Goal: Task Accomplishment & Management: Complete application form

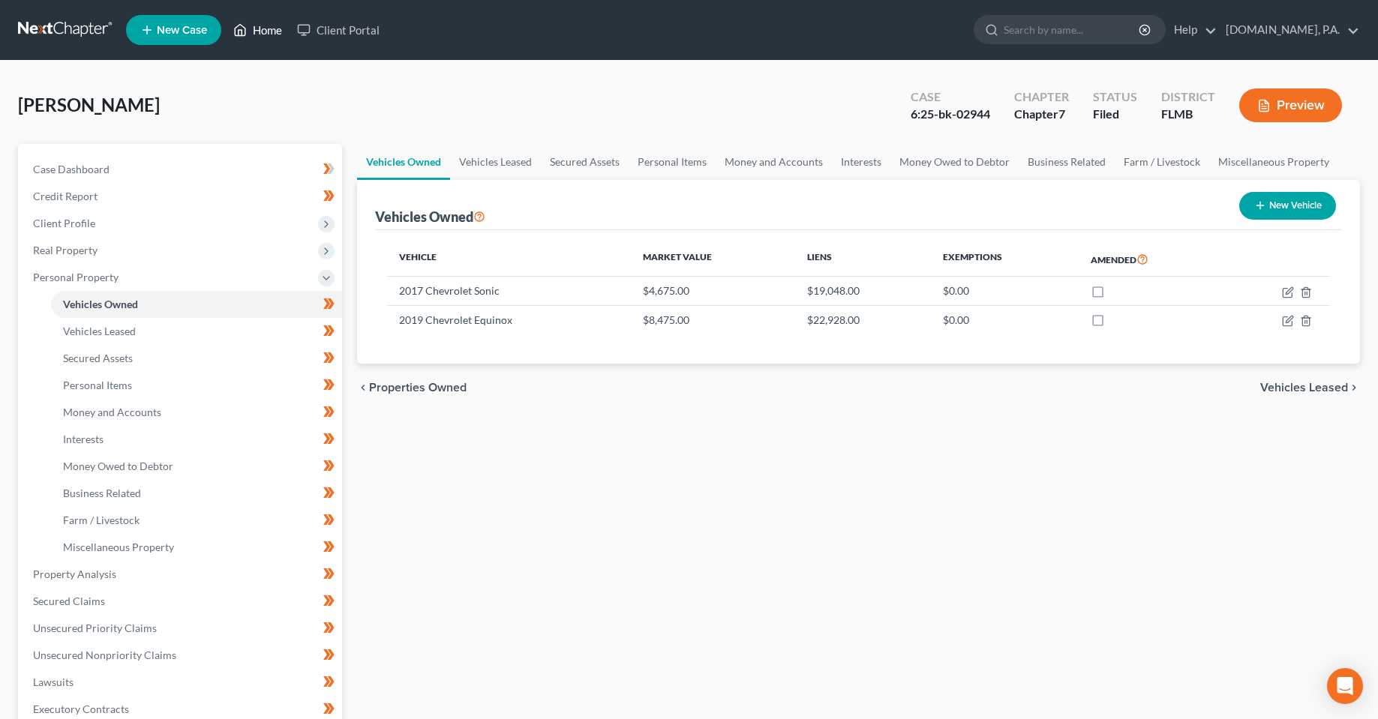
click at [266, 31] on link "Home" at bounding box center [258, 29] width 64 height 27
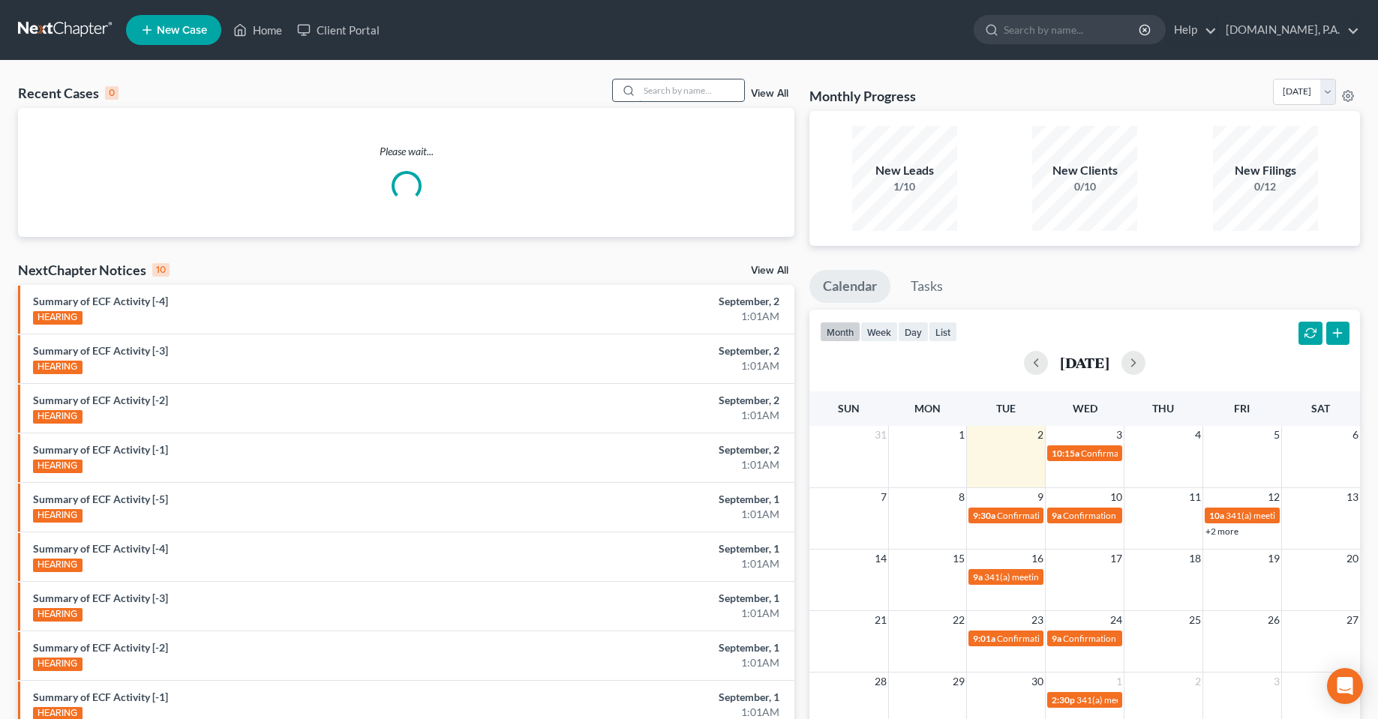
click at [685, 97] on input "search" at bounding box center [691, 90] width 105 height 22
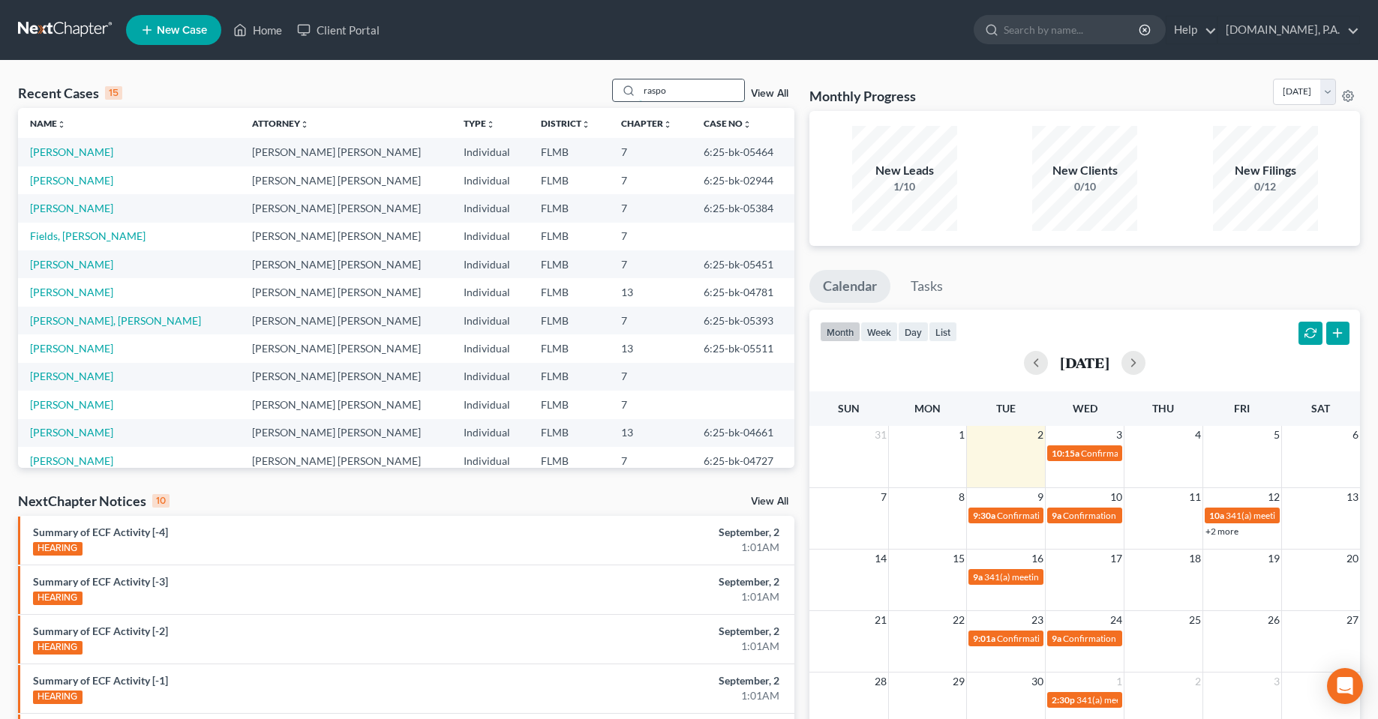
type input "raspo"
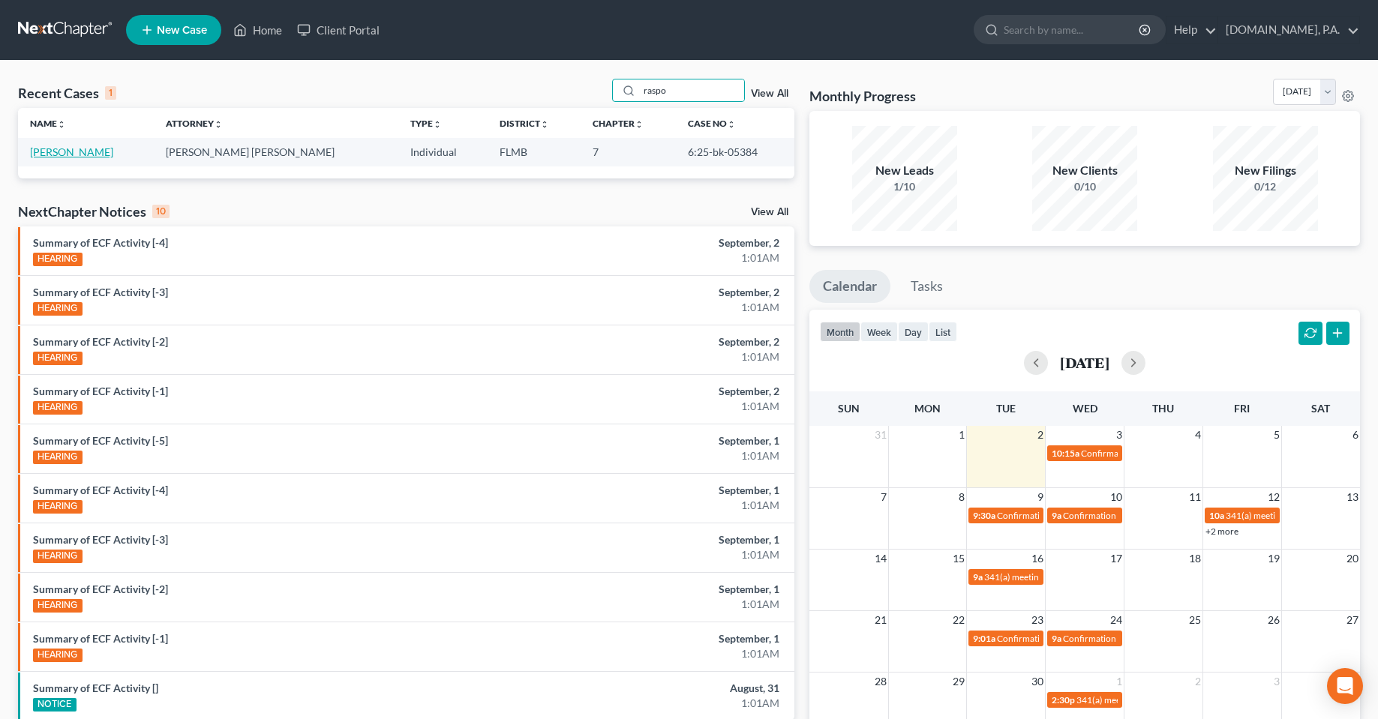
click at [61, 146] on link "[PERSON_NAME]" at bounding box center [71, 151] width 83 height 13
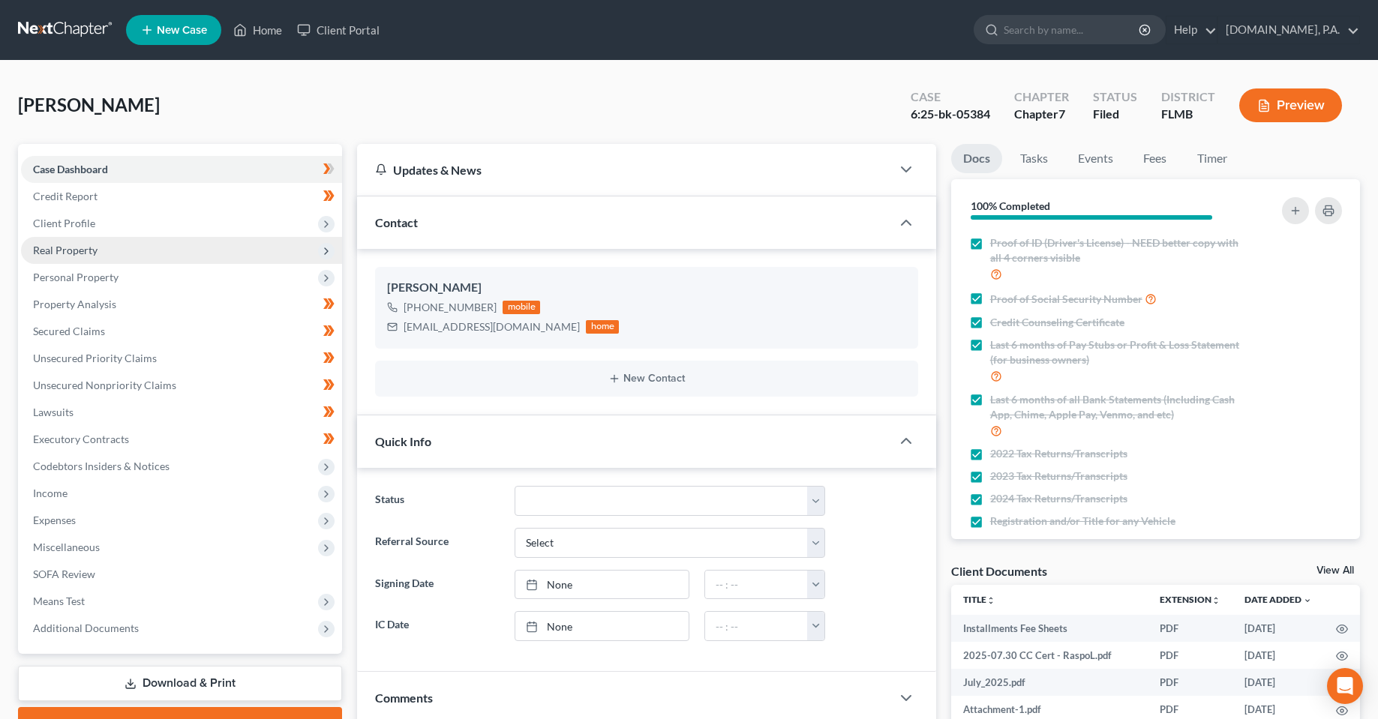
click at [71, 253] on span "Real Property" at bounding box center [65, 250] width 64 height 13
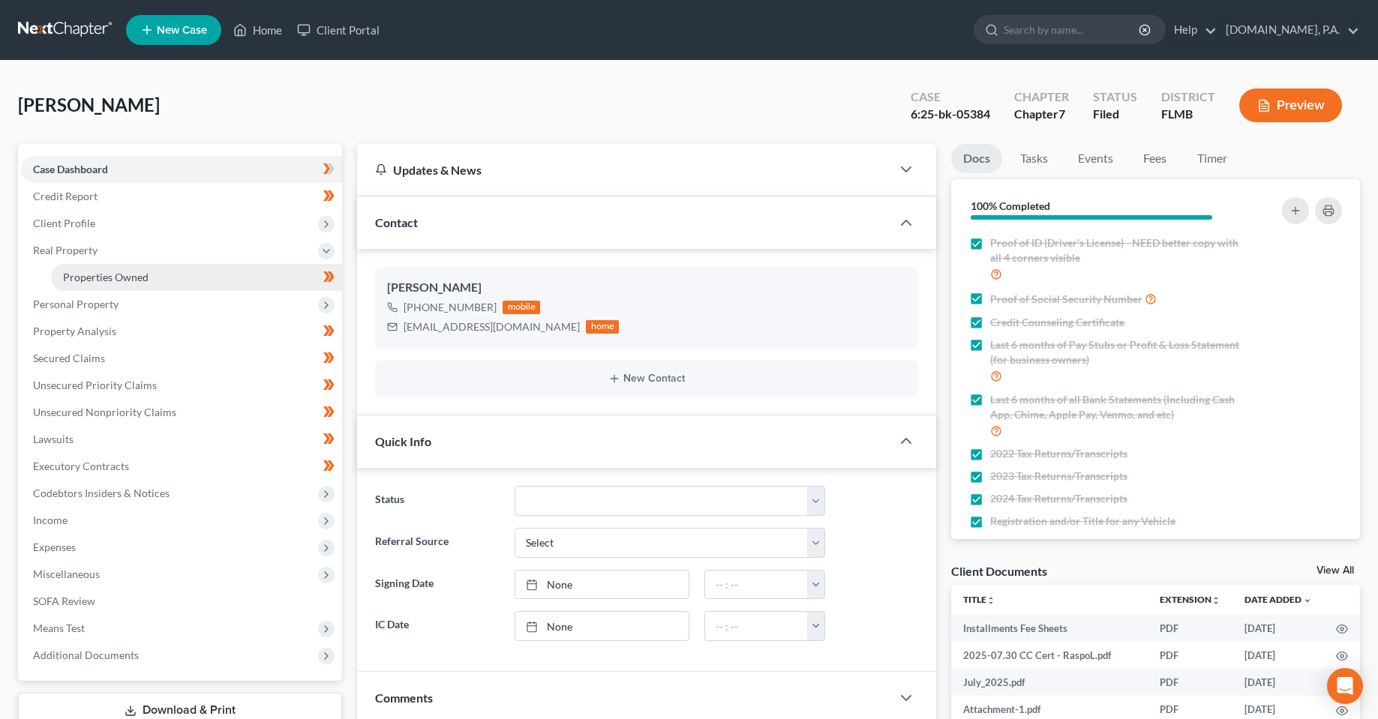
click at [85, 276] on span "Properties Owned" at bounding box center [105, 277] width 85 height 13
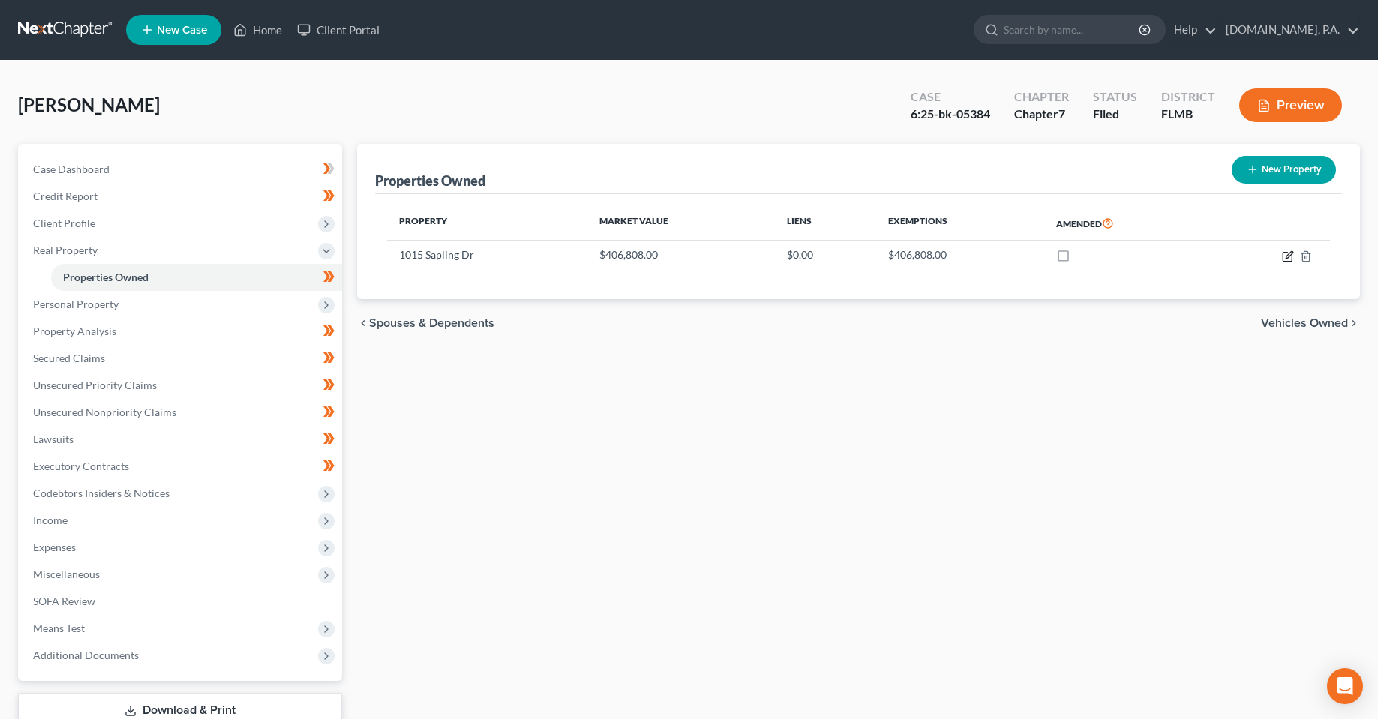
drag, startPoint x: 1282, startPoint y: 257, endPoint x: 1028, endPoint y: 316, distance: 260.3
click at [1282, 257] on icon "button" at bounding box center [1288, 256] width 12 height 12
select select "9"
select select "3"
select select "5"
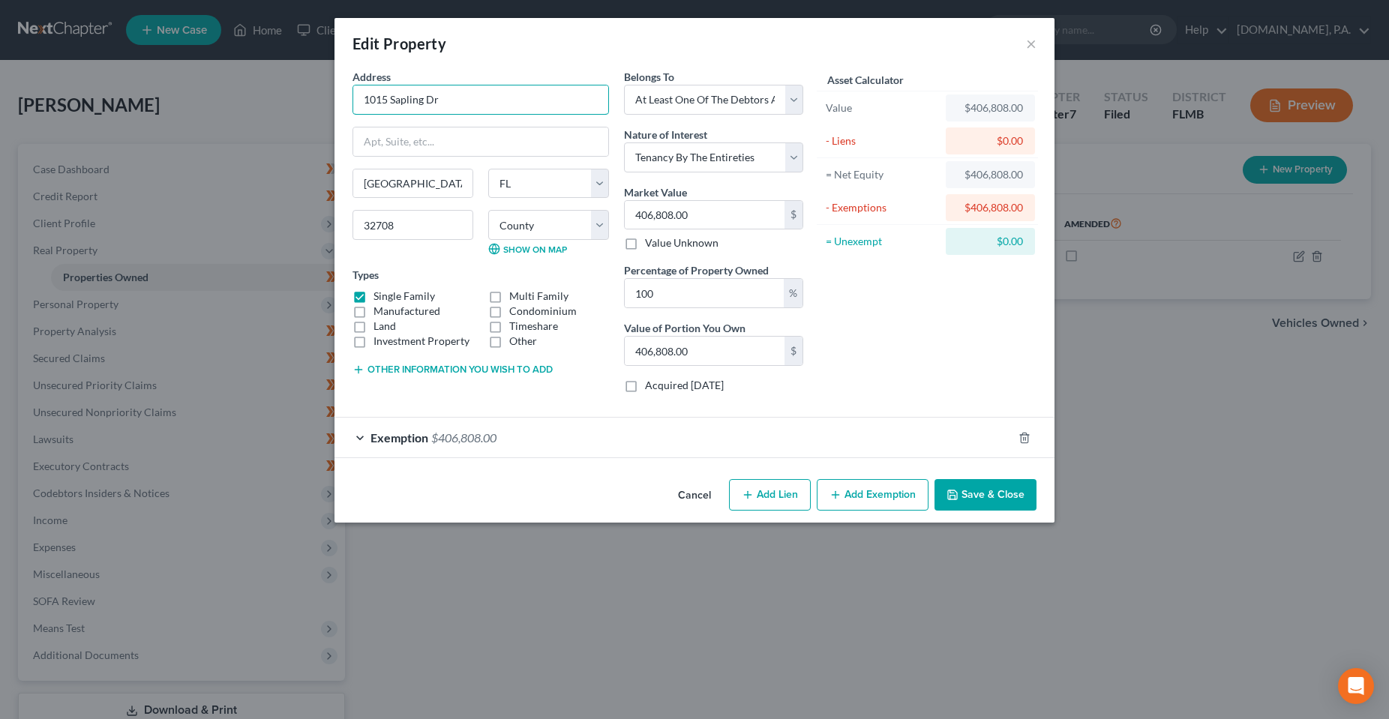
drag, startPoint x: 451, startPoint y: 102, endPoint x: 310, endPoint y: 102, distance: 140.2
click at [310, 102] on div "Edit Property × Address * 1015 Sapling [GEOGRAPHIC_DATA] [US_STATE][GEOGRAPHIC_…" at bounding box center [694, 359] width 1389 height 719
click at [863, 352] on div "Asset Calculator Value $406,808.00 - Liens $0.00 = Net Equity $406,808.00 - Exe…" at bounding box center [927, 237] width 233 height 336
click at [752, 502] on button "Add Lien" at bounding box center [770, 494] width 82 height 31
select select "3"
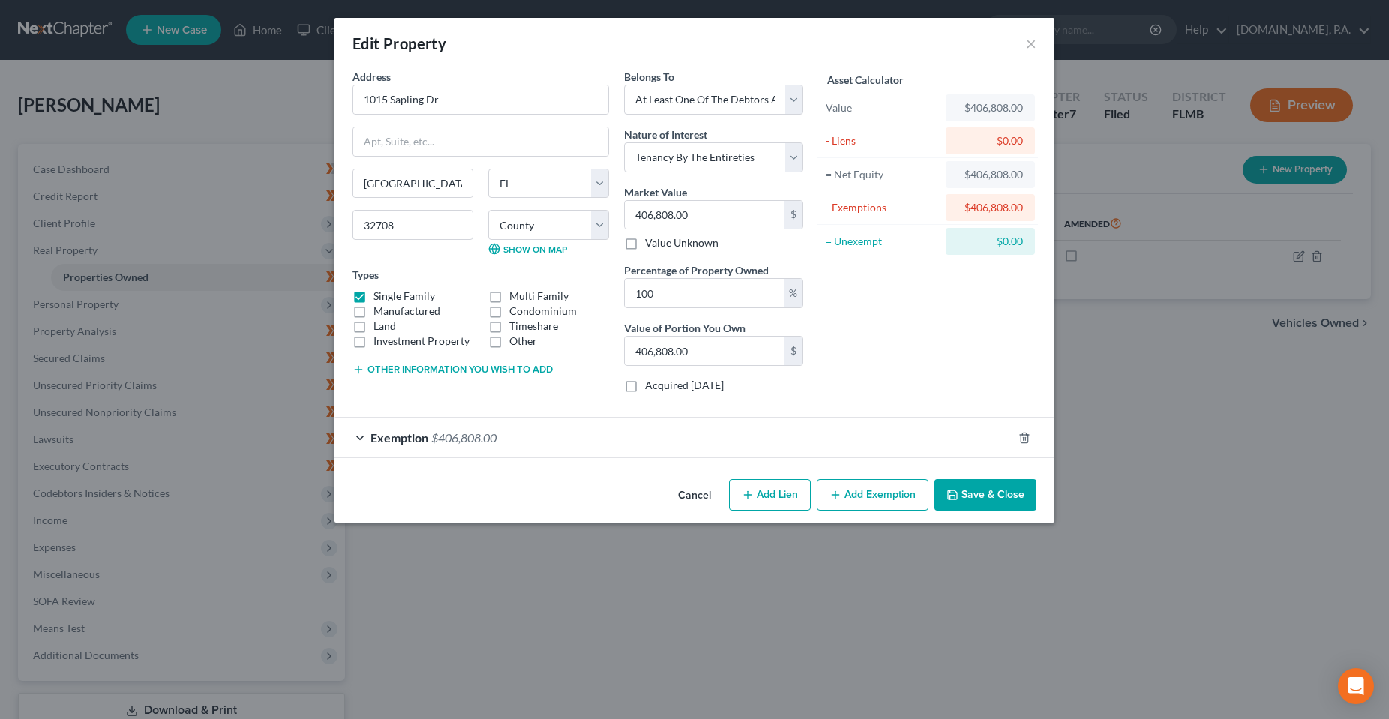
select select "0"
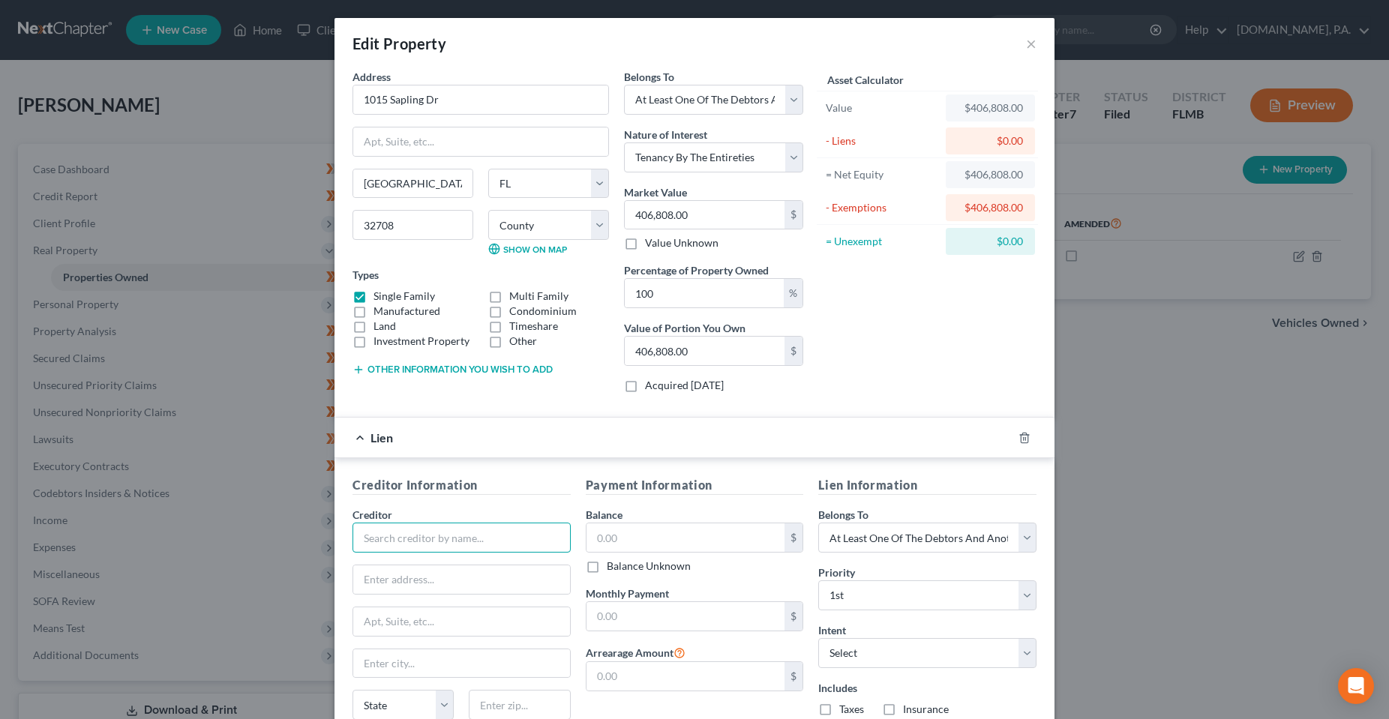
click at [424, 538] on input "text" at bounding box center [461, 538] width 218 height 30
type input "Nationstar Mortgage LLC"
click at [1027, 37] on button "×" at bounding box center [1031, 43] width 10 height 18
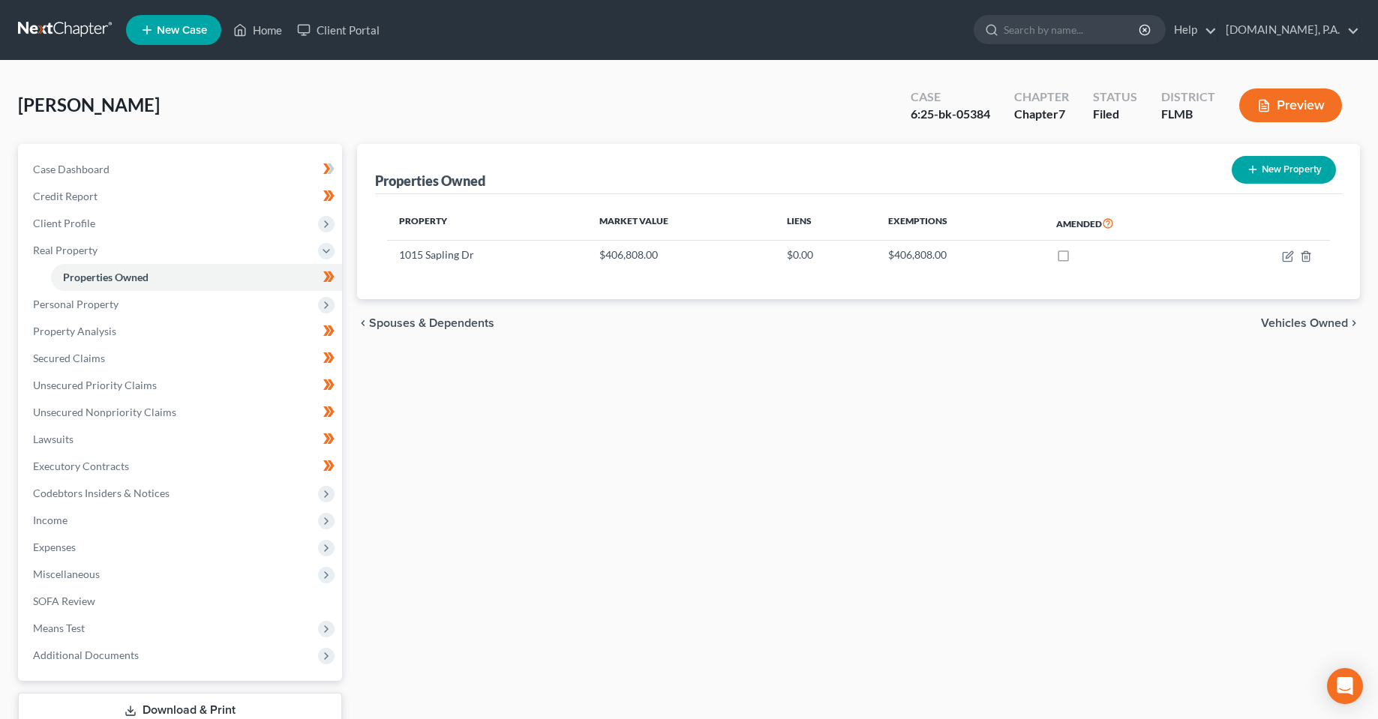
drag, startPoint x: 685, startPoint y: 433, endPoint x: 602, endPoint y: 422, distance: 83.9
click at [685, 433] on div "Properties Owned New Property Property Market Value Liens Exemptions Amended [S…" at bounding box center [858, 455] width 1018 height 623
click at [119, 574] on span "Miscellaneous" at bounding box center [181, 574] width 321 height 27
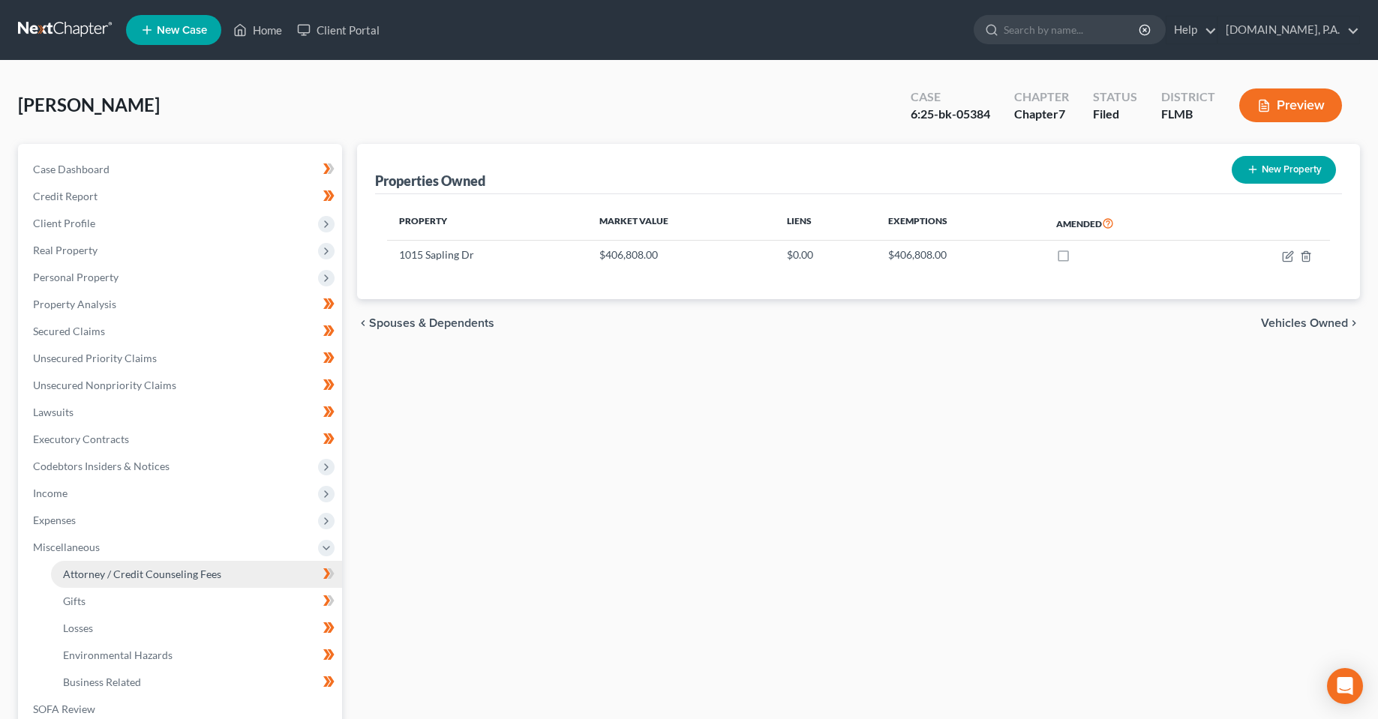
click at [119, 577] on span "Attorney / Credit Counseling Fees" at bounding box center [142, 574] width 158 height 13
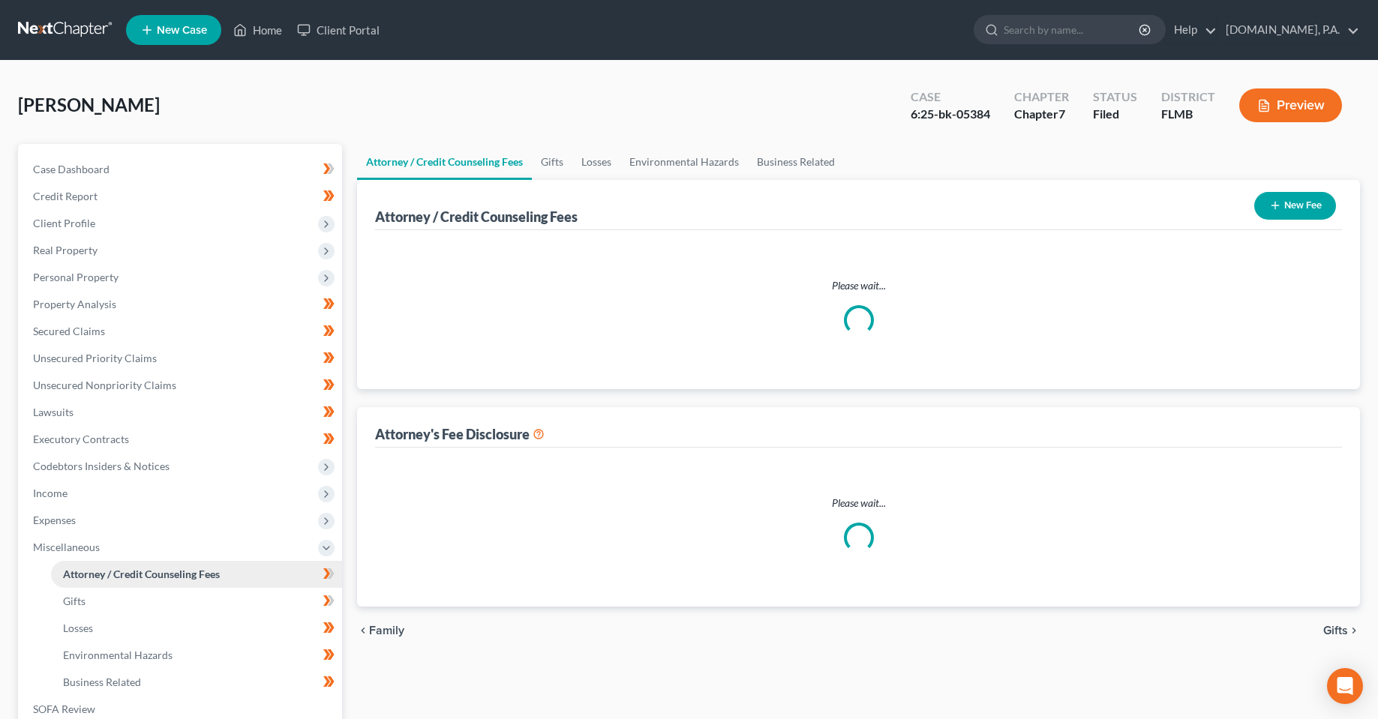
select select "3"
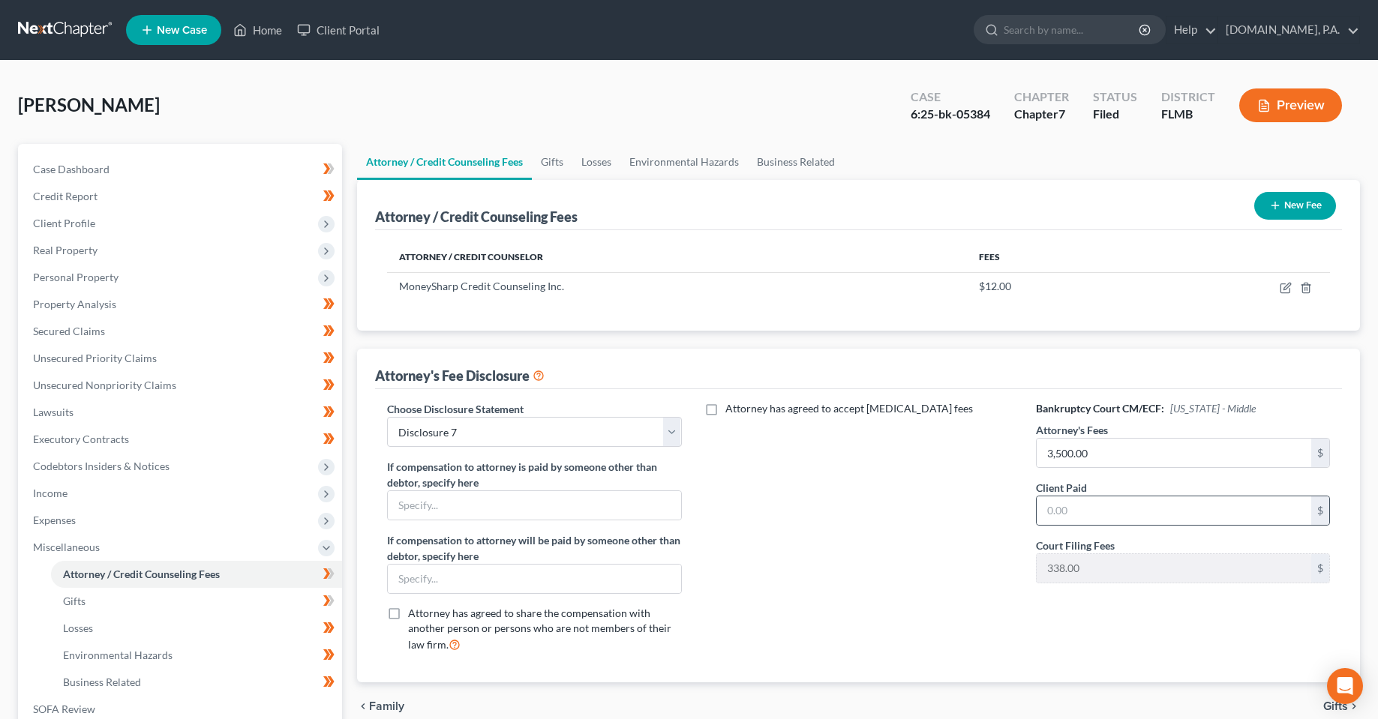
click at [1116, 496] on div "$" at bounding box center [1183, 511] width 294 height 30
click at [1096, 511] on input "text" at bounding box center [1173, 510] width 274 height 28
type input "0.00"
click at [853, 541] on div "Attorney has agreed to accept [MEDICAL_DATA] fees" at bounding box center [859, 532] width 324 height 263
click at [331, 574] on icon at bounding box center [331, 573] width 7 height 10
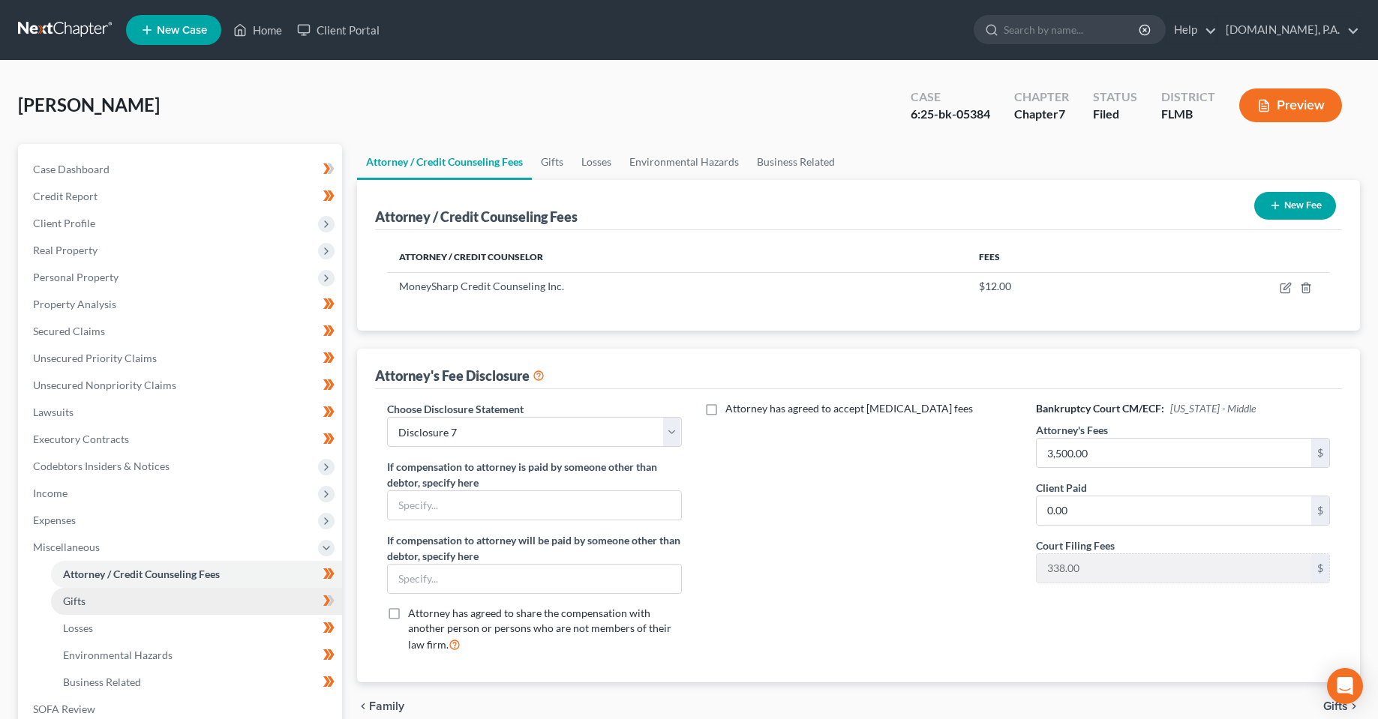
click at [293, 596] on link "Gifts" at bounding box center [196, 601] width 291 height 27
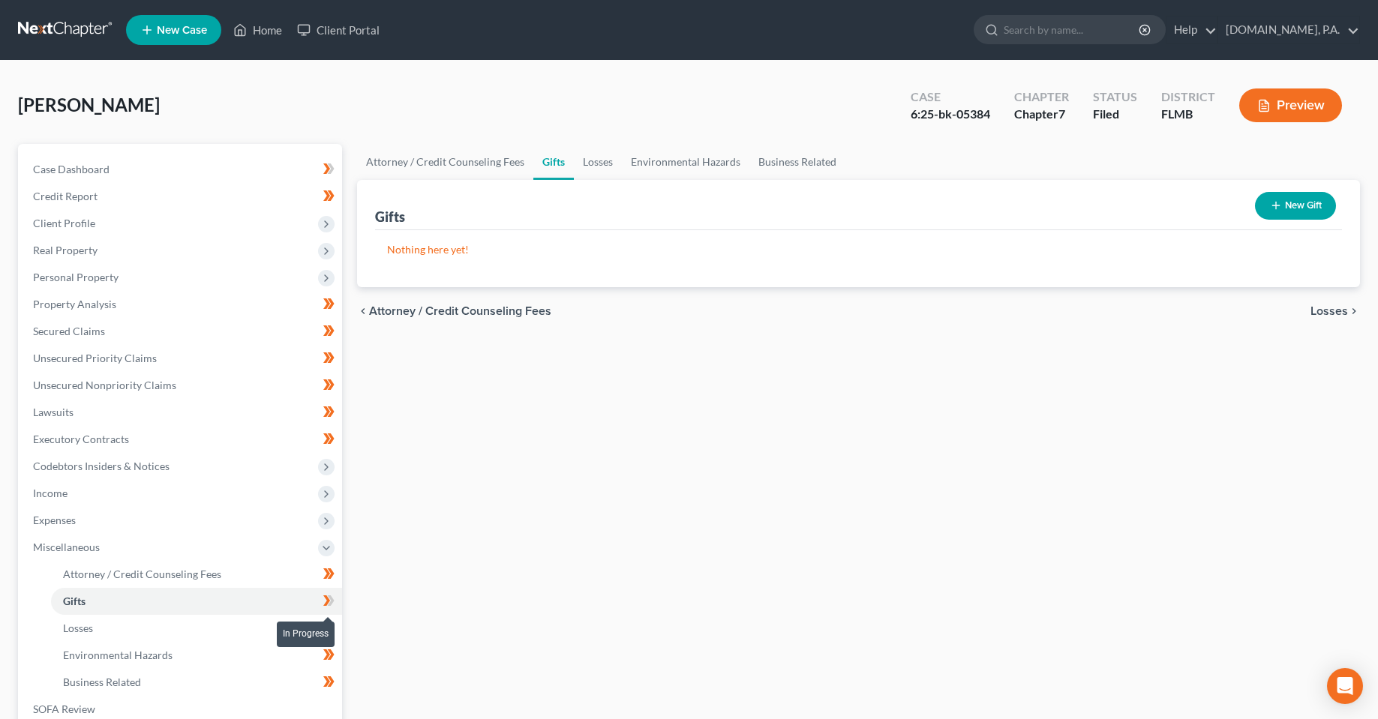
click at [334, 604] on icon at bounding box center [328, 601] width 11 height 19
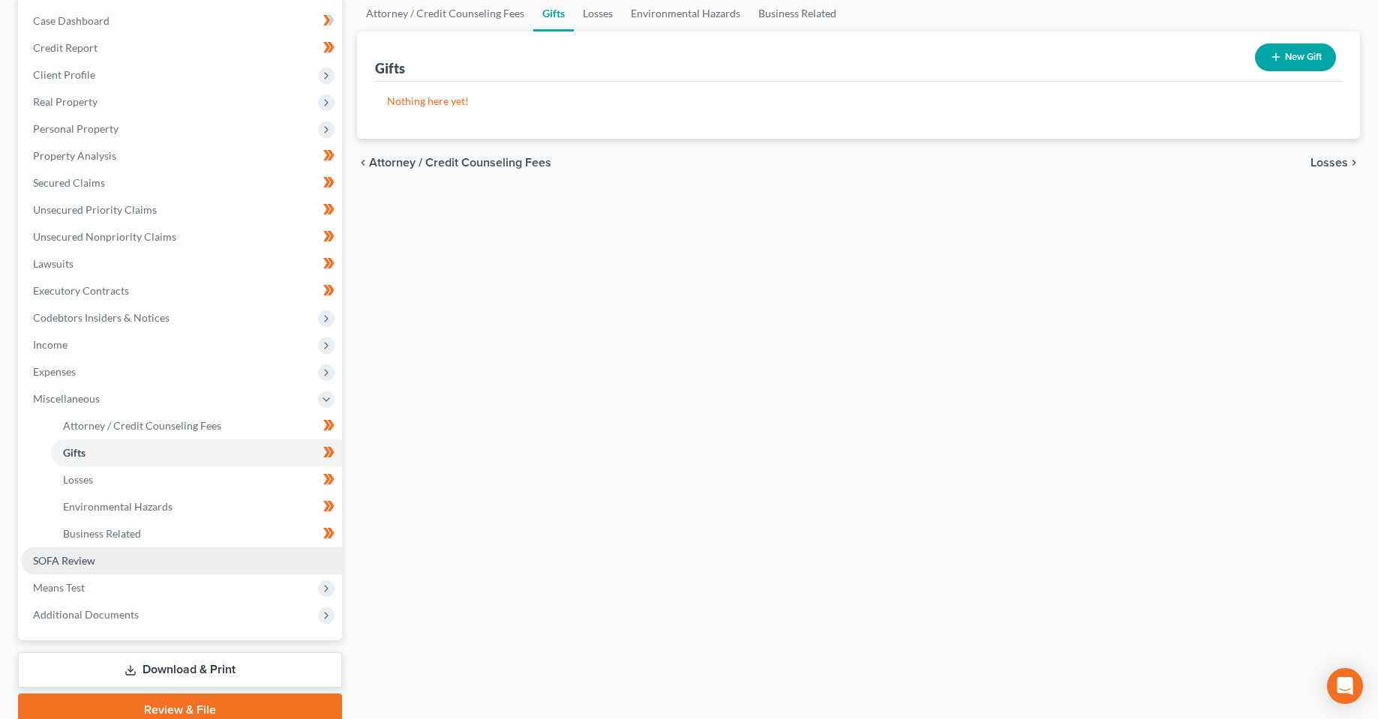
scroll to position [150, 0]
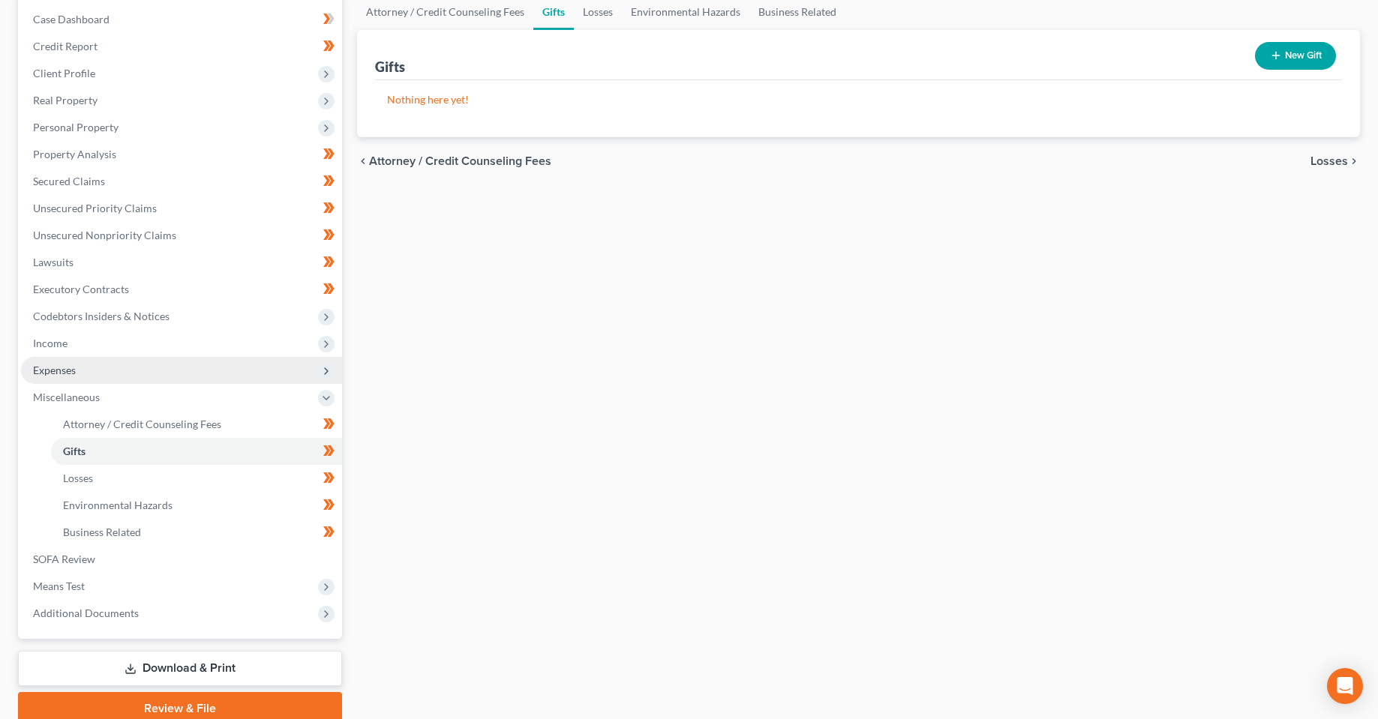
click at [123, 371] on span "Expenses" at bounding box center [181, 370] width 321 height 27
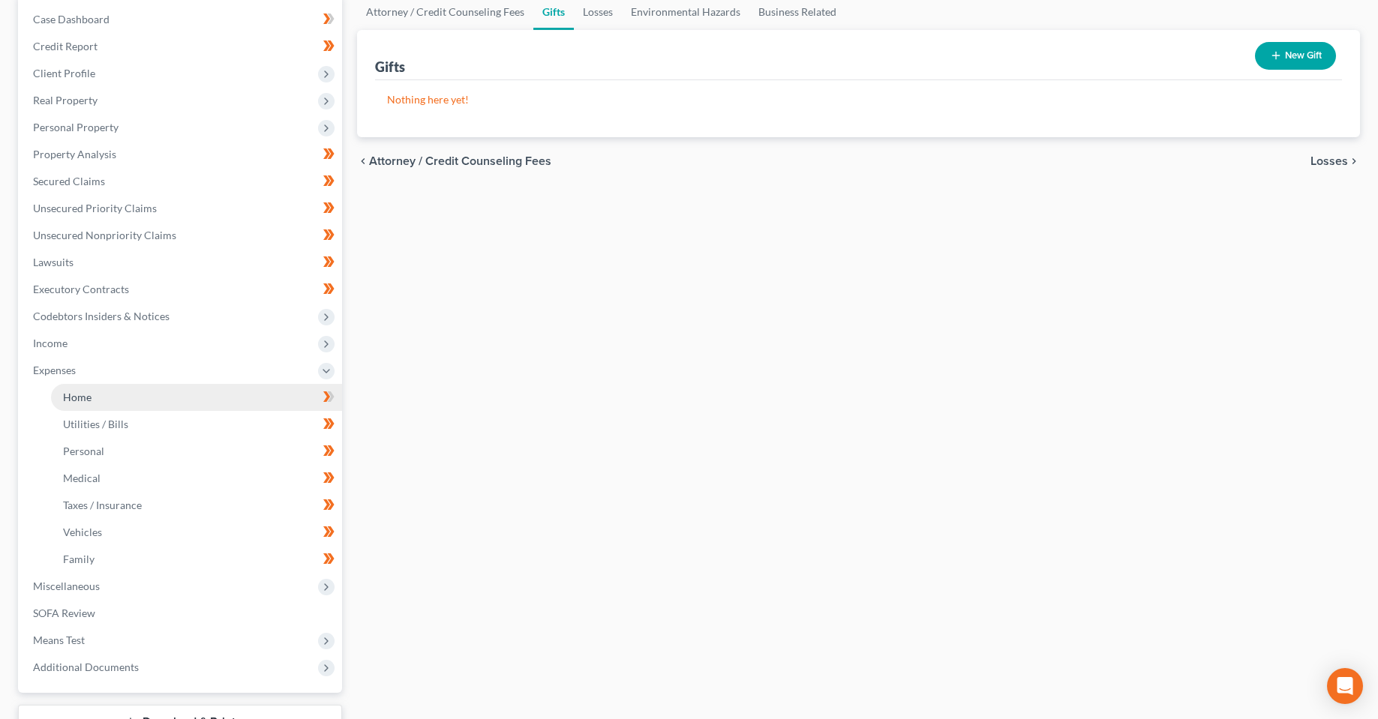
click at [175, 397] on link "Home" at bounding box center [196, 397] width 291 height 27
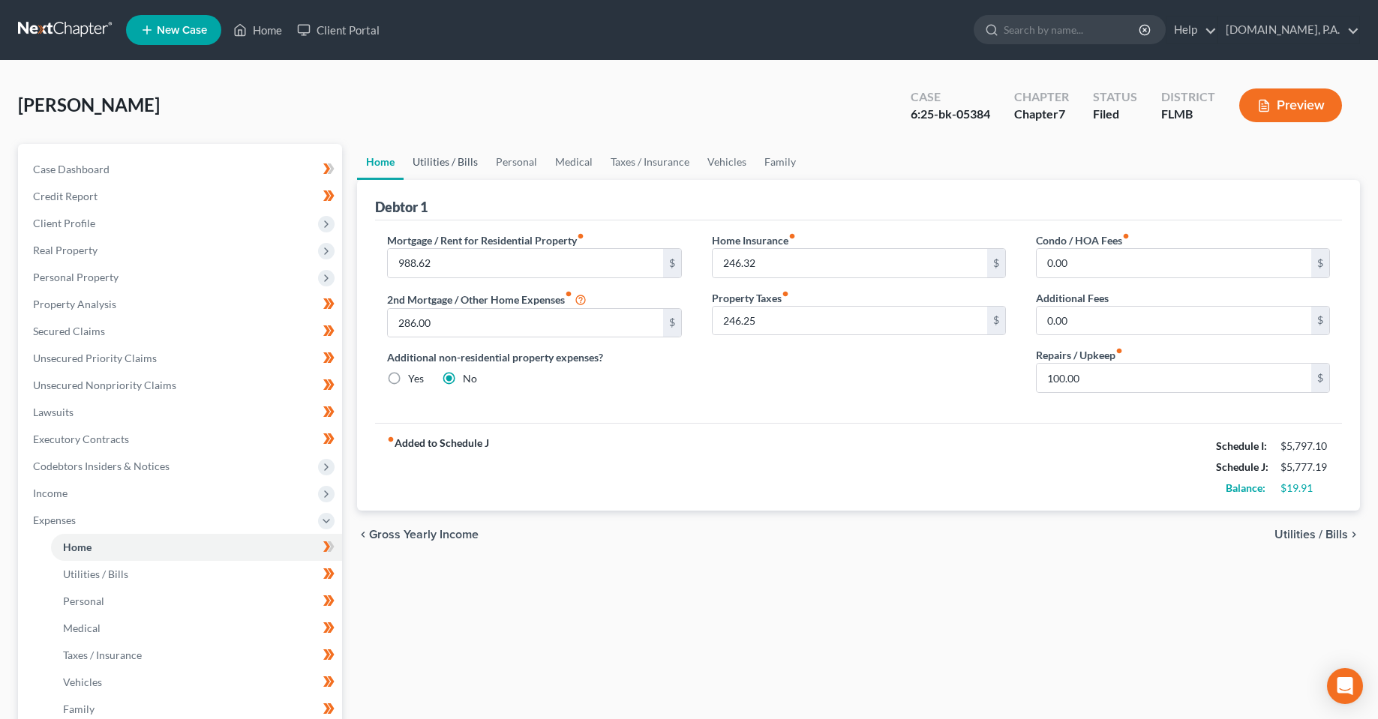
click at [429, 162] on link "Utilities / Bills" at bounding box center [444, 162] width 83 height 36
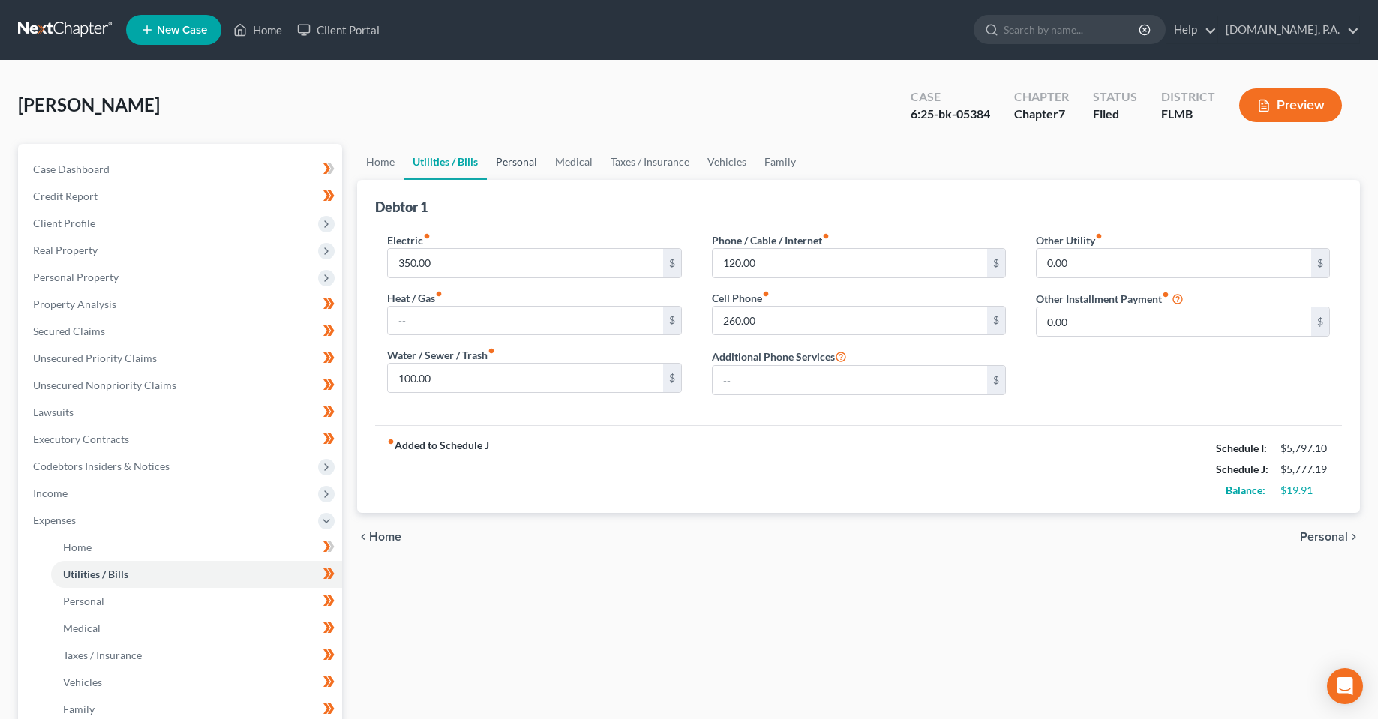
click at [507, 163] on link "Personal" at bounding box center [516, 162] width 59 height 36
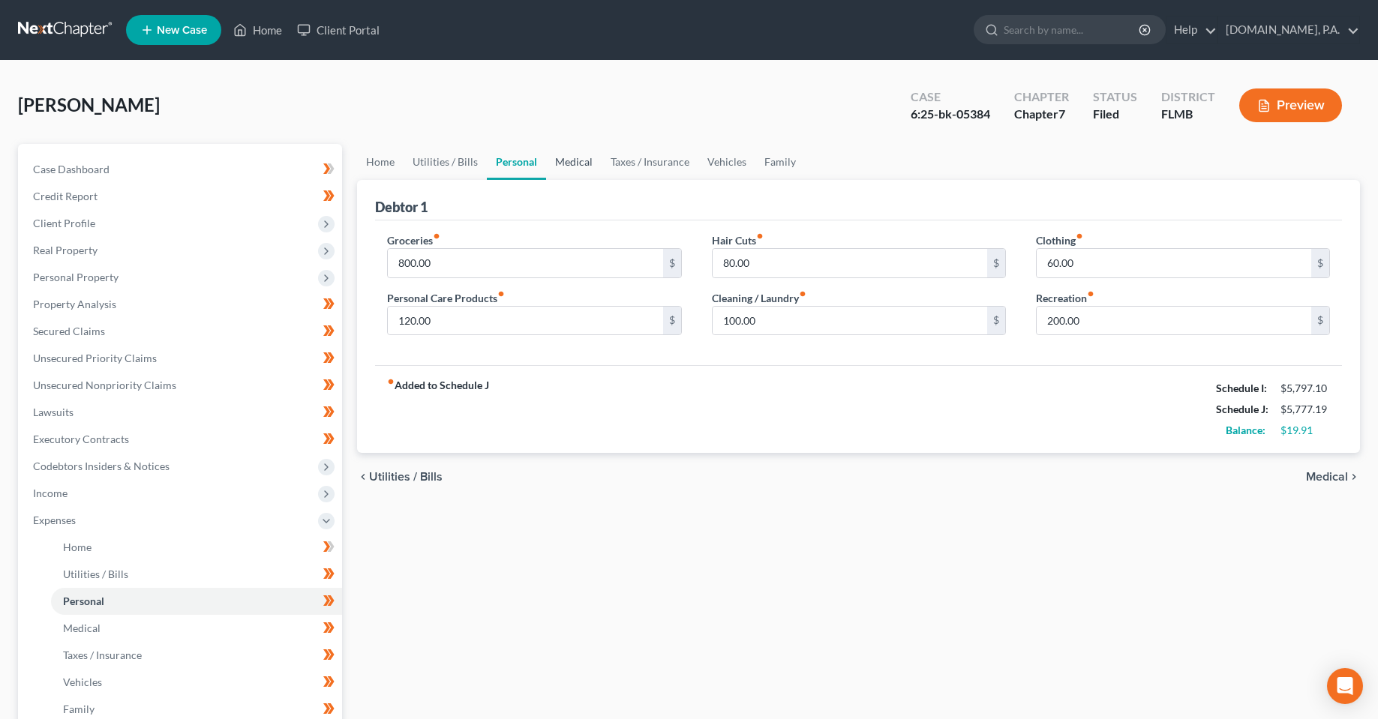
click at [568, 160] on link "Medical" at bounding box center [573, 162] width 55 height 36
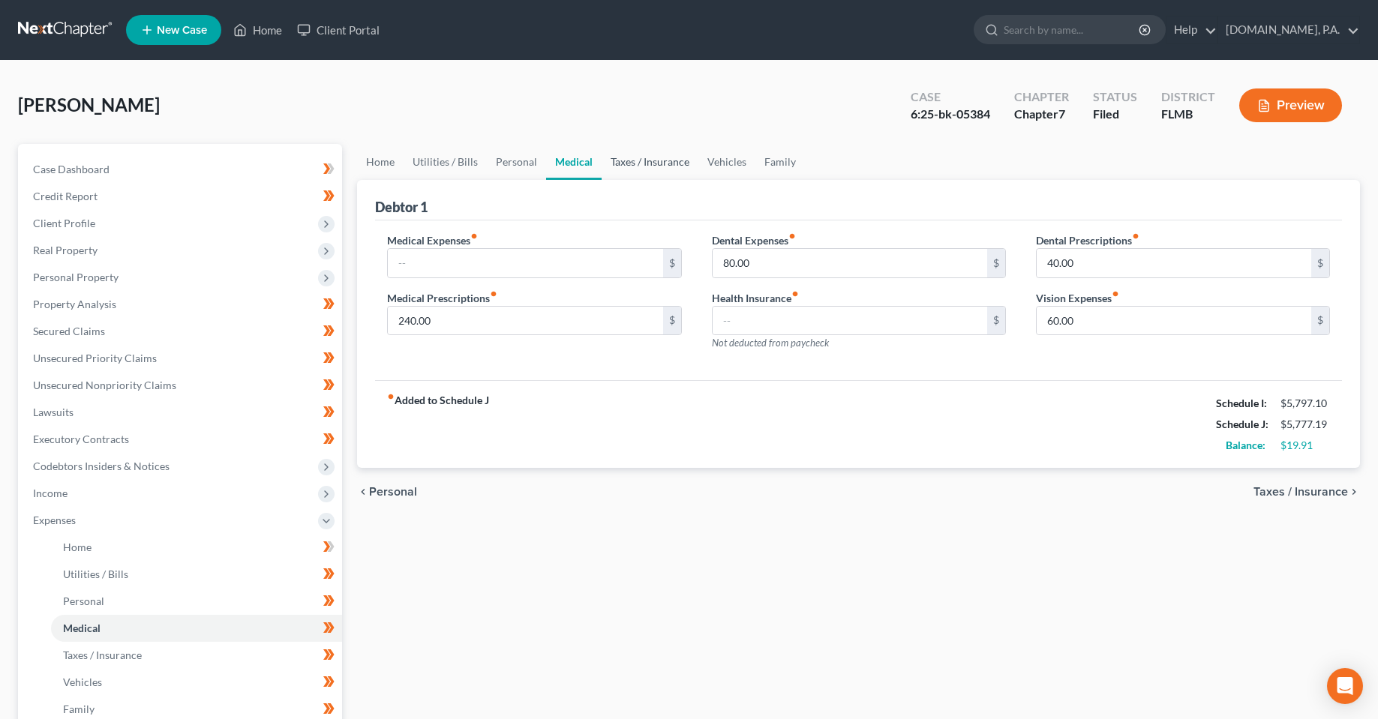
click at [645, 164] on link "Taxes / Insurance" at bounding box center [649, 162] width 97 height 36
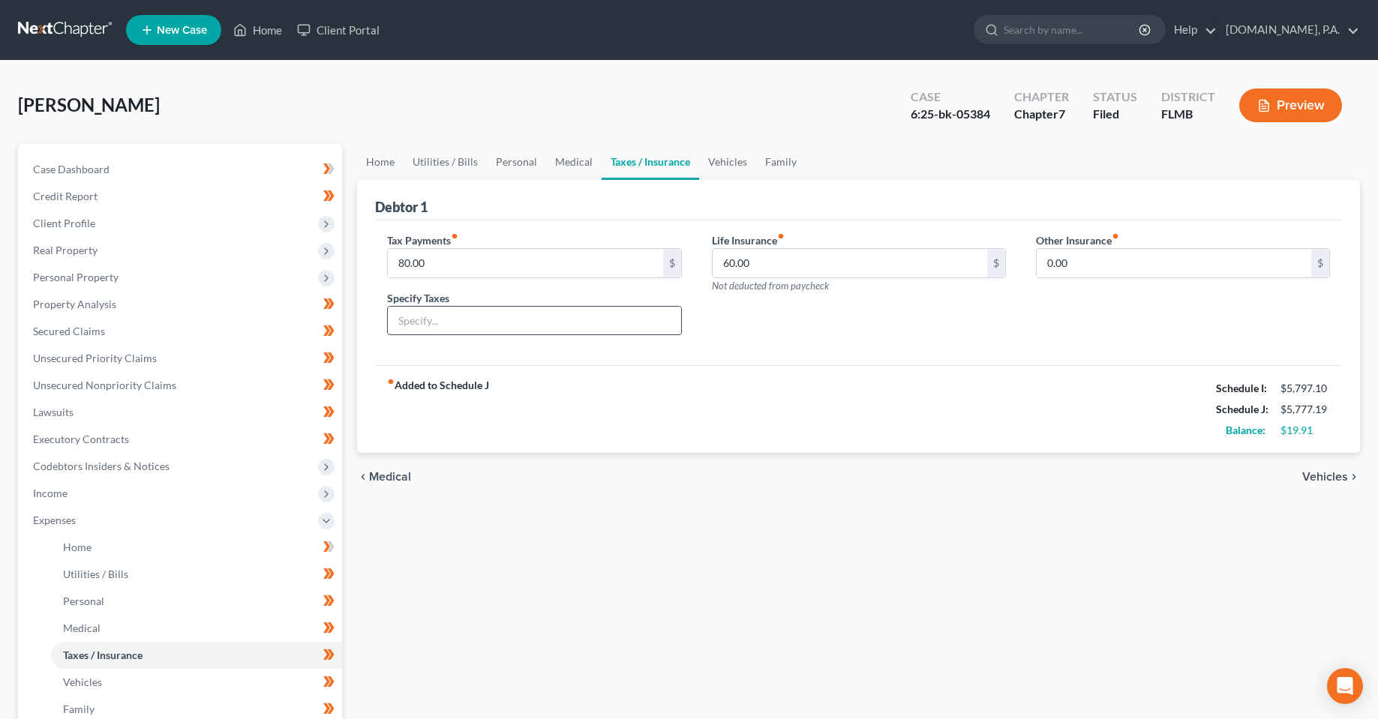
click at [539, 310] on input "text" at bounding box center [534, 321] width 292 height 28
type input "Sales and Misc. Taxes & Govt. Fees"
click at [720, 165] on link "Vehicles" at bounding box center [727, 162] width 57 height 36
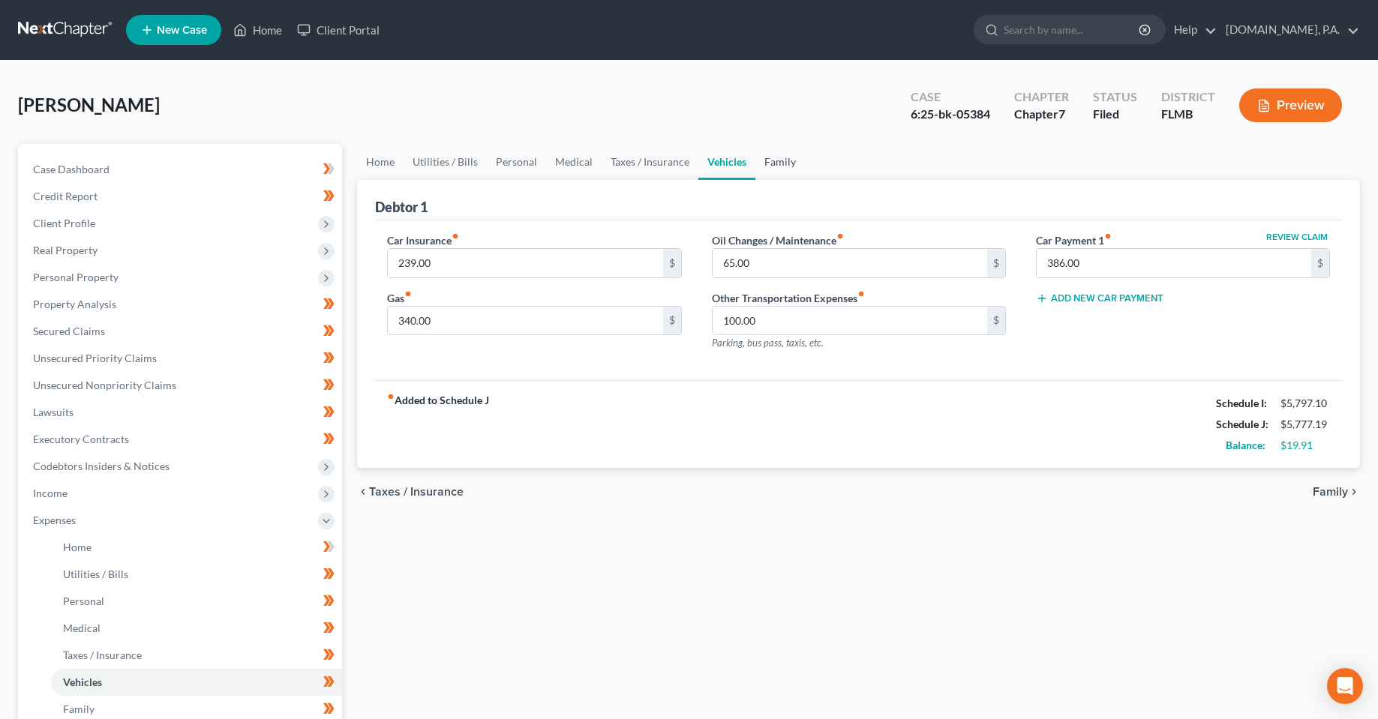
click at [775, 163] on link "Family" at bounding box center [779, 162] width 49 height 36
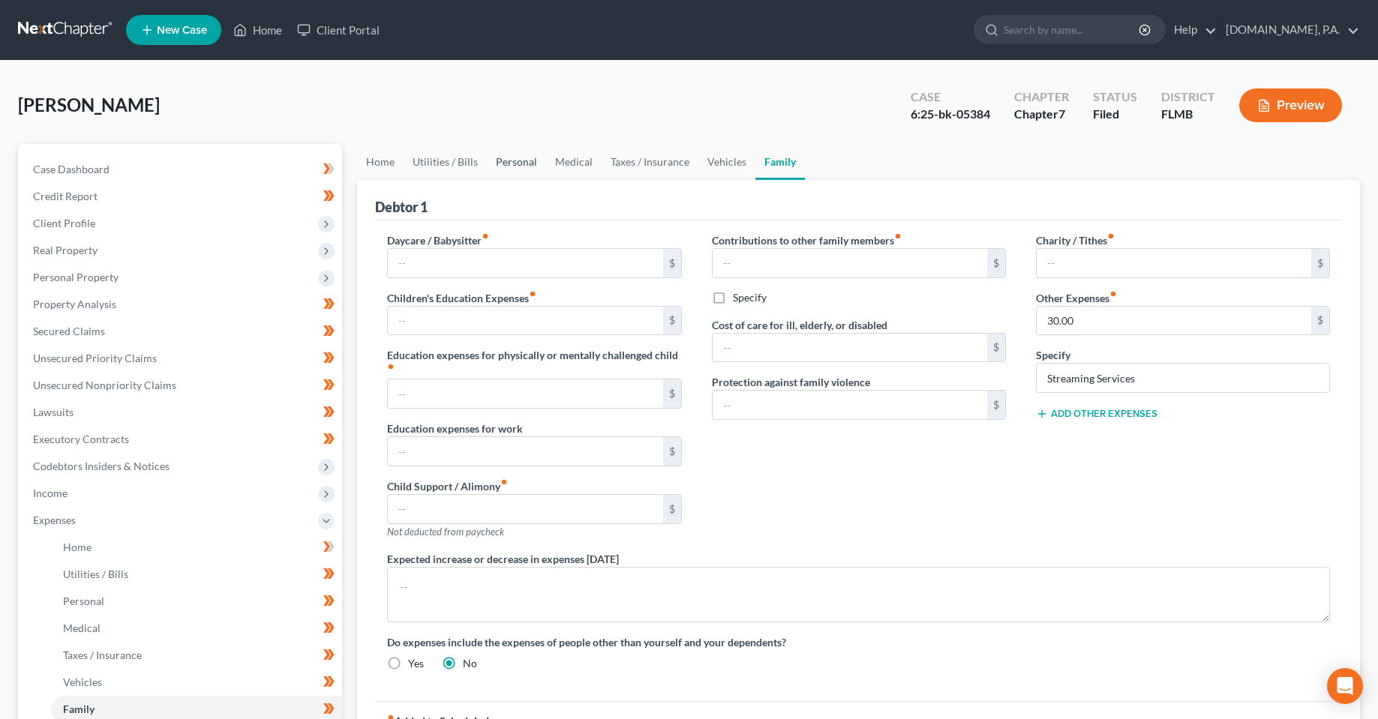
click at [525, 164] on link "Personal" at bounding box center [516, 162] width 59 height 36
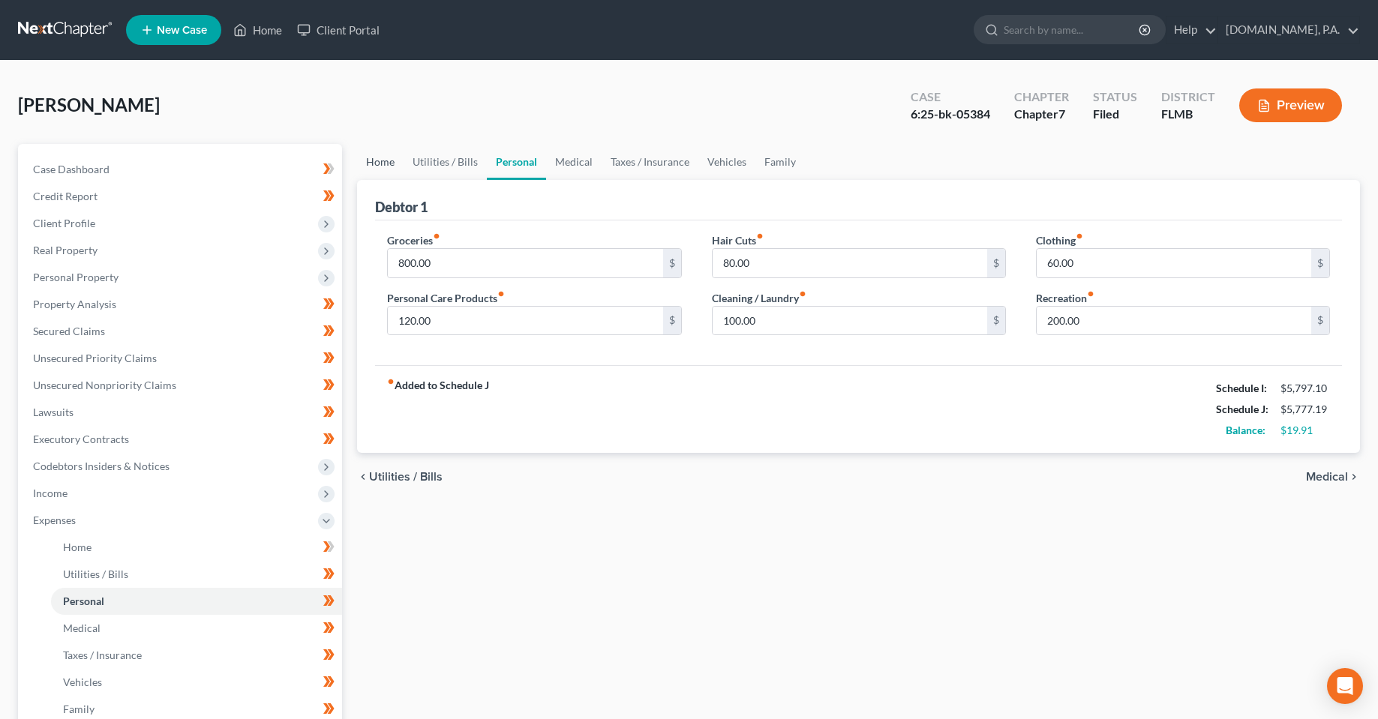
click at [385, 158] on link "Home" at bounding box center [380, 162] width 46 height 36
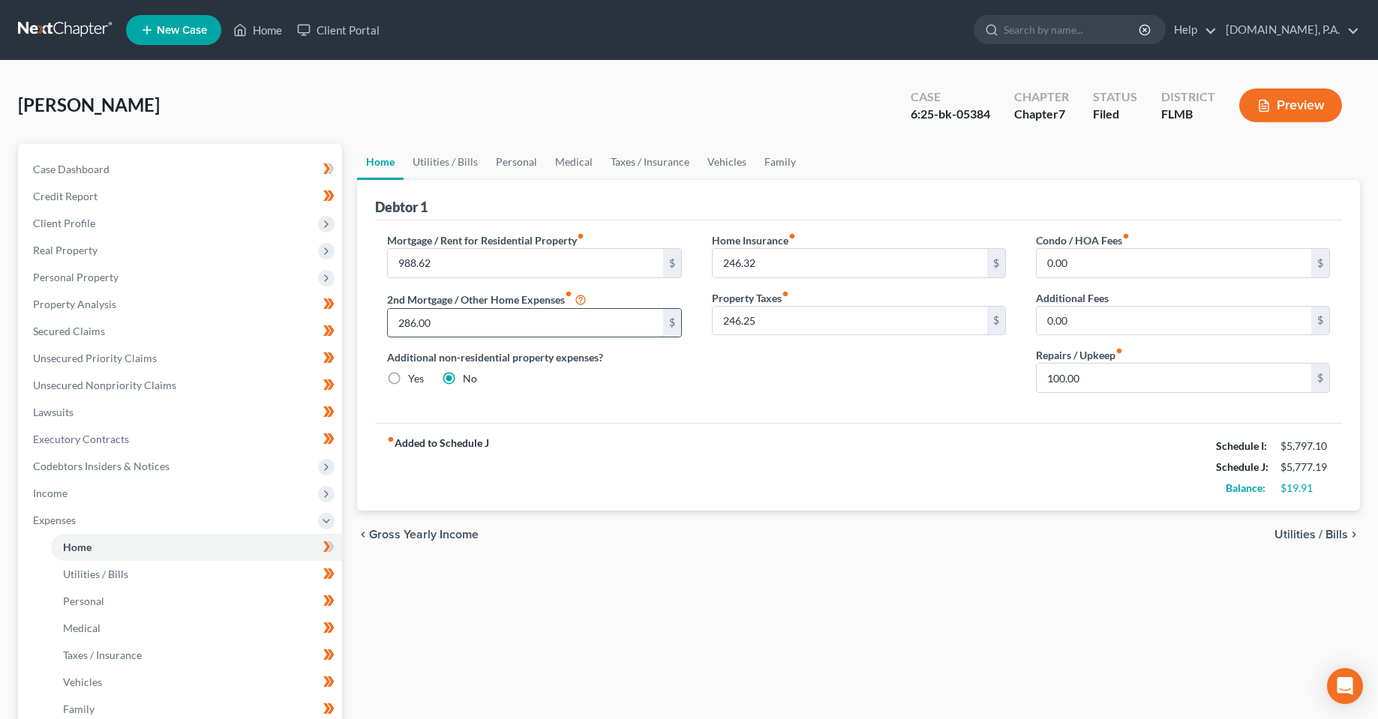
click at [508, 319] on input "286.00" at bounding box center [525, 323] width 274 height 28
click at [835, 433] on div "fiber_manual_record Added to Schedule J Schedule I: $5,797.10 Schedule J: $5,77…" at bounding box center [858, 467] width 967 height 88
click at [457, 175] on link "Utilities / Bills" at bounding box center [444, 162] width 83 height 36
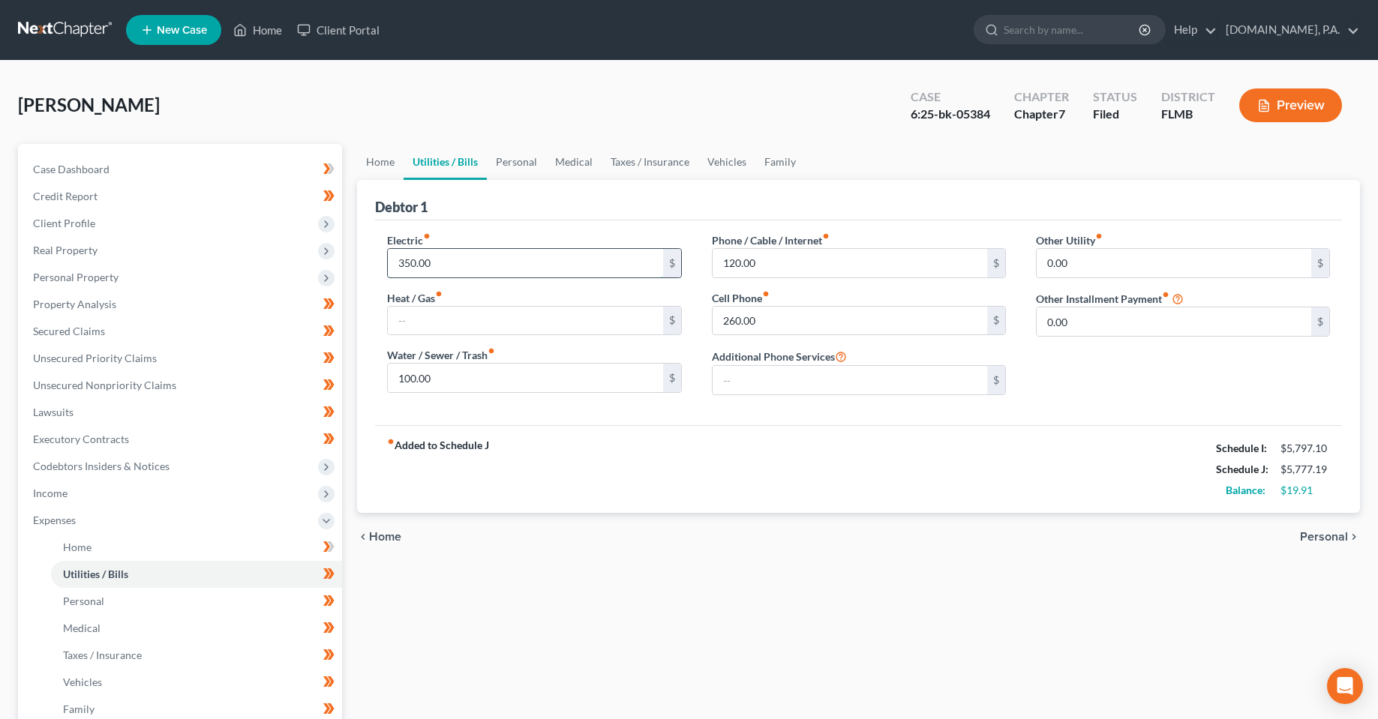
click at [505, 253] on input "350.00" at bounding box center [525, 263] width 274 height 28
type input "238"
click at [499, 328] on input "text" at bounding box center [525, 321] width 274 height 28
type input "33"
click at [517, 380] on input "100.00" at bounding box center [525, 378] width 274 height 28
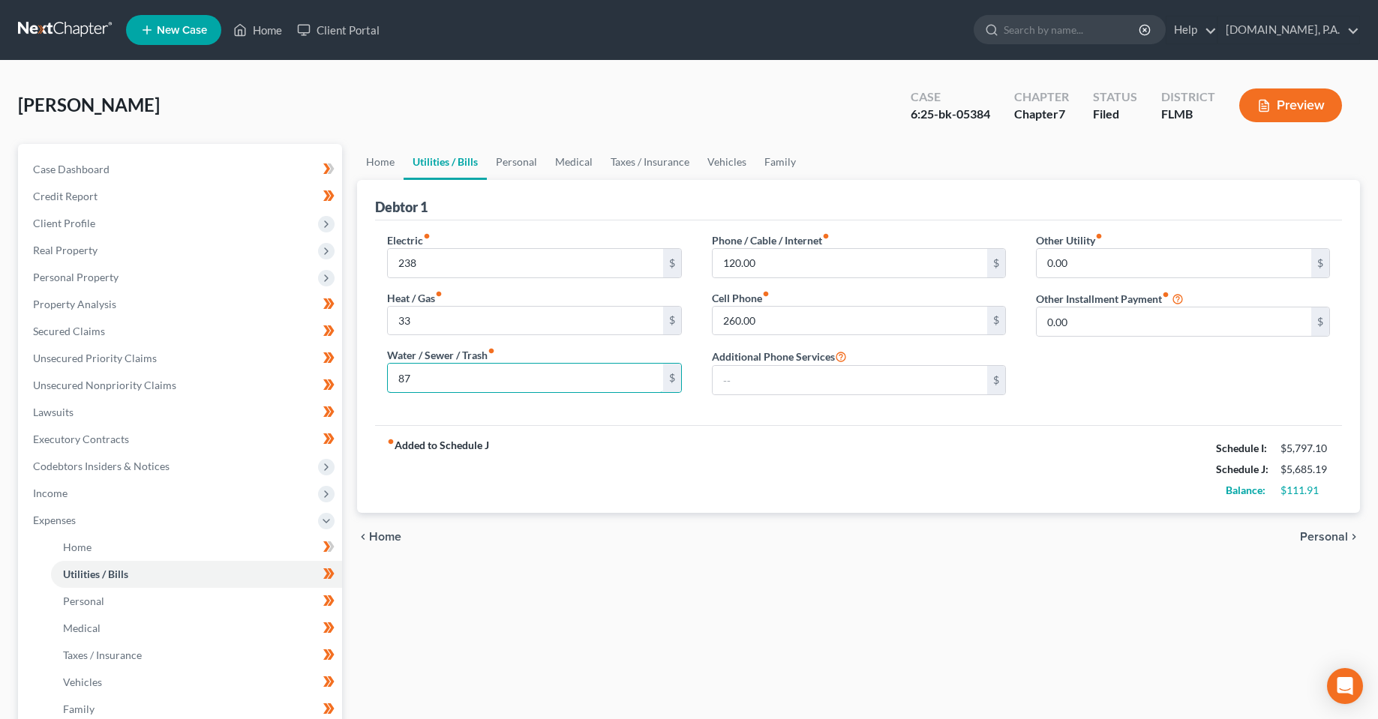
type input "87"
click at [648, 440] on div "fiber_manual_record Added to Schedule J Schedule I: $5,797.10 Schedule J: $5,68…" at bounding box center [858, 469] width 967 height 88
click at [778, 261] on input "120.00" at bounding box center [849, 263] width 274 height 28
type input "58"
click at [784, 325] on input "260.00" at bounding box center [849, 321] width 274 height 28
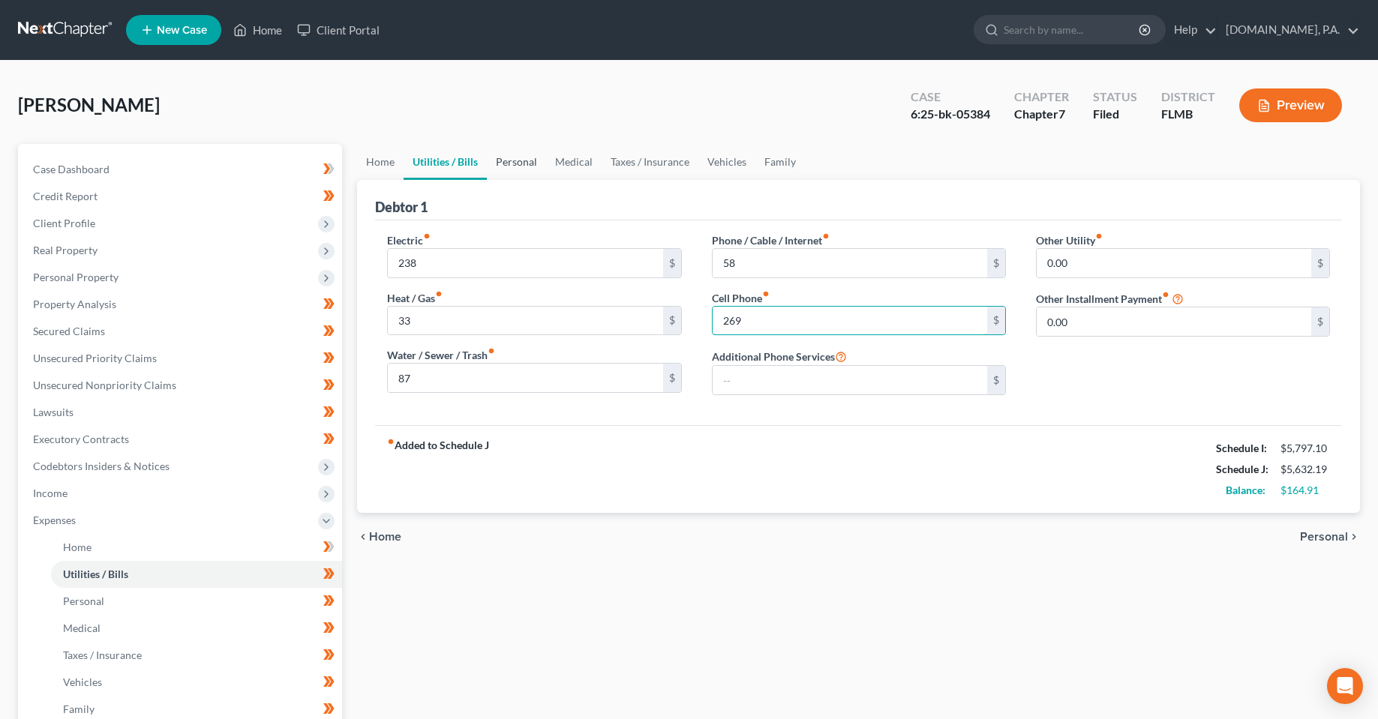
type input "269"
click at [523, 164] on link "Personal" at bounding box center [516, 162] width 59 height 36
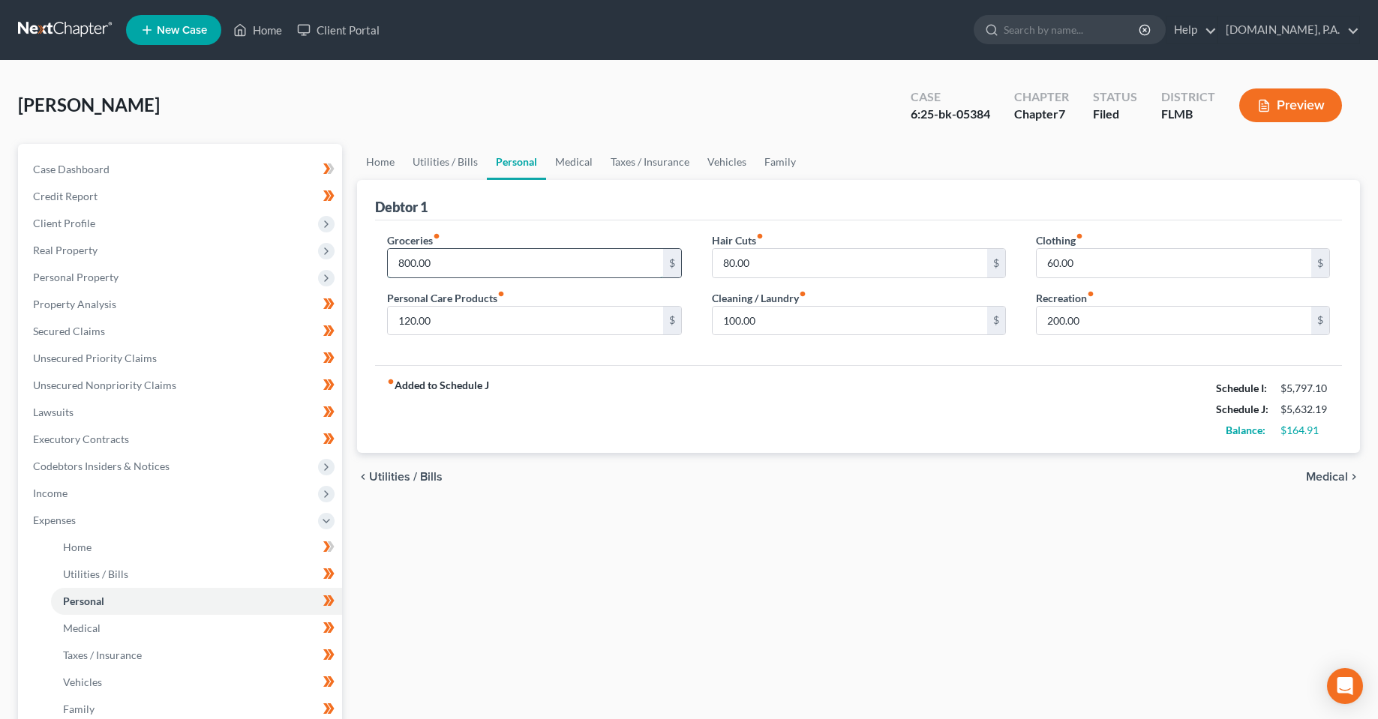
click at [505, 261] on input "800.00" at bounding box center [525, 263] width 274 height 28
type input "850"
click at [758, 279] on div "Hair Cuts fiber_manual_record 80.00 $ Cleaning / Laundry fiber_manual_record 10…" at bounding box center [859, 289] width 324 height 115
click at [557, 166] on link "Medical" at bounding box center [573, 162] width 55 height 36
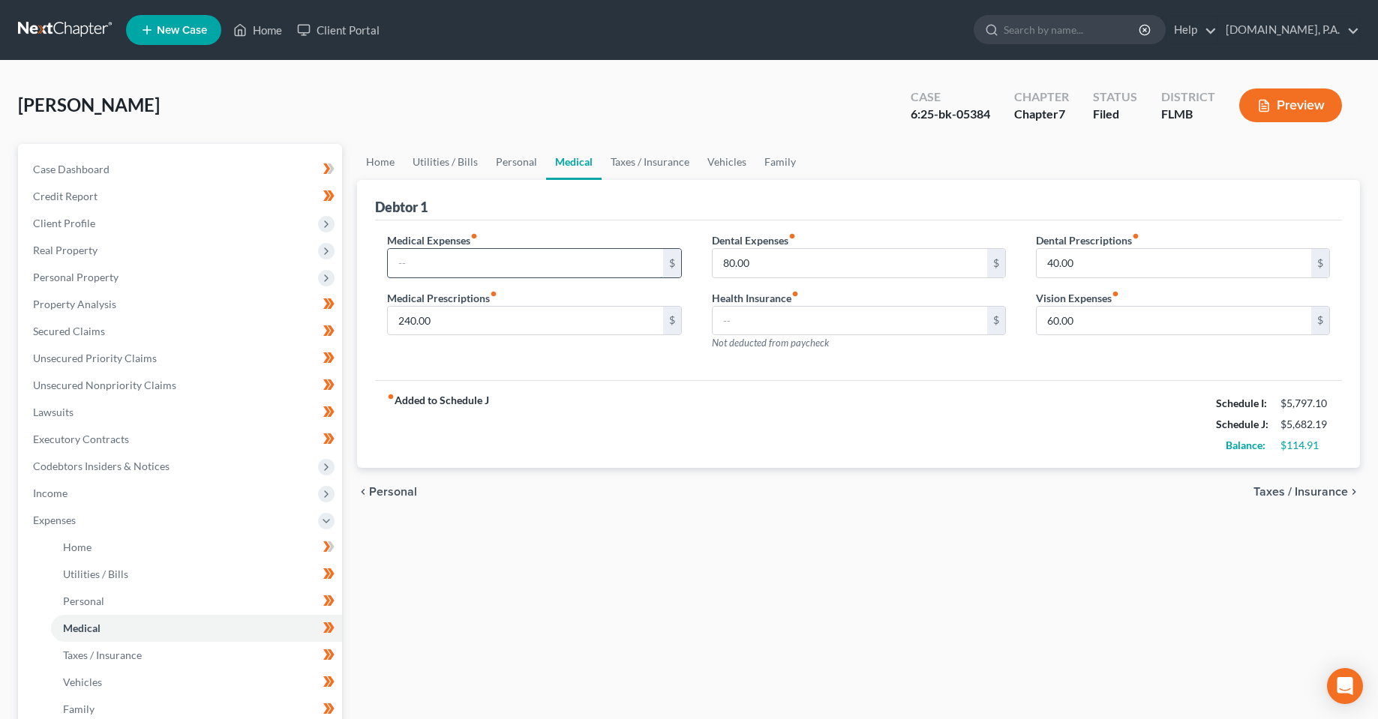
click at [479, 256] on input "text" at bounding box center [525, 263] width 274 height 28
type input "100"
click at [427, 327] on input "240.00" at bounding box center [525, 321] width 274 height 28
type input "130"
click at [702, 418] on div "fiber_manual_record Added to Schedule J Schedule I: $5,797.10 Schedule J: $5,67…" at bounding box center [858, 424] width 967 height 88
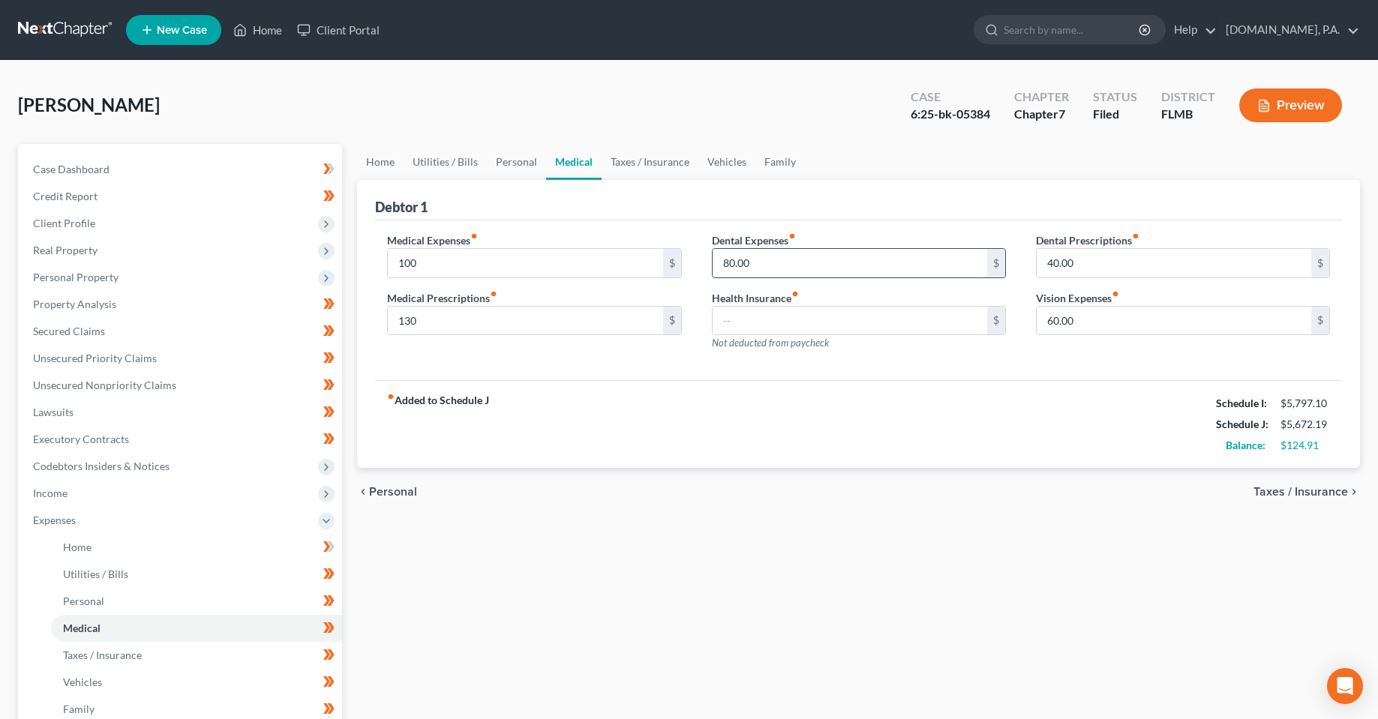
click at [811, 259] on input "80.00" at bounding box center [849, 263] width 274 height 28
type input "65"
click at [738, 329] on input "text" at bounding box center [849, 321] width 274 height 28
click at [1153, 271] on input "40.00" at bounding box center [1173, 263] width 274 height 28
type input "20"
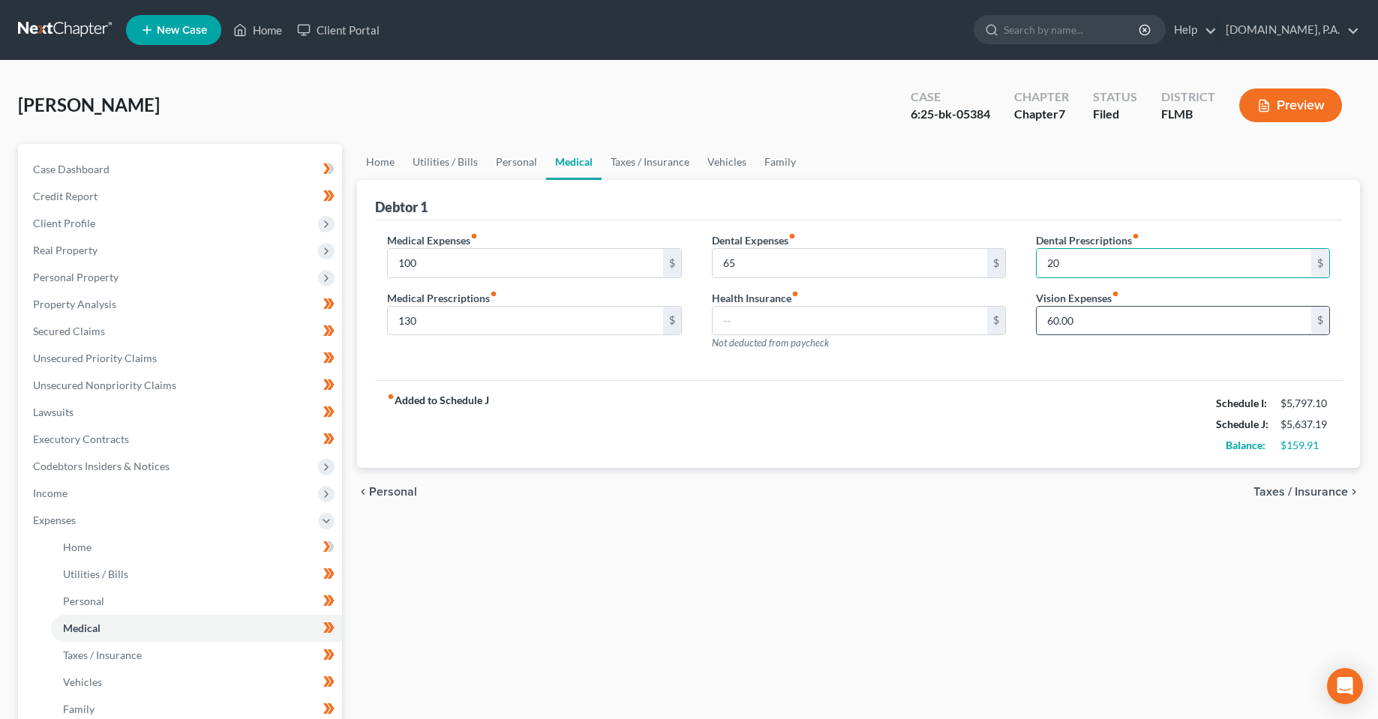
click at [1150, 323] on input "60.00" at bounding box center [1173, 321] width 274 height 28
type input "66"
click at [1021, 444] on div "fiber_manual_record Added to Schedule J Schedule I: $5,797.10 Schedule J: $5,64…" at bounding box center [858, 424] width 967 height 88
click at [642, 166] on link "Taxes / Insurance" at bounding box center [649, 162] width 97 height 36
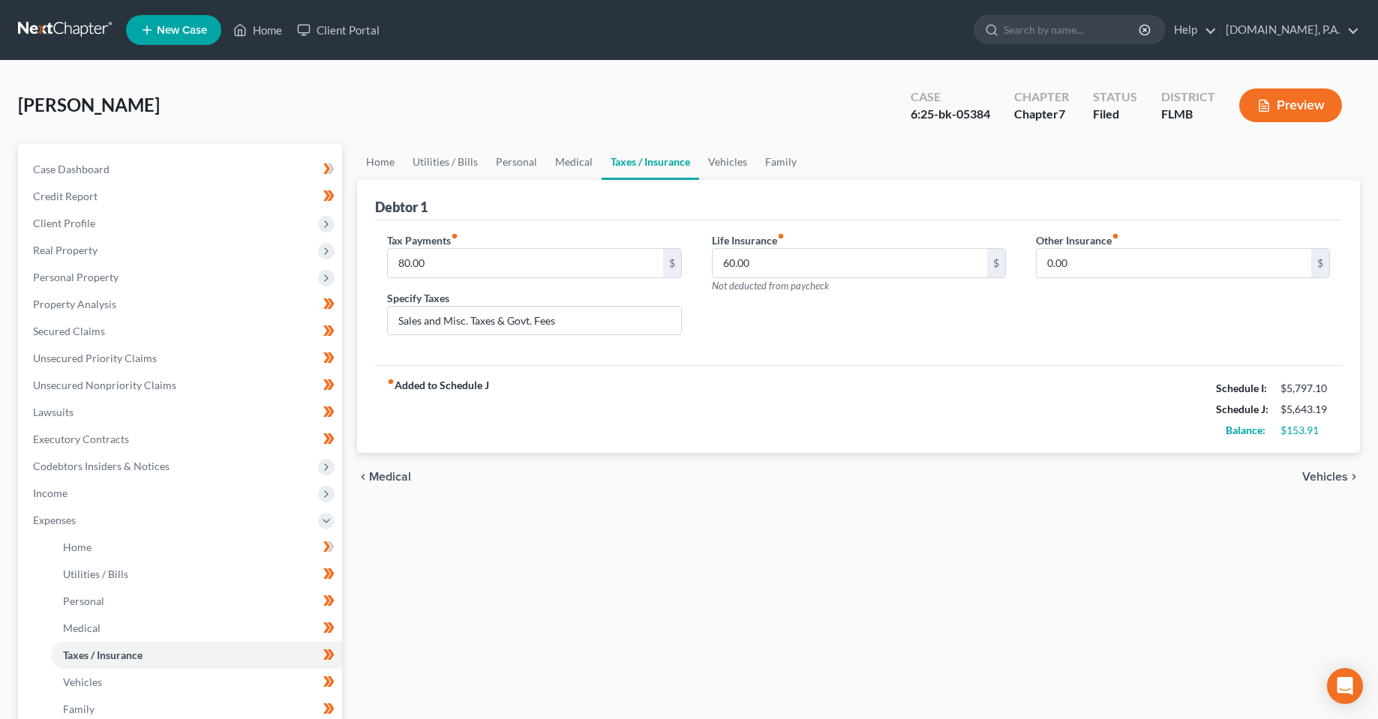
click at [493, 278] on div "Tax Payments fiber_manual_record 80.00 $ Specify Taxes Sales and Misc. Taxes & …" at bounding box center [534, 289] width 324 height 115
click at [493, 274] on input "80.00" at bounding box center [525, 263] width 274 height 28
type input "105"
click at [591, 400] on div "fiber_manual_record Added to Schedule J Schedule I: $5,797.10 Schedule J: $5,66…" at bounding box center [858, 409] width 967 height 88
click at [833, 257] on input "60.00" at bounding box center [849, 263] width 274 height 28
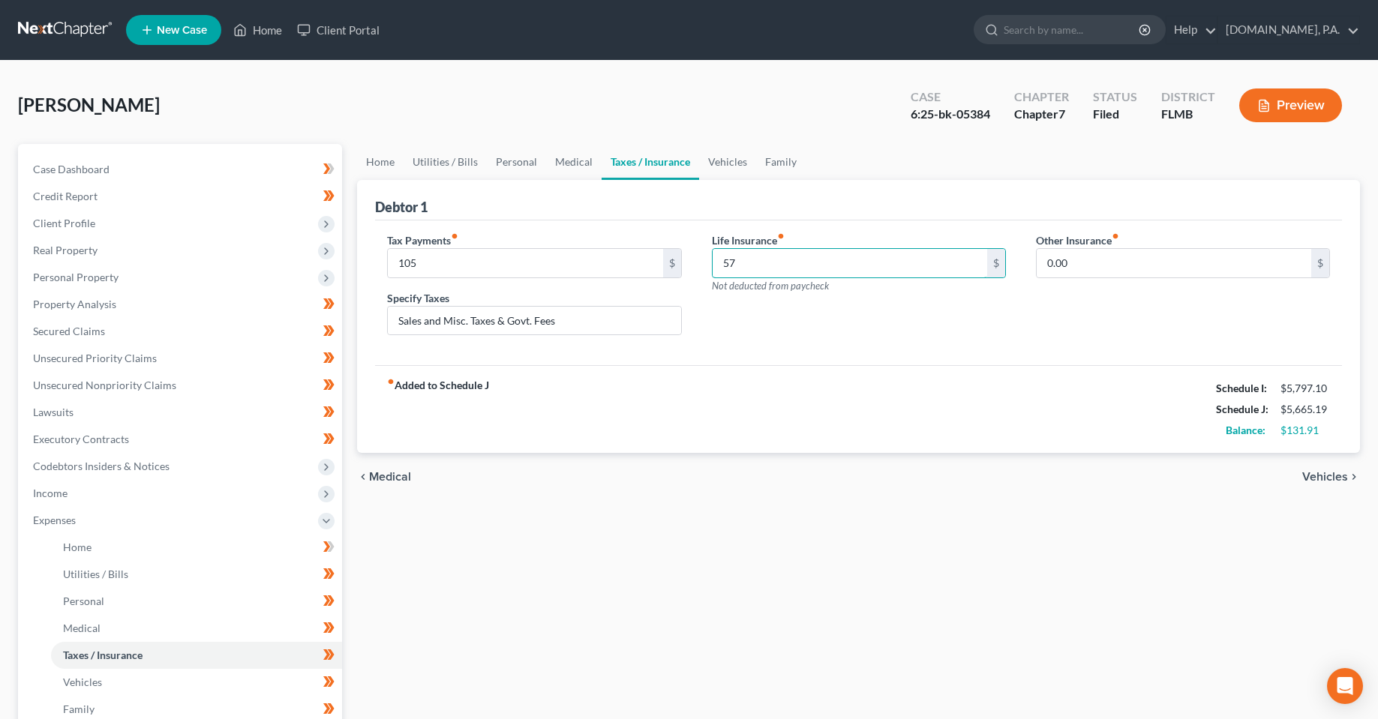
type input "57"
click at [816, 364] on div "Tax Payments fiber_manual_record 105 $ Specify Taxes Sales and Misc. Taxes & Go…" at bounding box center [858, 292] width 967 height 145
click at [727, 164] on link "Vehicles" at bounding box center [727, 162] width 57 height 36
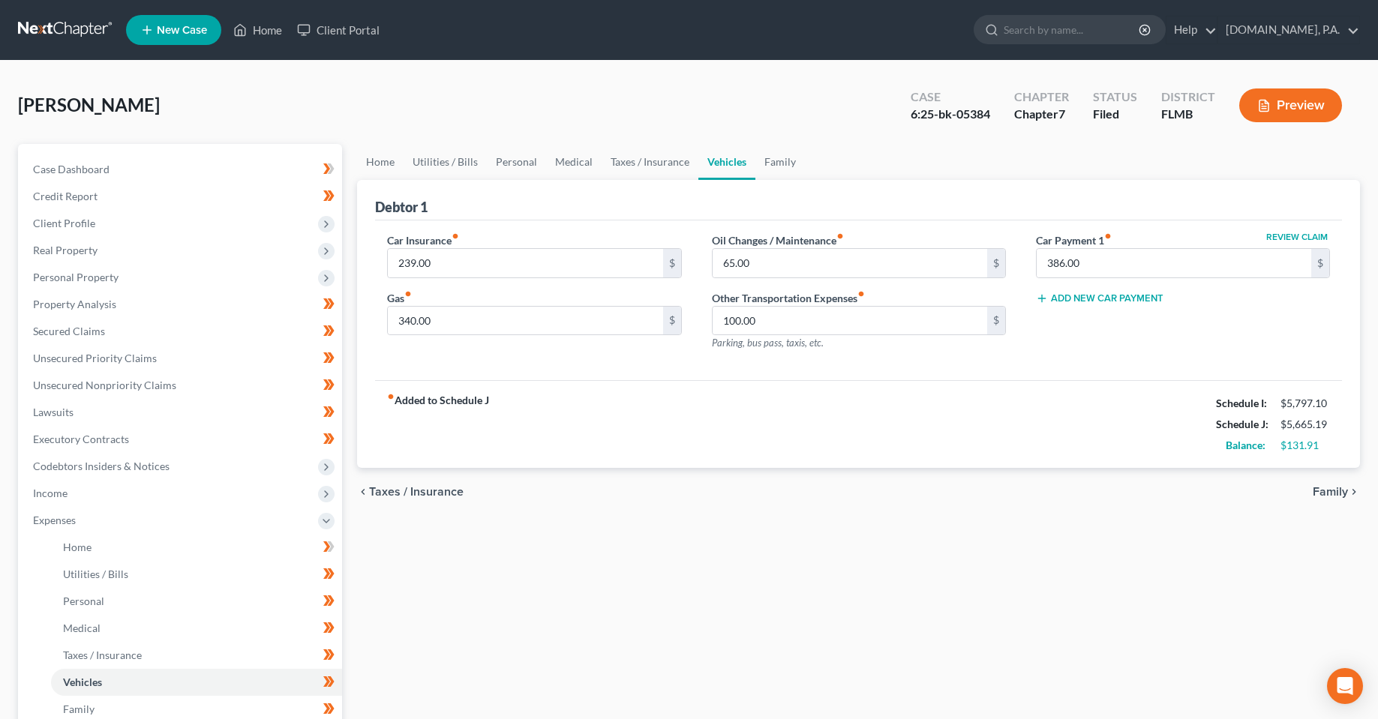
click at [634, 505] on div "chevron_left Taxes / Insurance Family chevron_right" at bounding box center [858, 492] width 1003 height 48
click at [499, 170] on link "Personal" at bounding box center [516, 162] width 59 height 36
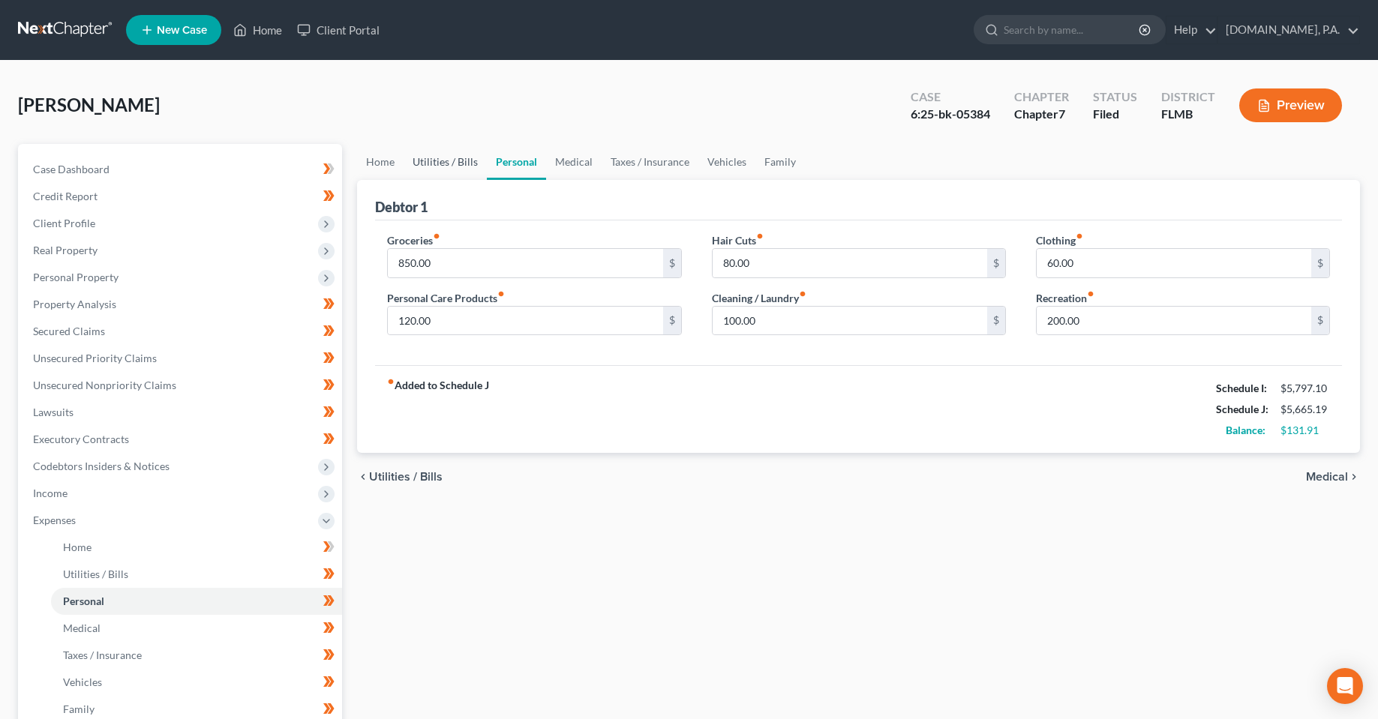
click at [429, 164] on link "Utilities / Bills" at bounding box center [444, 162] width 83 height 36
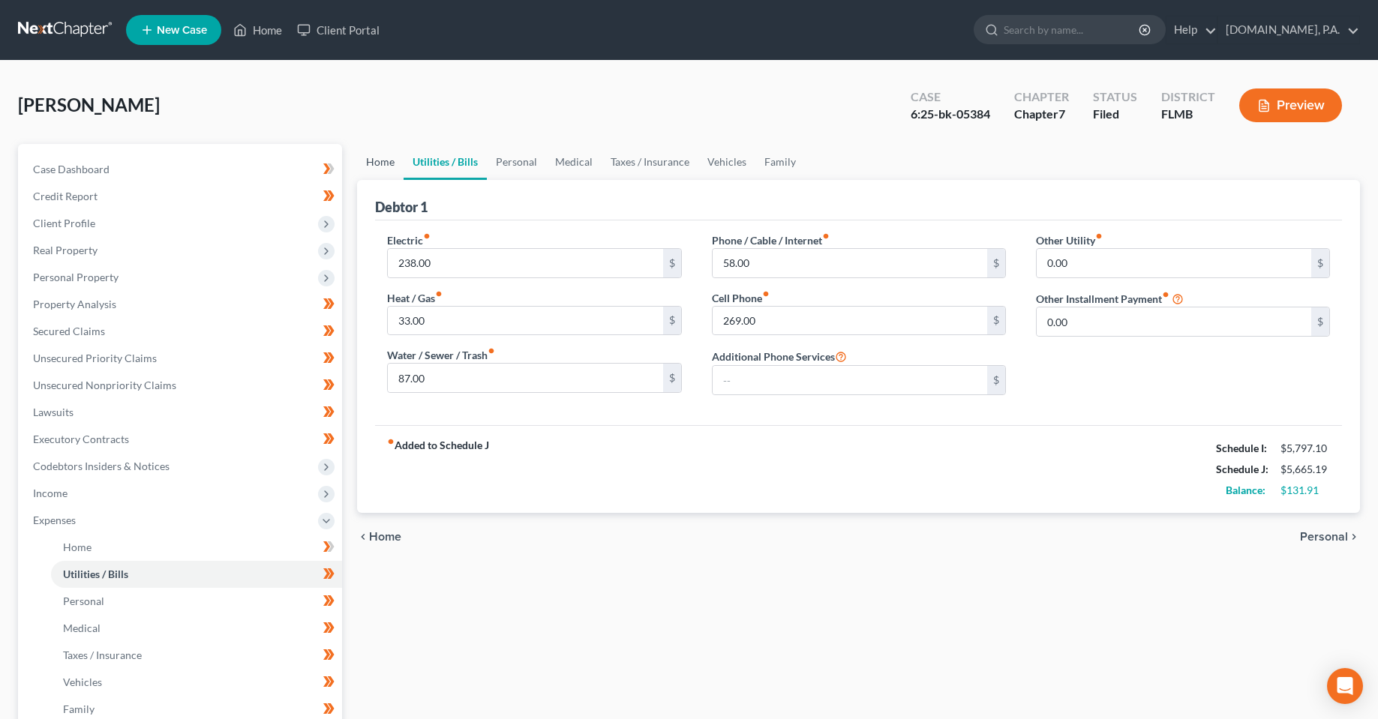
click at [382, 164] on link "Home" at bounding box center [380, 162] width 46 height 36
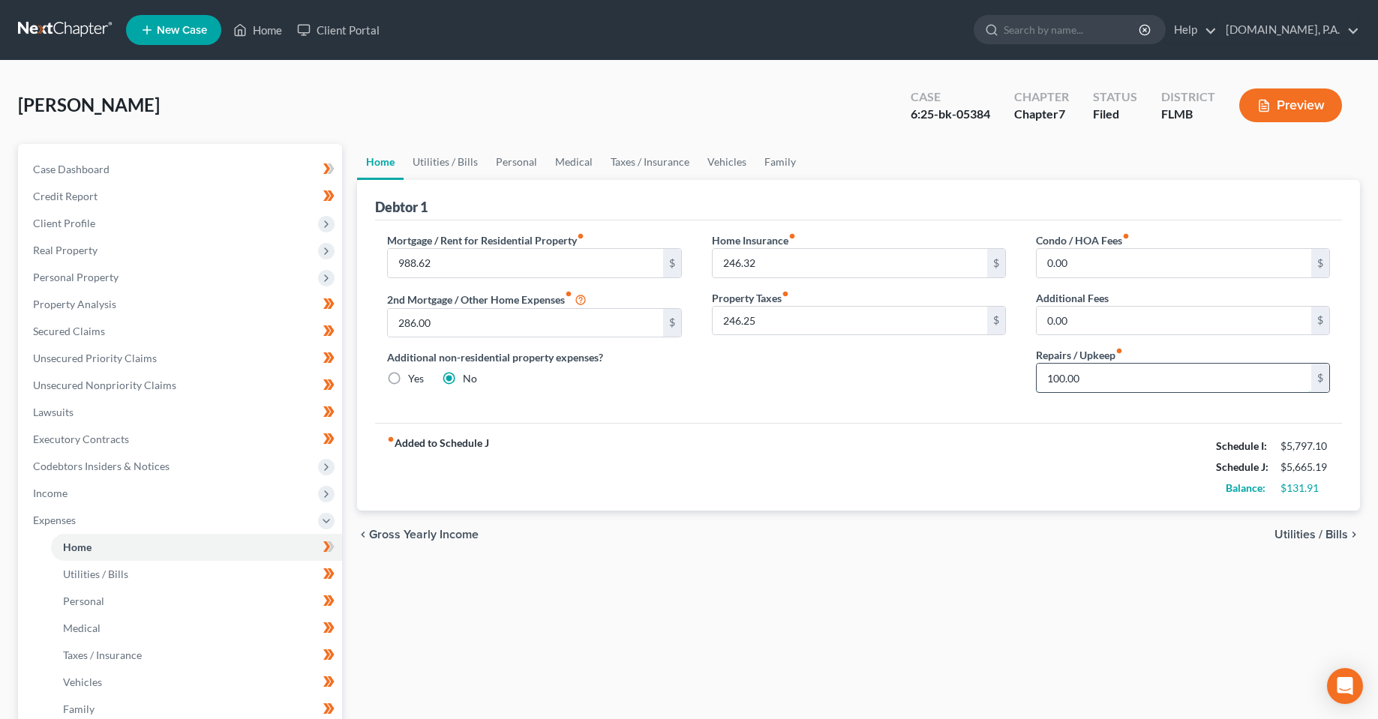
click at [1101, 372] on input "100.00" at bounding box center [1173, 378] width 274 height 28
click at [953, 401] on div "Home Insurance fiber_manual_record 246.32 $ Property Taxes fiber_manual_record …" at bounding box center [859, 318] width 324 height 172
click at [1104, 385] on input "400" at bounding box center [1173, 378] width 274 height 28
click at [1097, 380] on input "300" at bounding box center [1173, 378] width 274 height 28
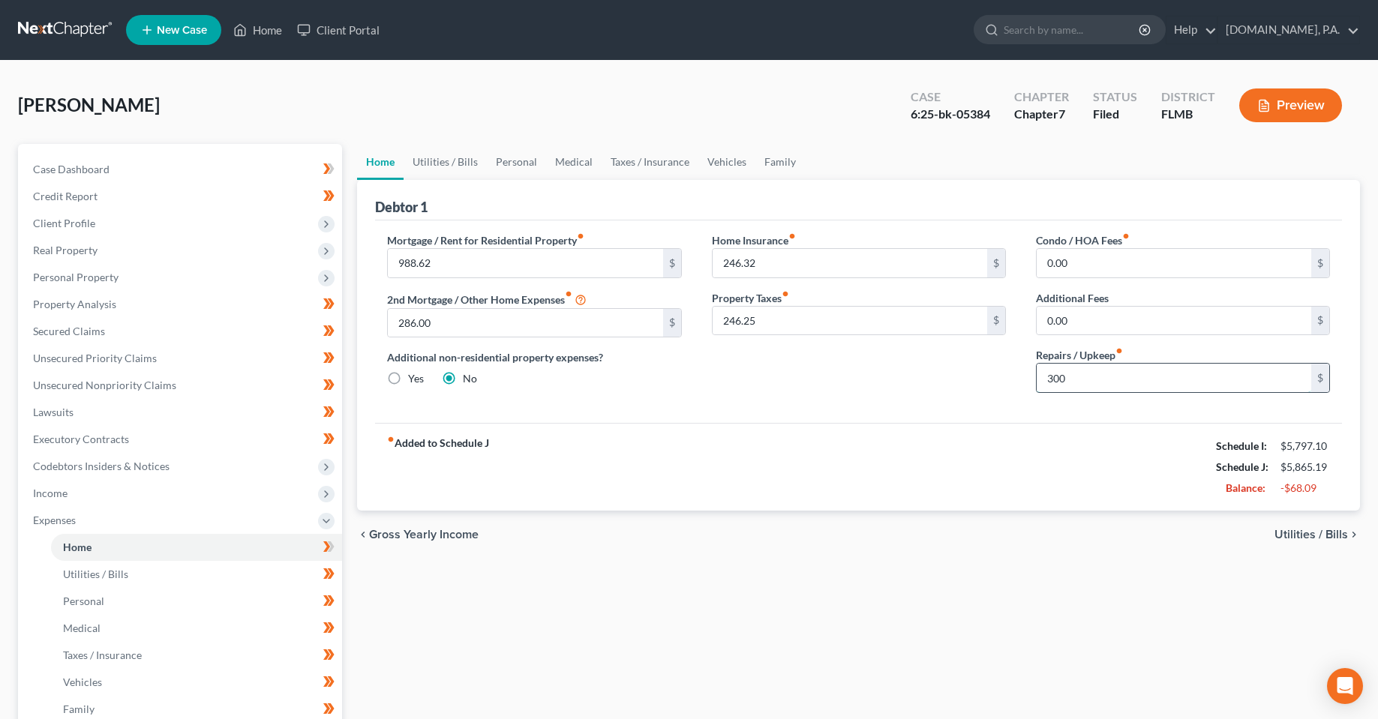
click at [1097, 380] on input "300" at bounding box center [1173, 378] width 274 height 28
type input "200"
click at [904, 398] on div "Home Insurance fiber_manual_record 246.32 $ Property Taxes fiber_manual_record …" at bounding box center [859, 318] width 324 height 172
click at [763, 161] on link "Family" at bounding box center [779, 162] width 49 height 36
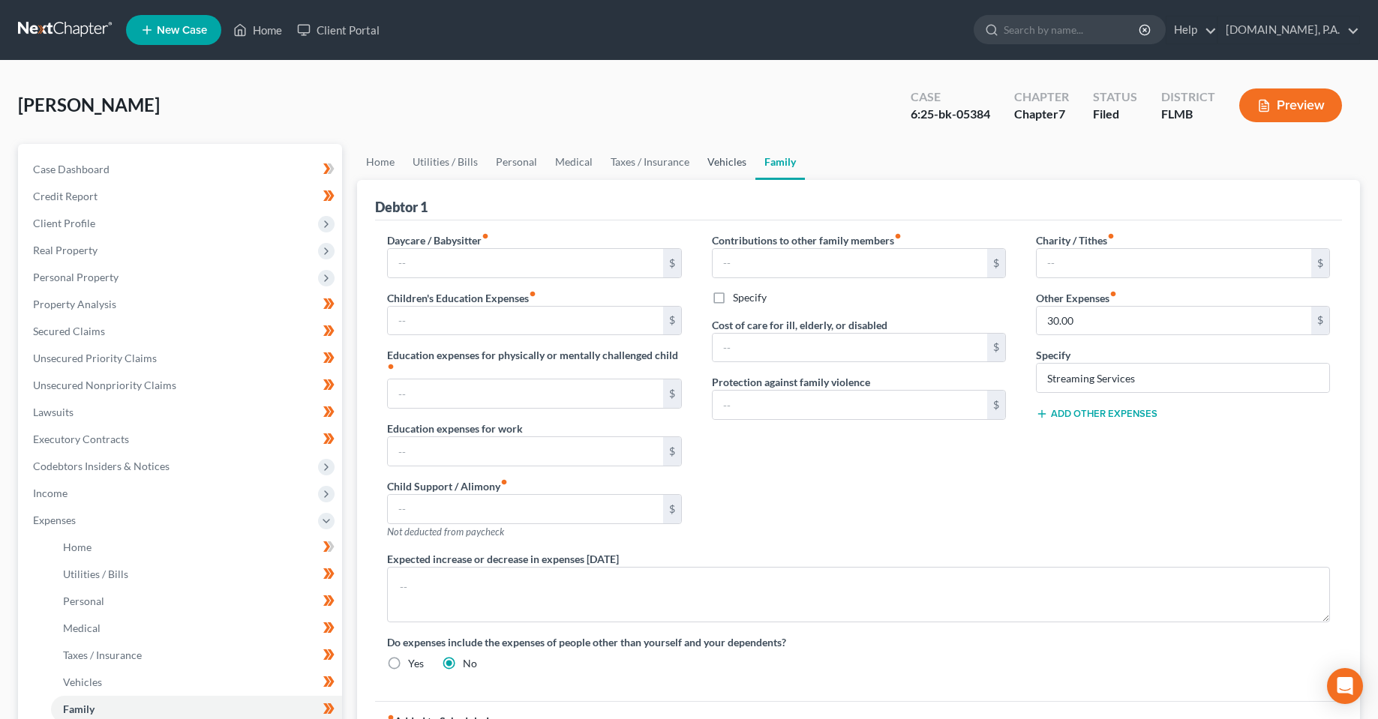
click at [722, 166] on link "Vehicles" at bounding box center [726, 162] width 57 height 36
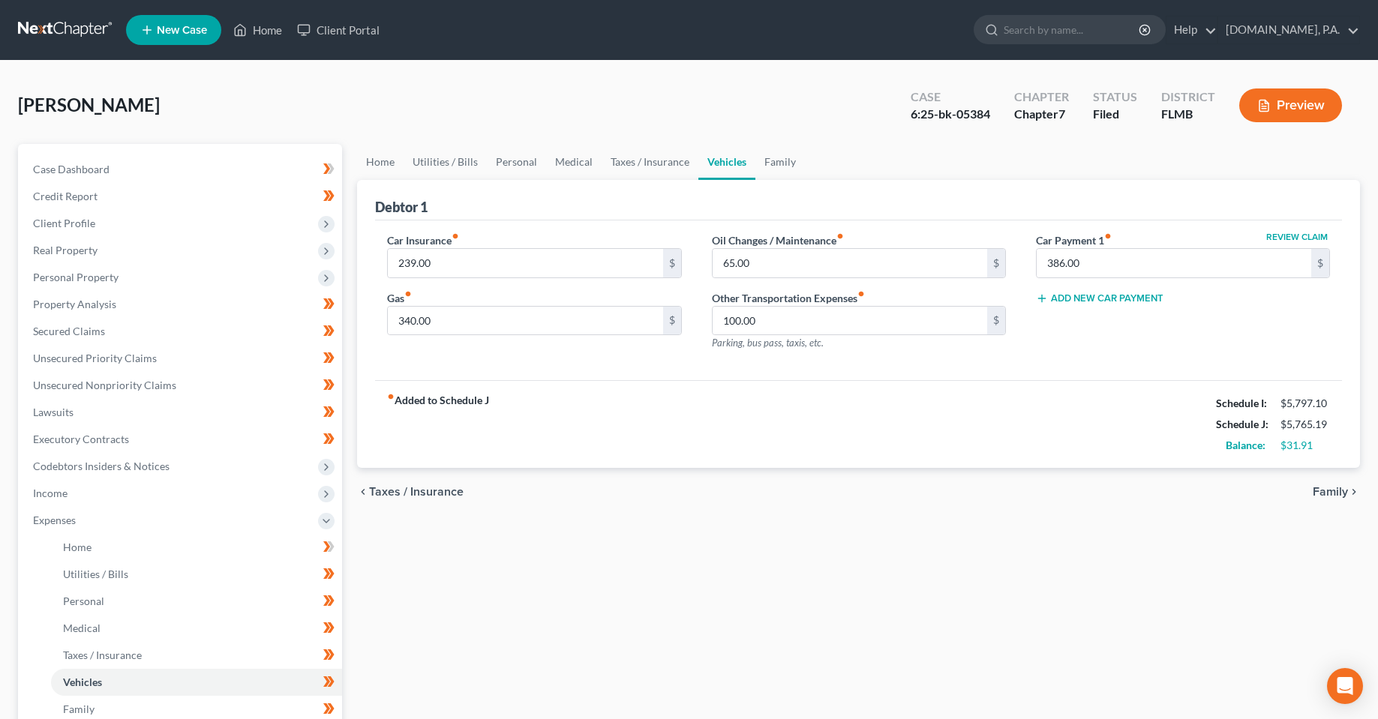
click at [850, 462] on div "fiber_manual_record Added to Schedule J Schedule I: $5,797.10 Schedule J: $5,76…" at bounding box center [858, 424] width 967 height 88
click at [999, 619] on div "Home Utilities / Bills Personal Medical Taxes / Insurance Vehicles Family Debto…" at bounding box center [858, 536] width 1018 height 785
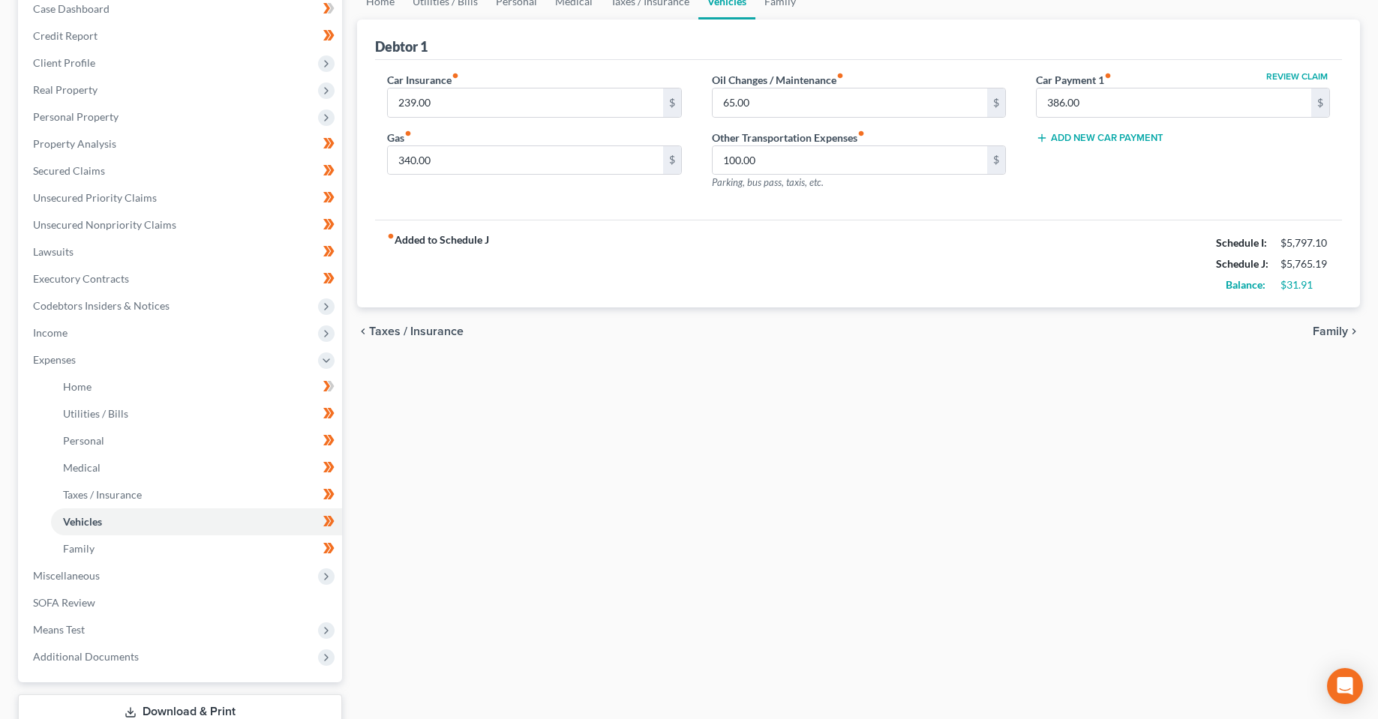
scroll to position [225, 0]
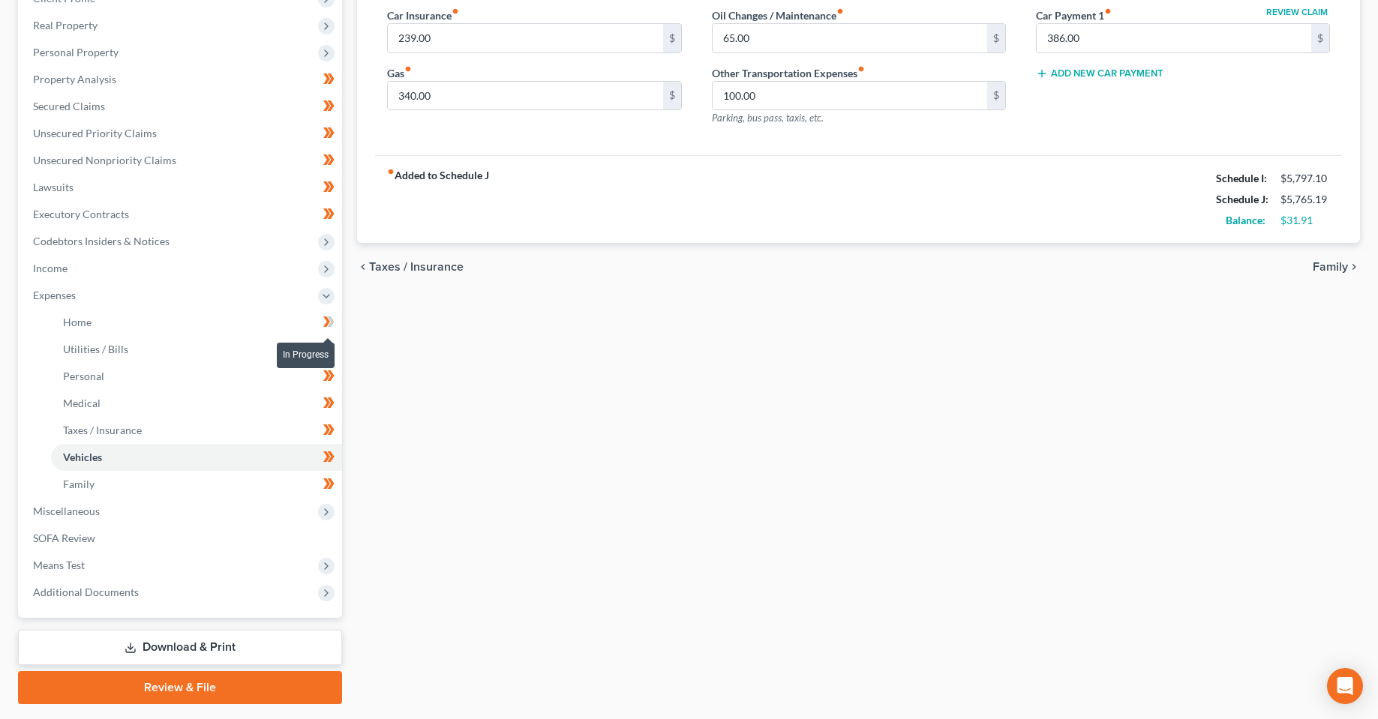
click at [328, 325] on icon at bounding box center [328, 322] width 11 height 19
click at [212, 265] on span "Income" at bounding box center [181, 268] width 321 height 27
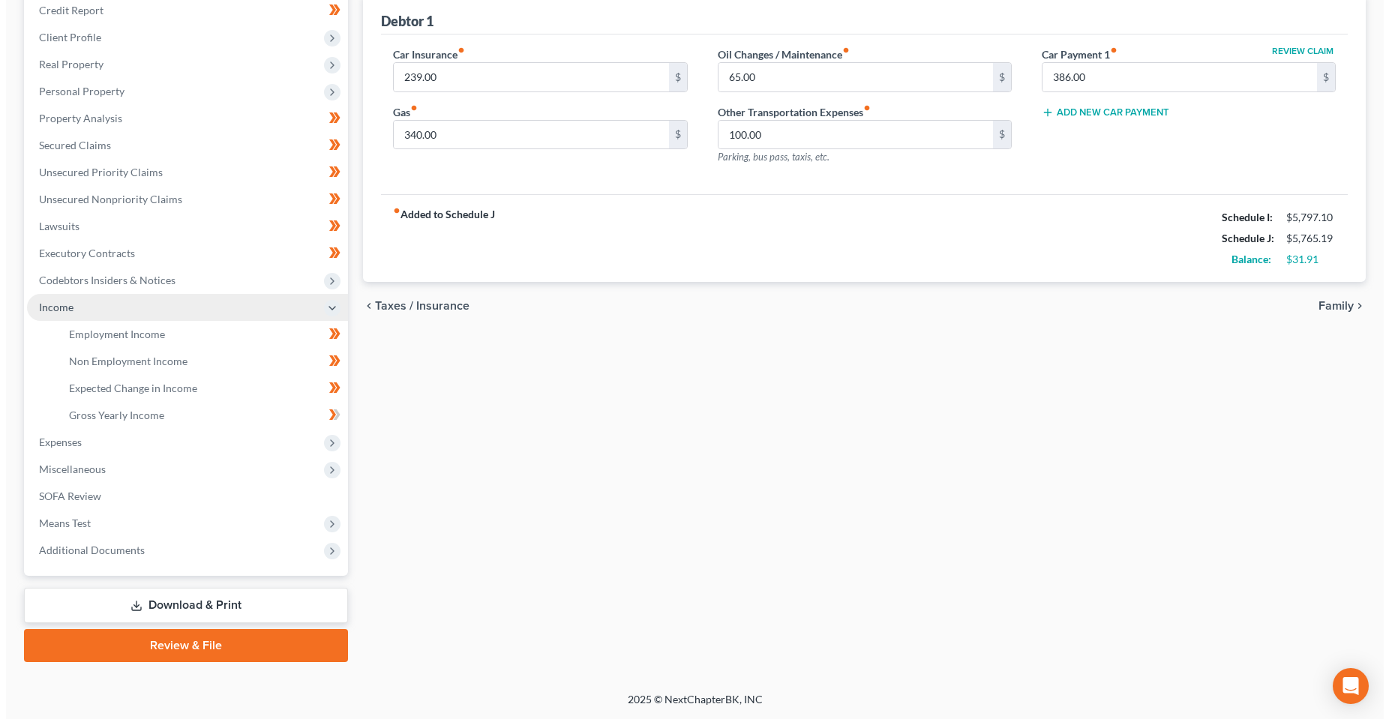
scroll to position [186, 0]
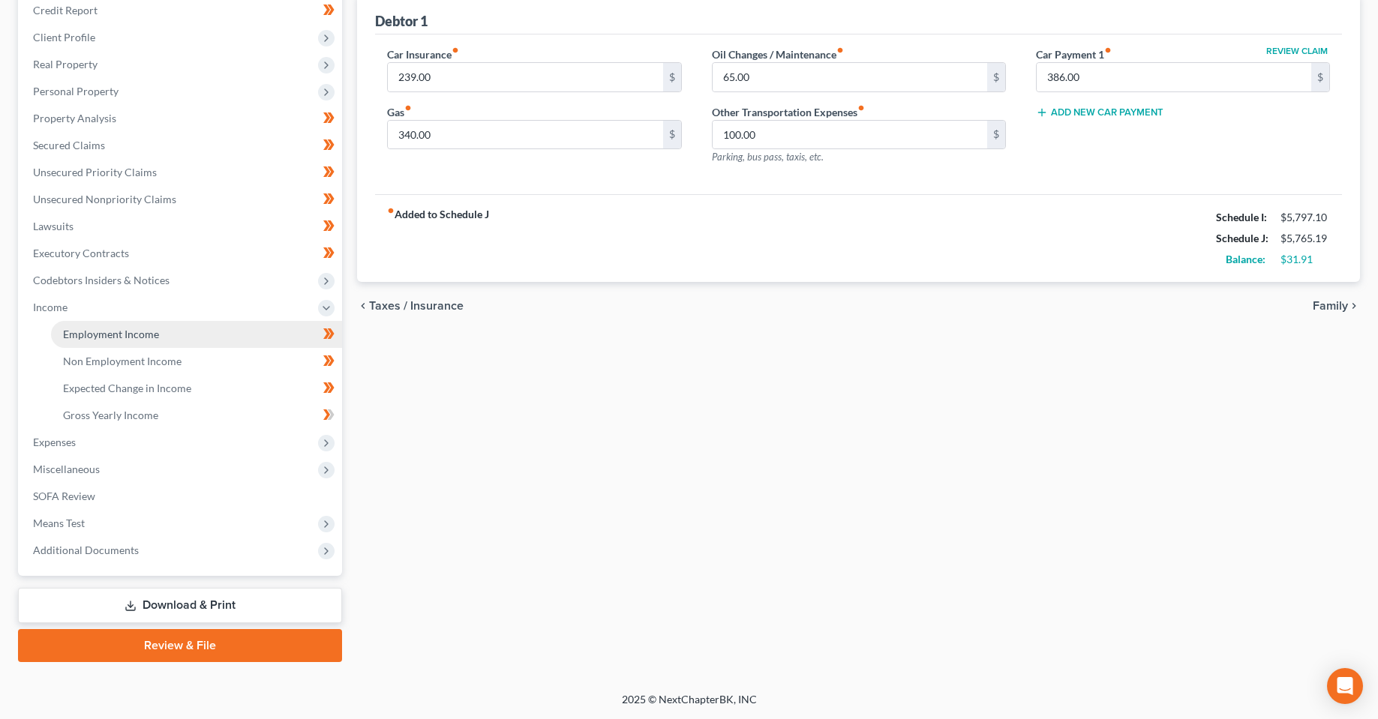
click at [167, 335] on link "Employment Income" at bounding box center [196, 334] width 291 height 27
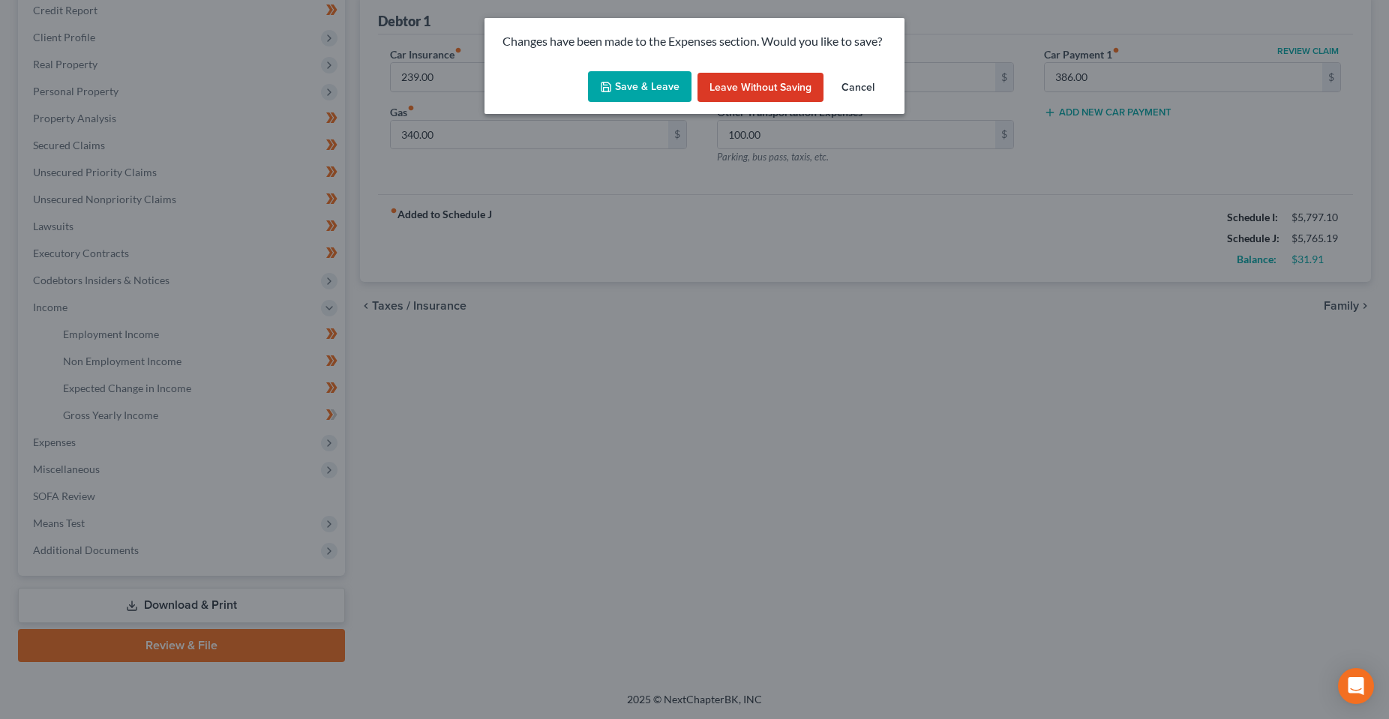
click at [620, 76] on button "Save & Leave" at bounding box center [639, 86] width 103 height 31
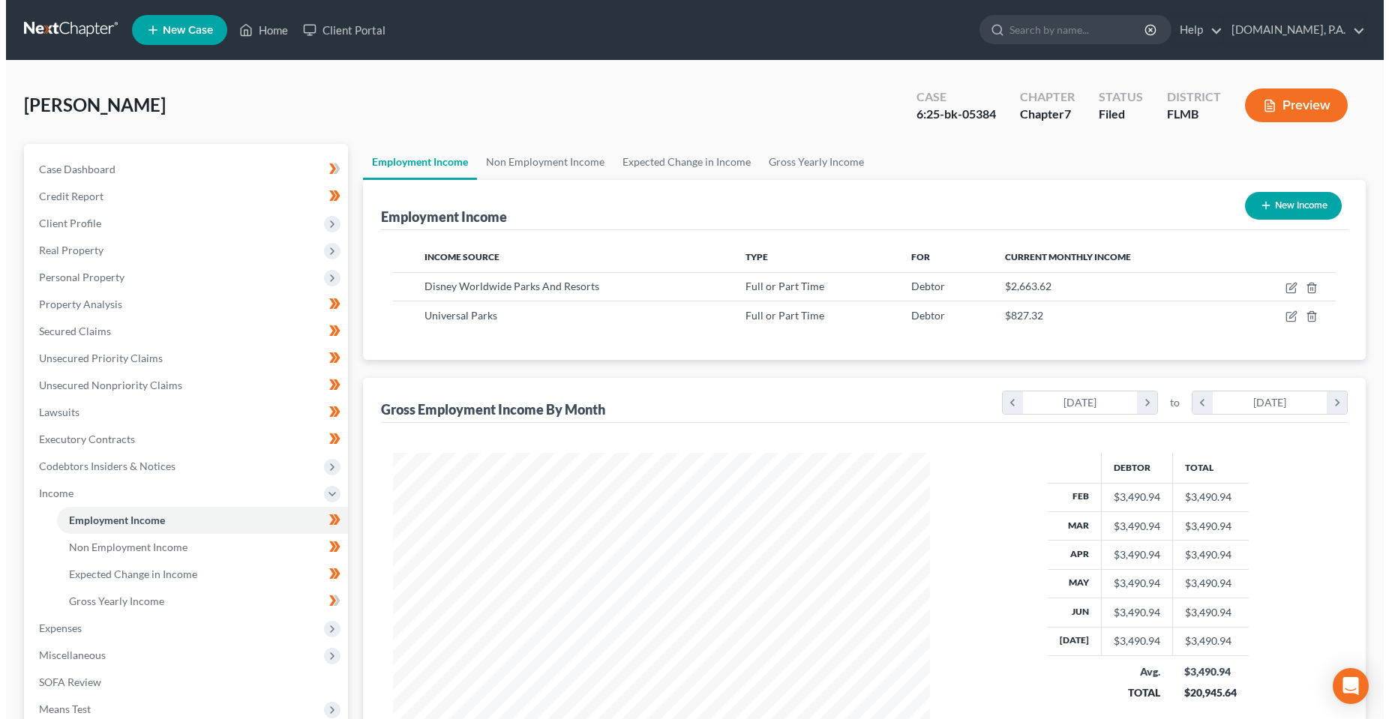
scroll to position [269, 568]
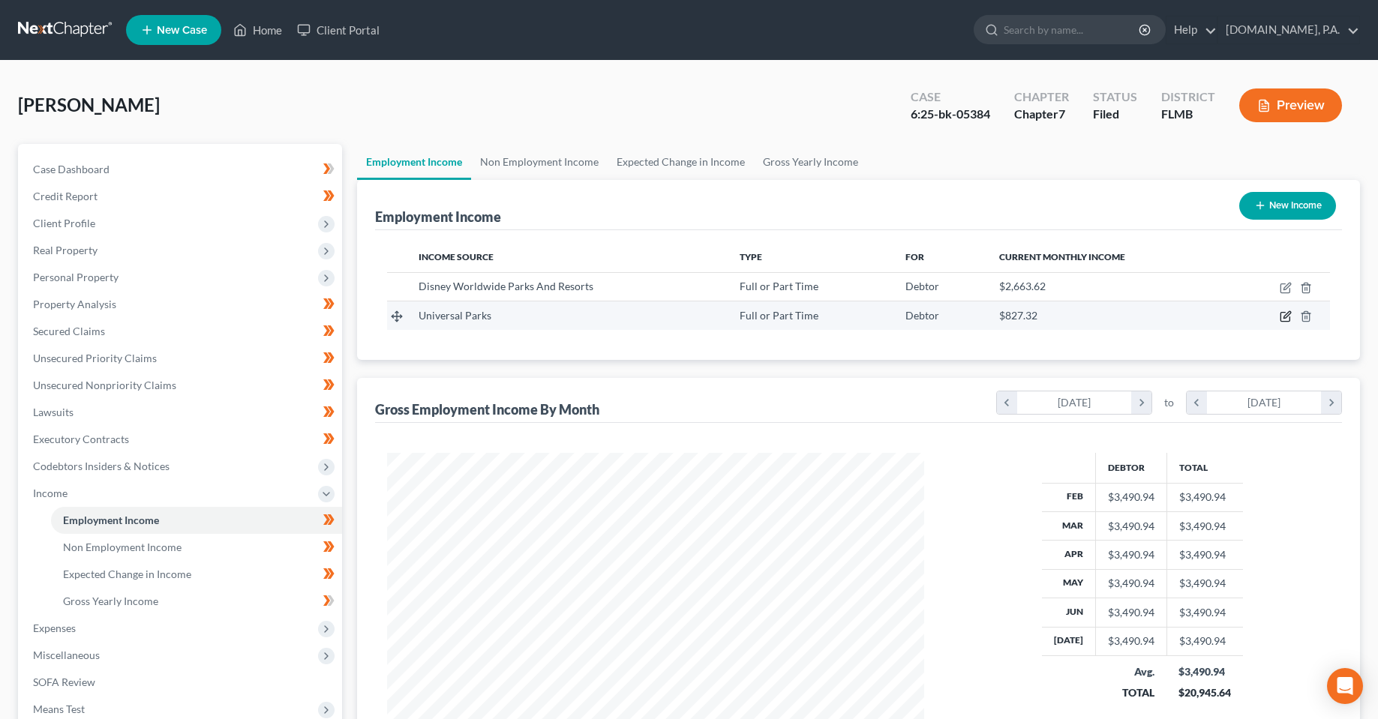
click at [1282, 316] on icon "button" at bounding box center [1285, 316] width 12 height 12
select select "0"
select select "9"
select select "0"
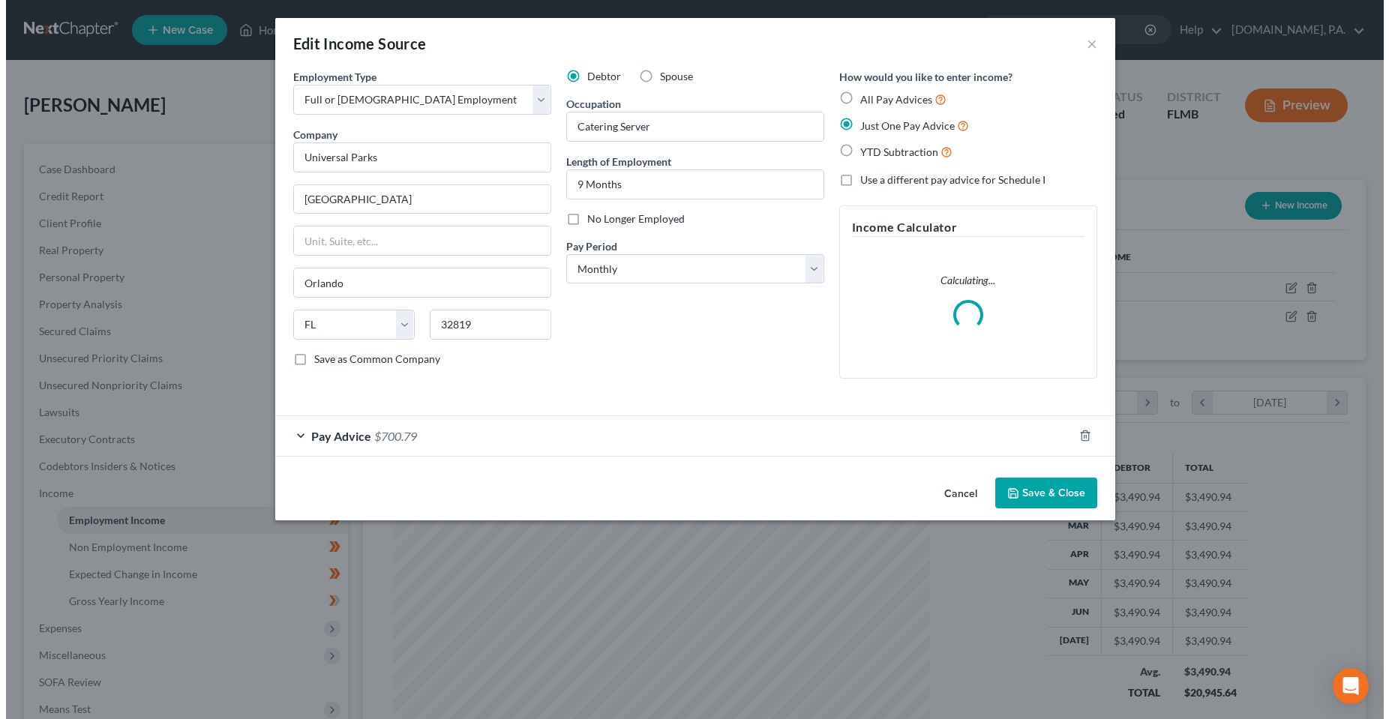
scroll to position [271, 572]
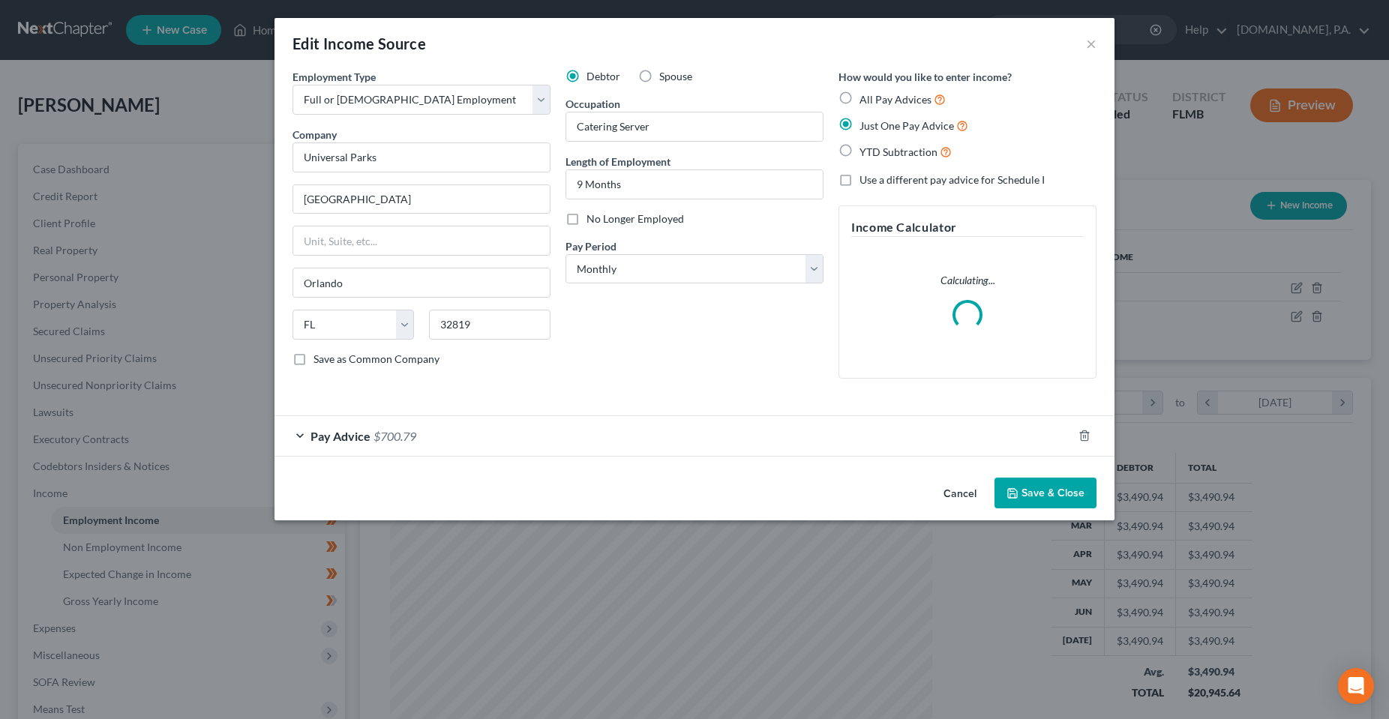
click at [586, 442] on div "Pay Advice $700.79" at bounding box center [673, 436] width 798 height 40
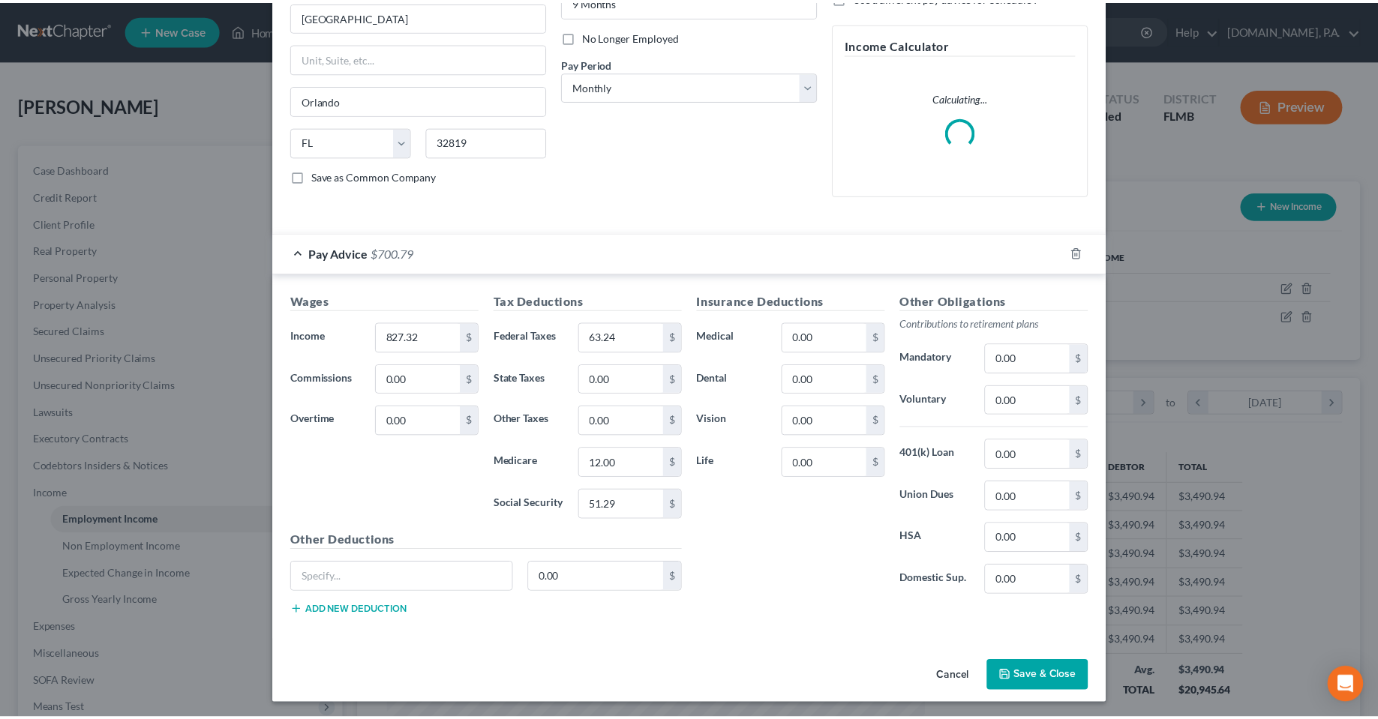
scroll to position [186, 0]
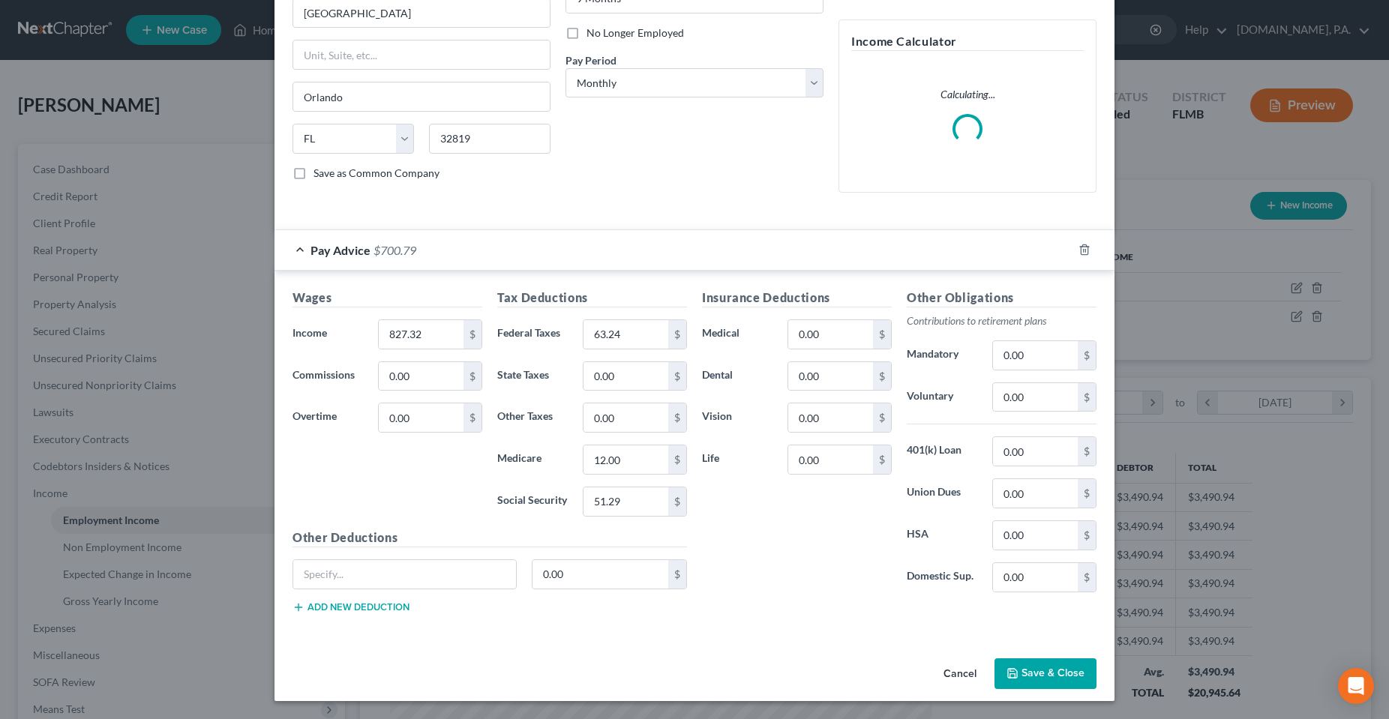
click at [1051, 670] on button "Save & Close" at bounding box center [1045, 673] width 102 height 31
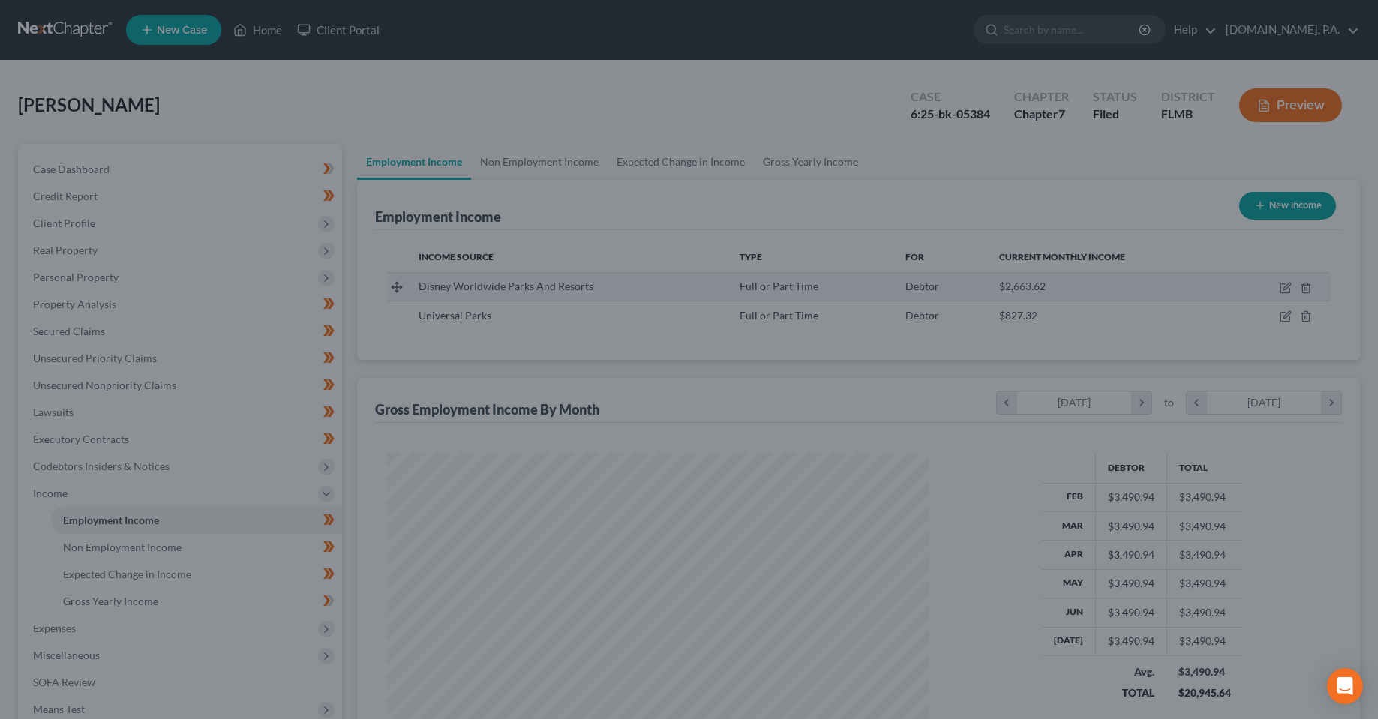
scroll to position [269, 568]
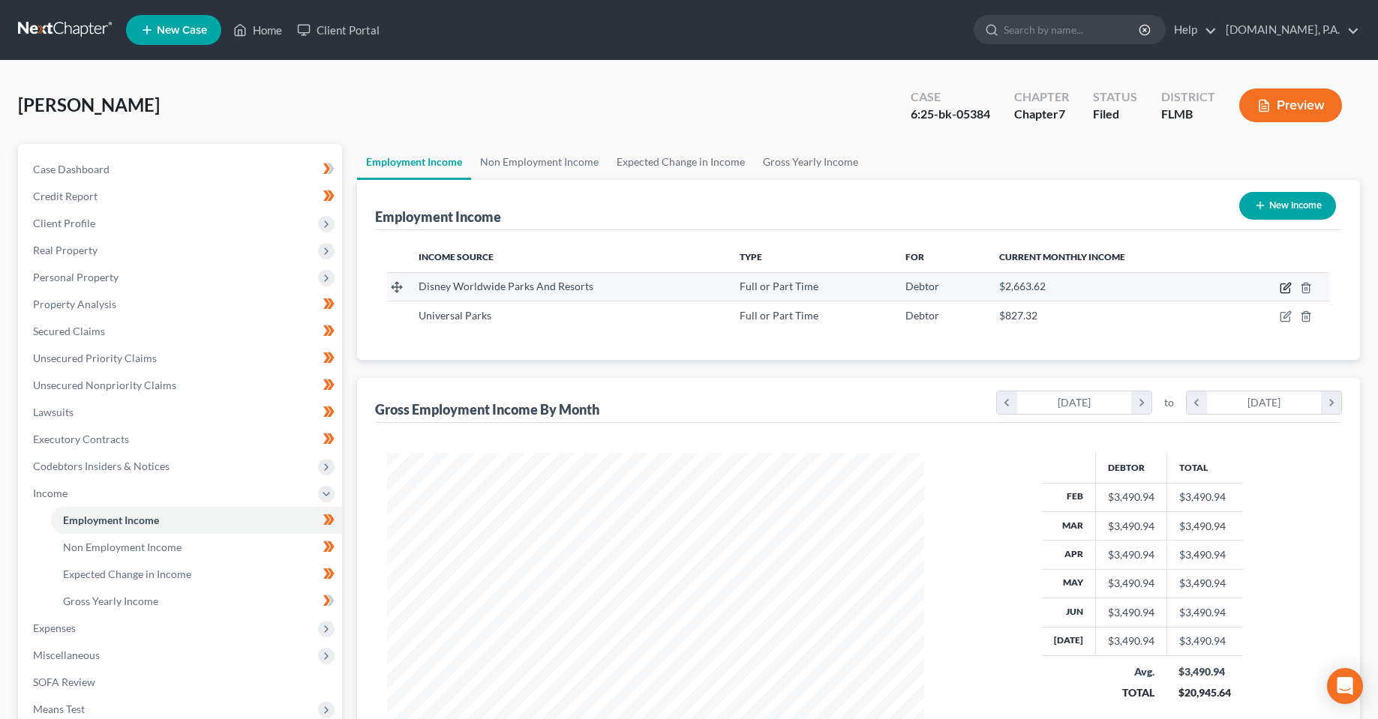
click at [1285, 284] on icon "button" at bounding box center [1284, 288] width 9 height 9
select select "0"
select select "9"
select select "0"
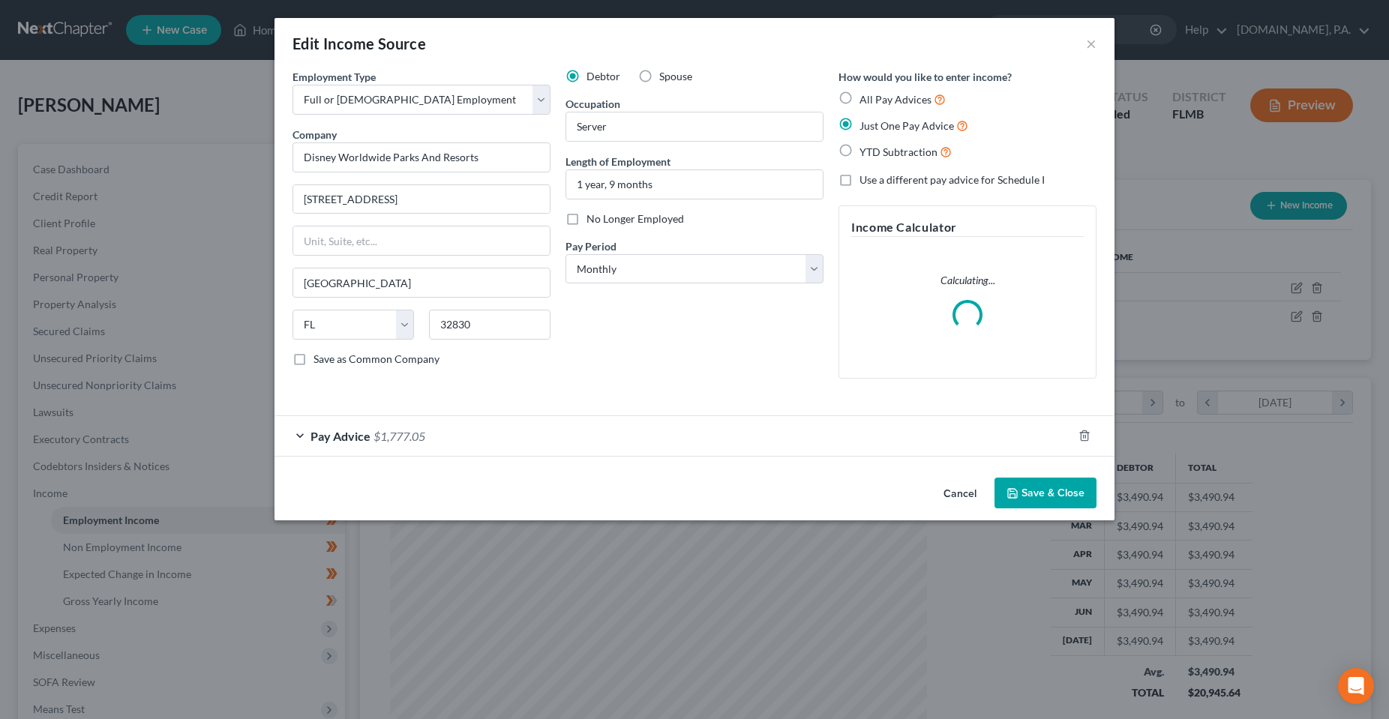
scroll to position [271, 572]
click at [559, 435] on div "Pay Advice $1,777.05" at bounding box center [673, 436] width 798 height 40
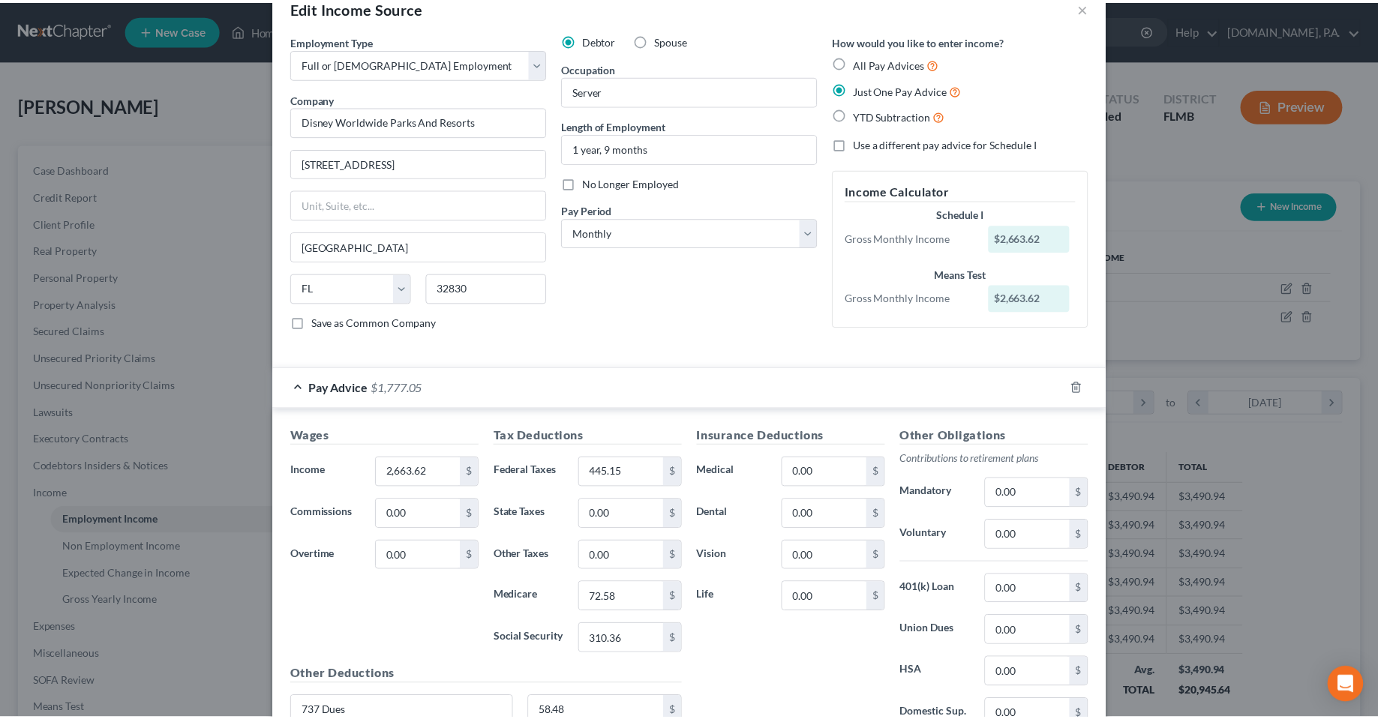
scroll to position [0, 0]
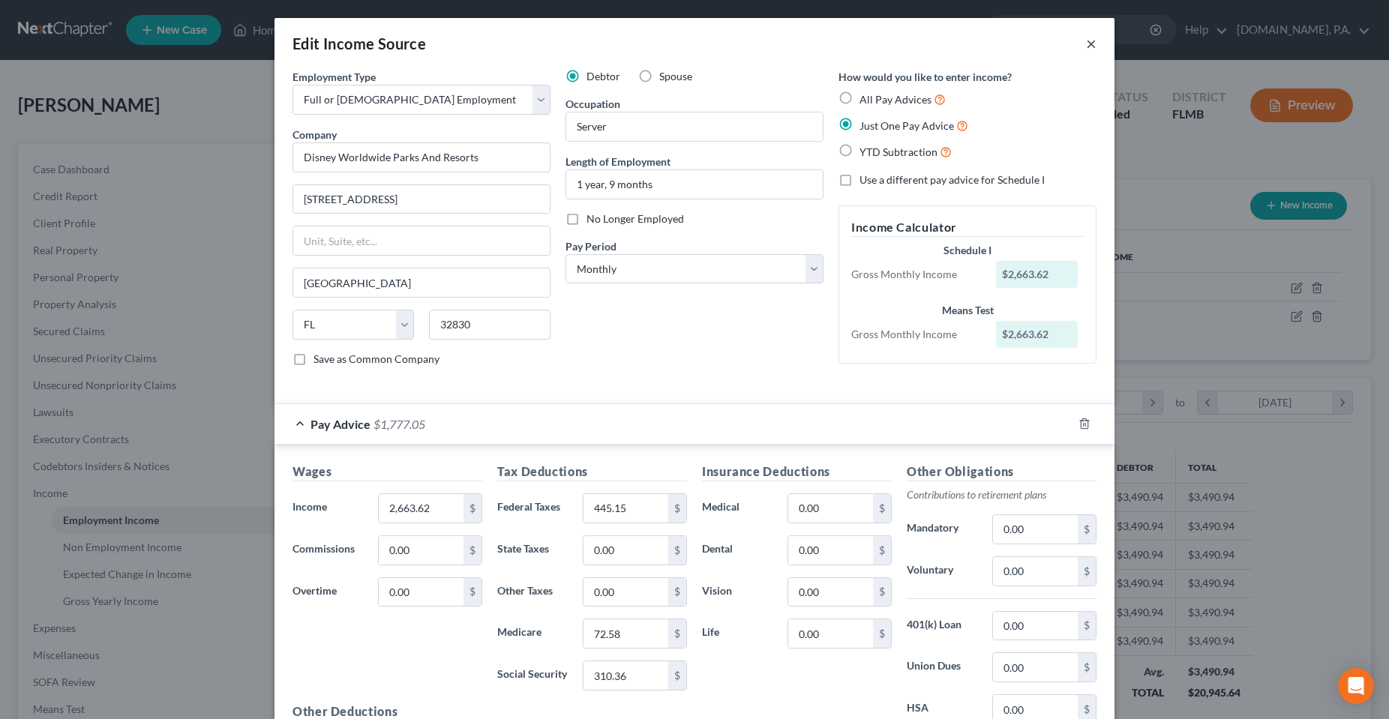
click at [1087, 43] on button "×" at bounding box center [1091, 43] width 10 height 18
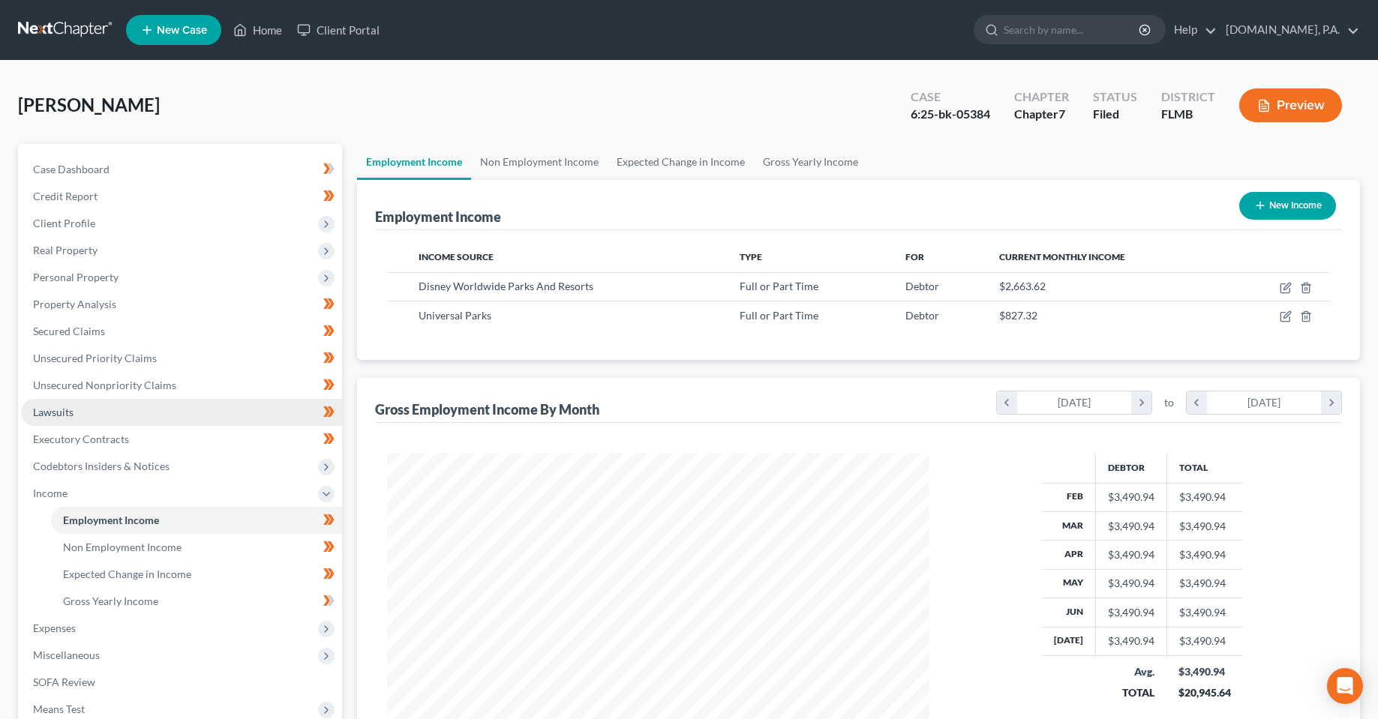
scroll to position [749666, 749367]
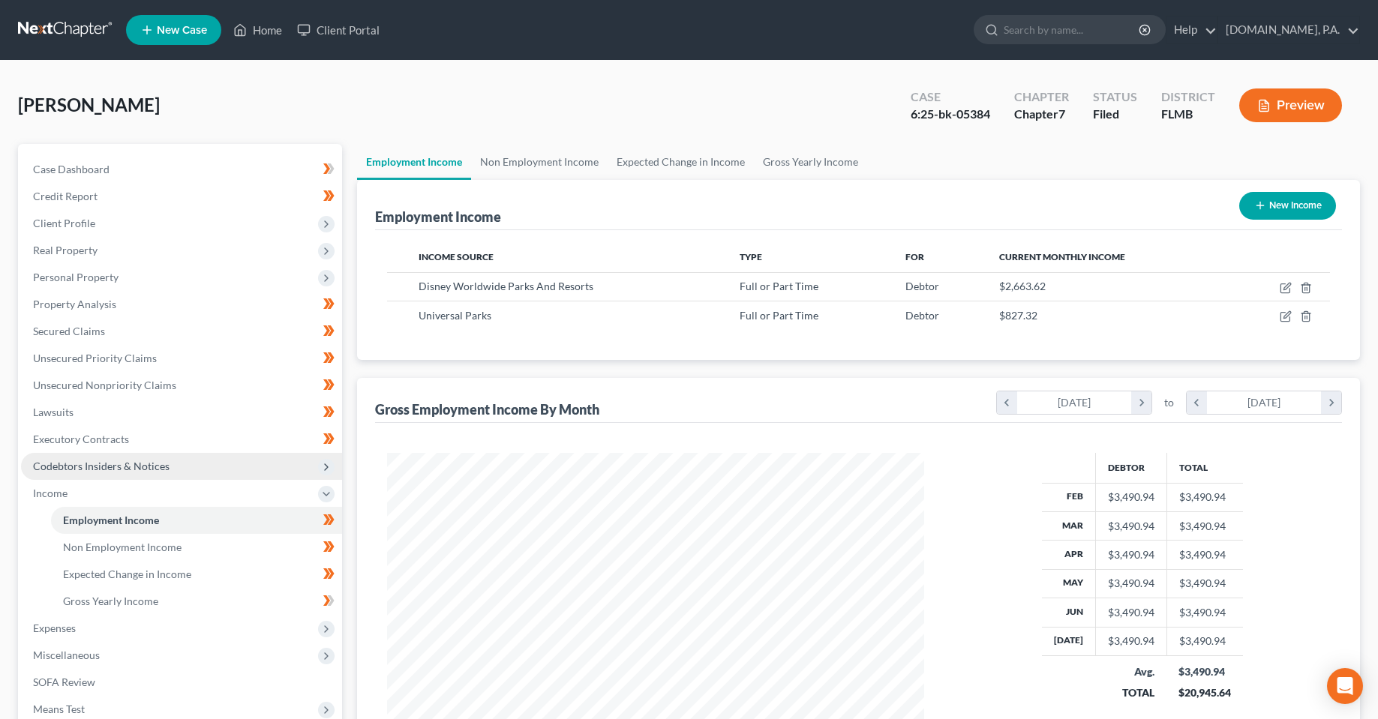
click at [112, 468] on span "Codebtors Insiders & Notices" at bounding box center [101, 466] width 136 height 13
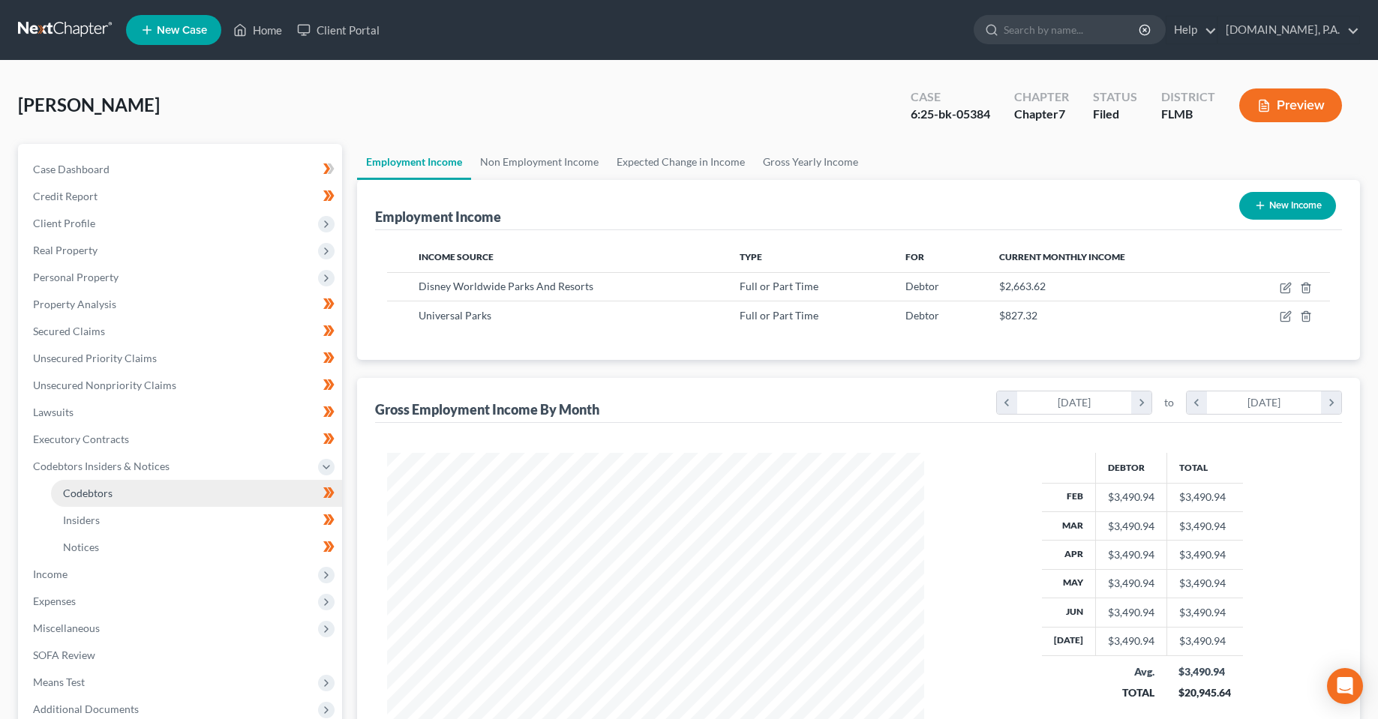
click at [151, 498] on link "Codebtors" at bounding box center [196, 493] width 291 height 27
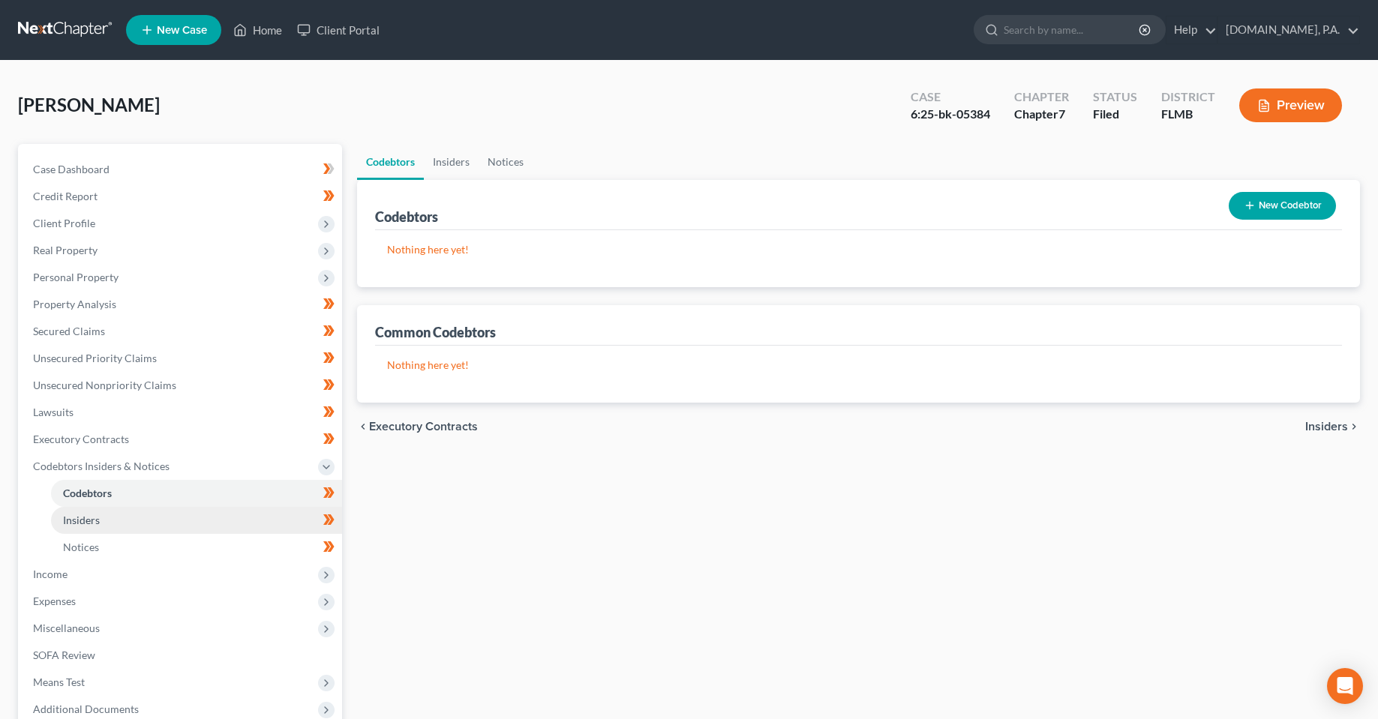
click at [140, 517] on link "Insiders" at bounding box center [196, 520] width 291 height 27
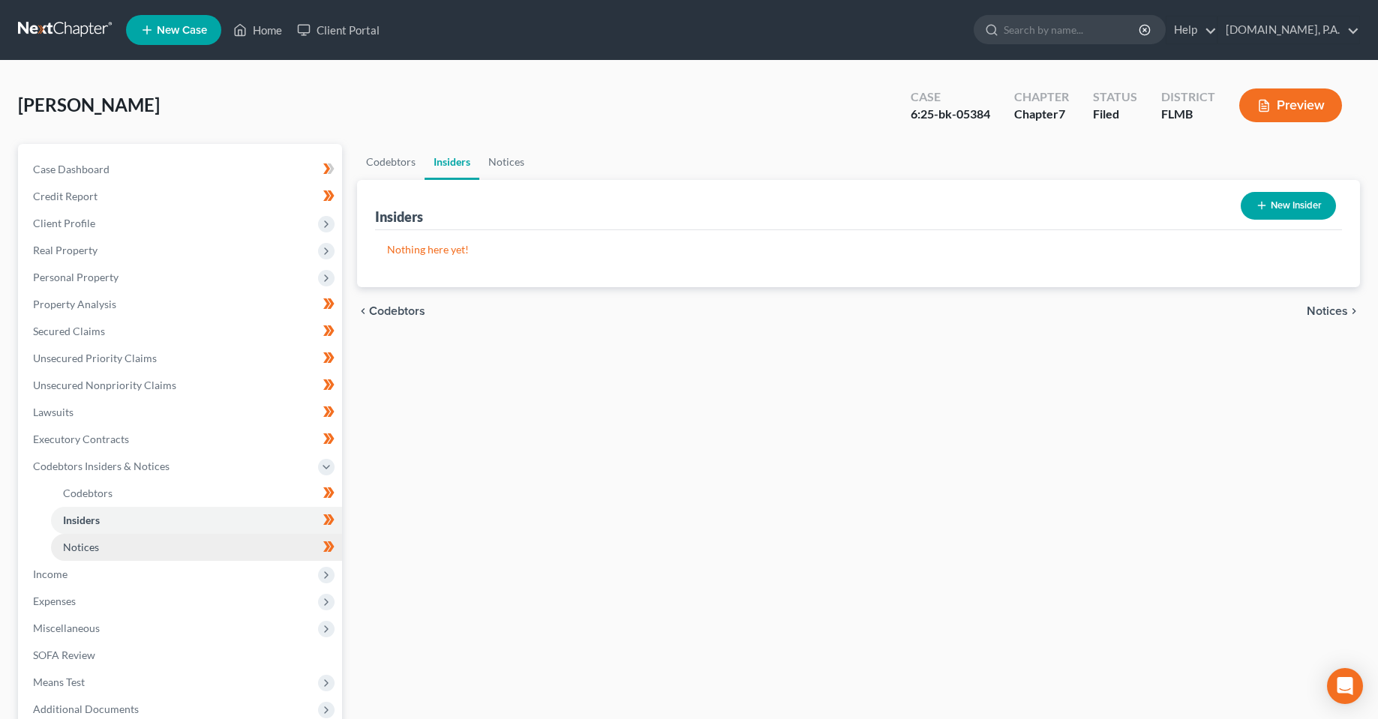
click at [154, 554] on link "Notices" at bounding box center [196, 547] width 291 height 27
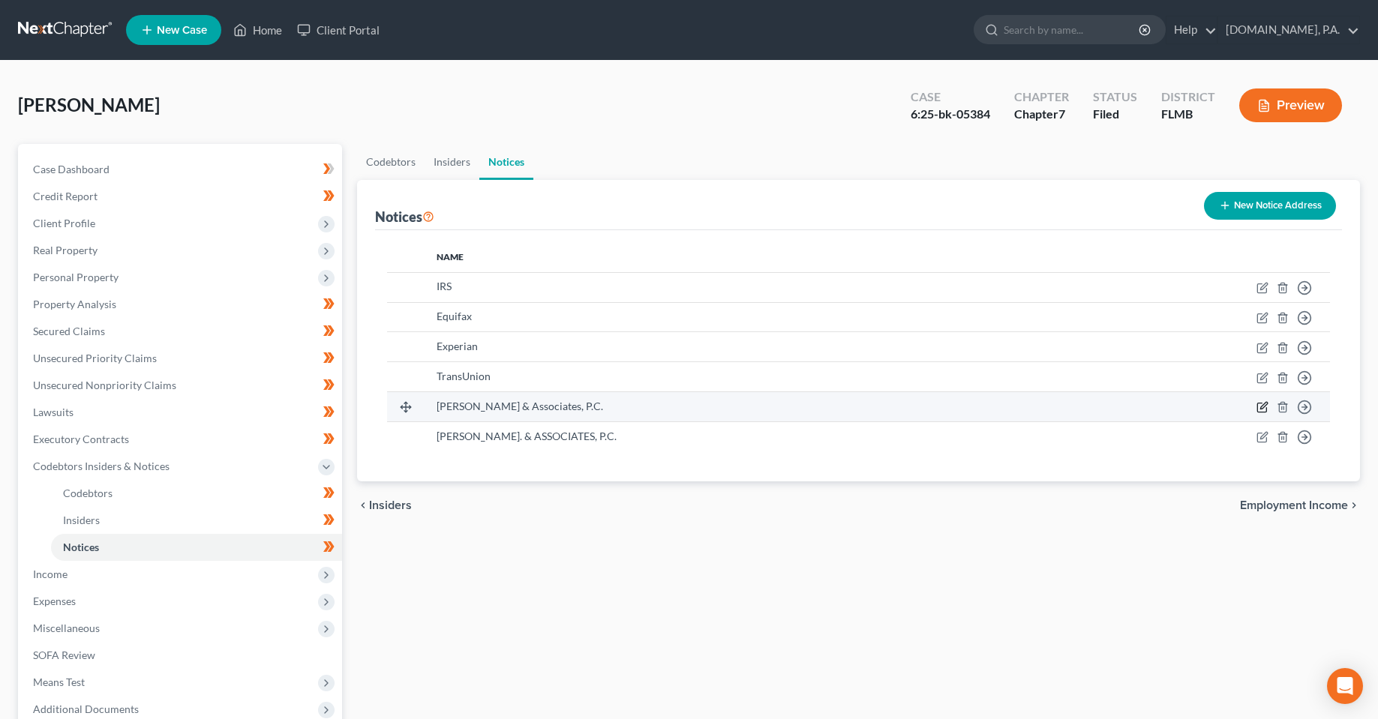
click at [1258, 411] on icon "button" at bounding box center [1262, 407] width 12 height 12
select select "9"
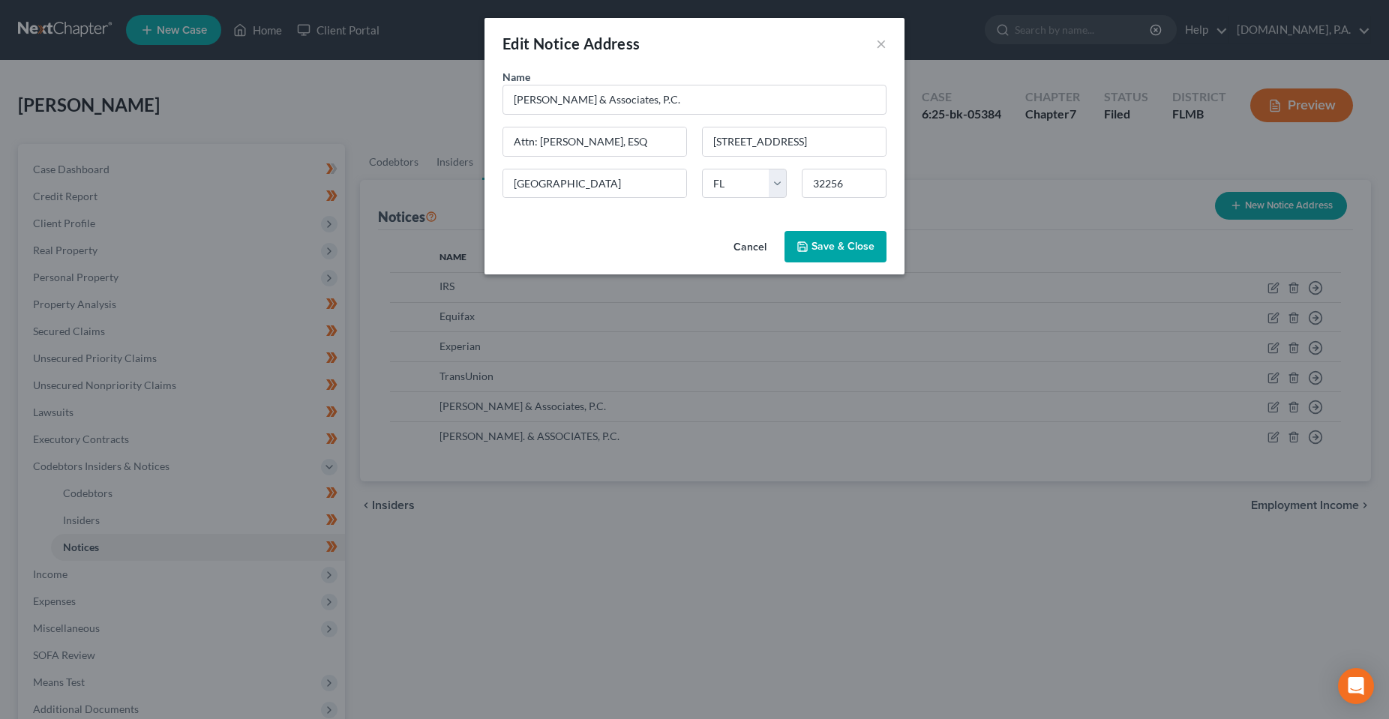
drag, startPoint x: 815, startPoint y: 244, endPoint x: 1237, endPoint y: 390, distance: 445.9
click at [816, 244] on span "Save & Close" at bounding box center [842, 246] width 63 height 13
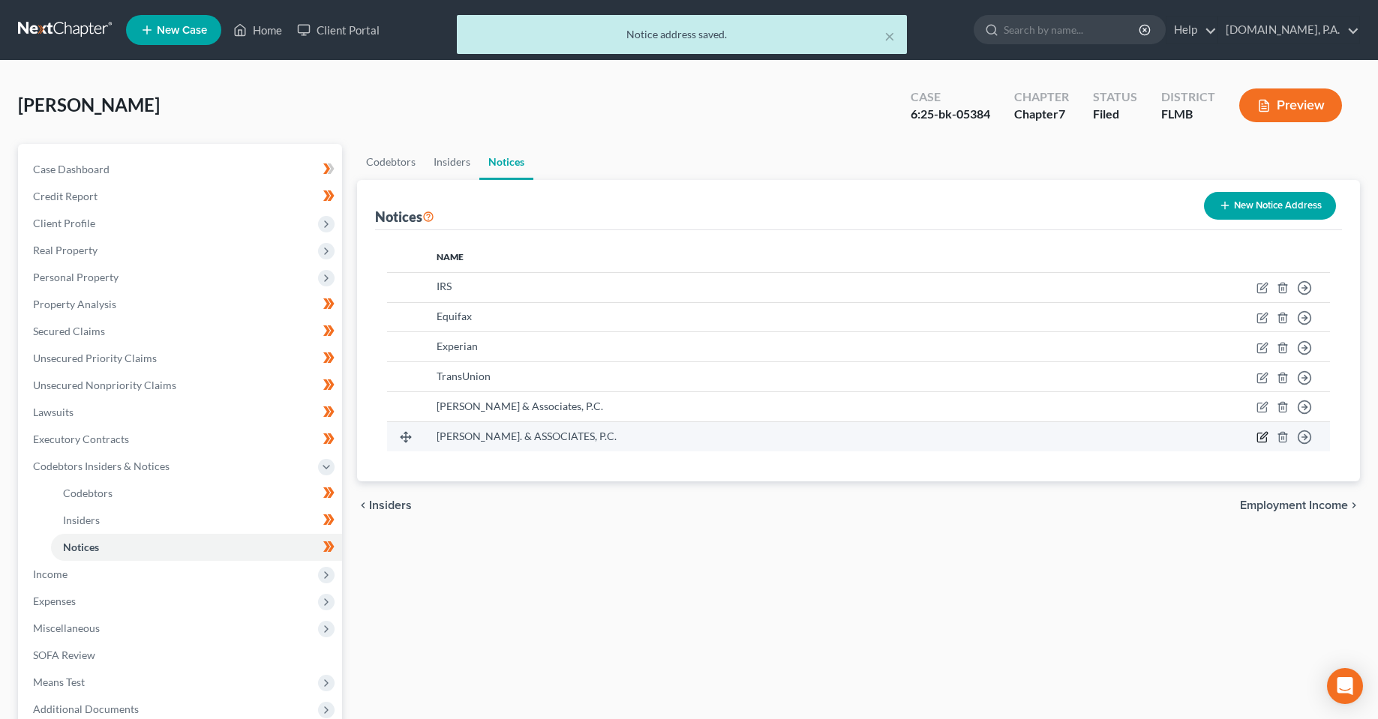
click at [1258, 436] on icon "button" at bounding box center [1262, 437] width 12 height 12
select select "9"
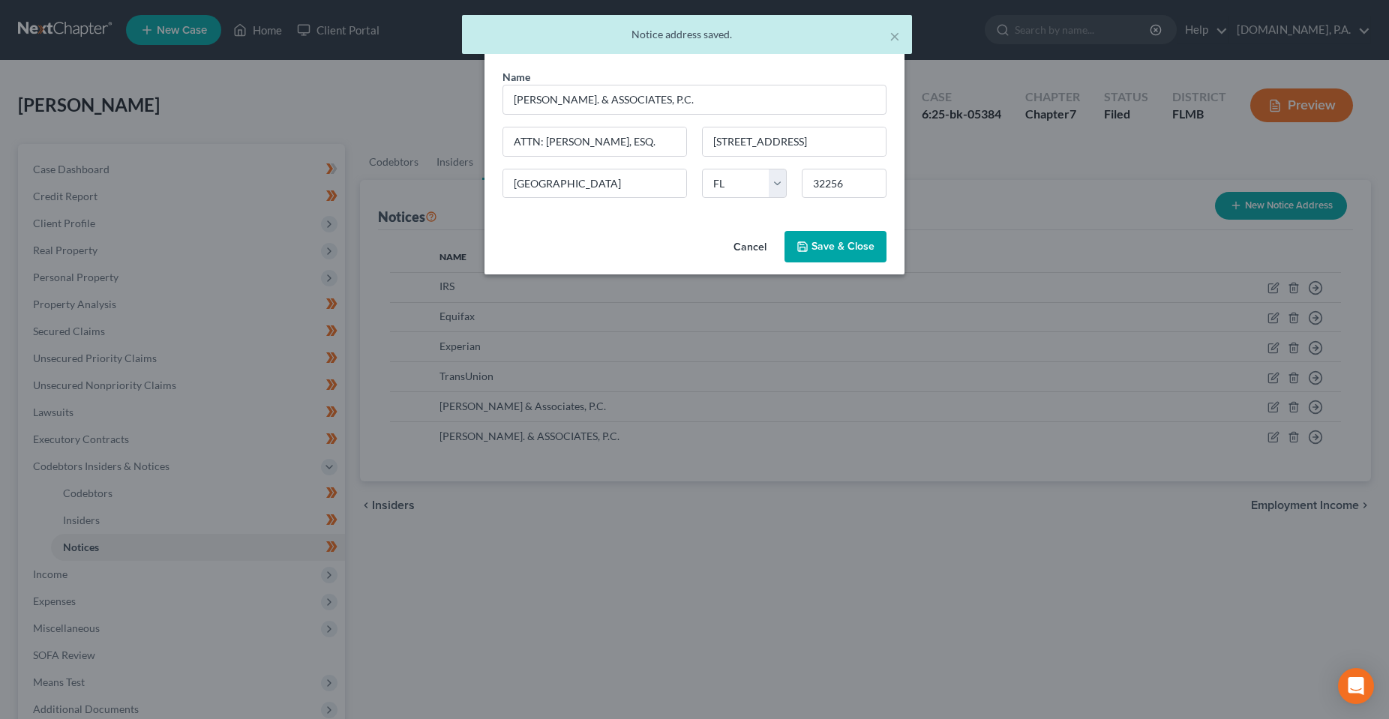
click at [841, 233] on button "Save & Close" at bounding box center [835, 246] width 102 height 31
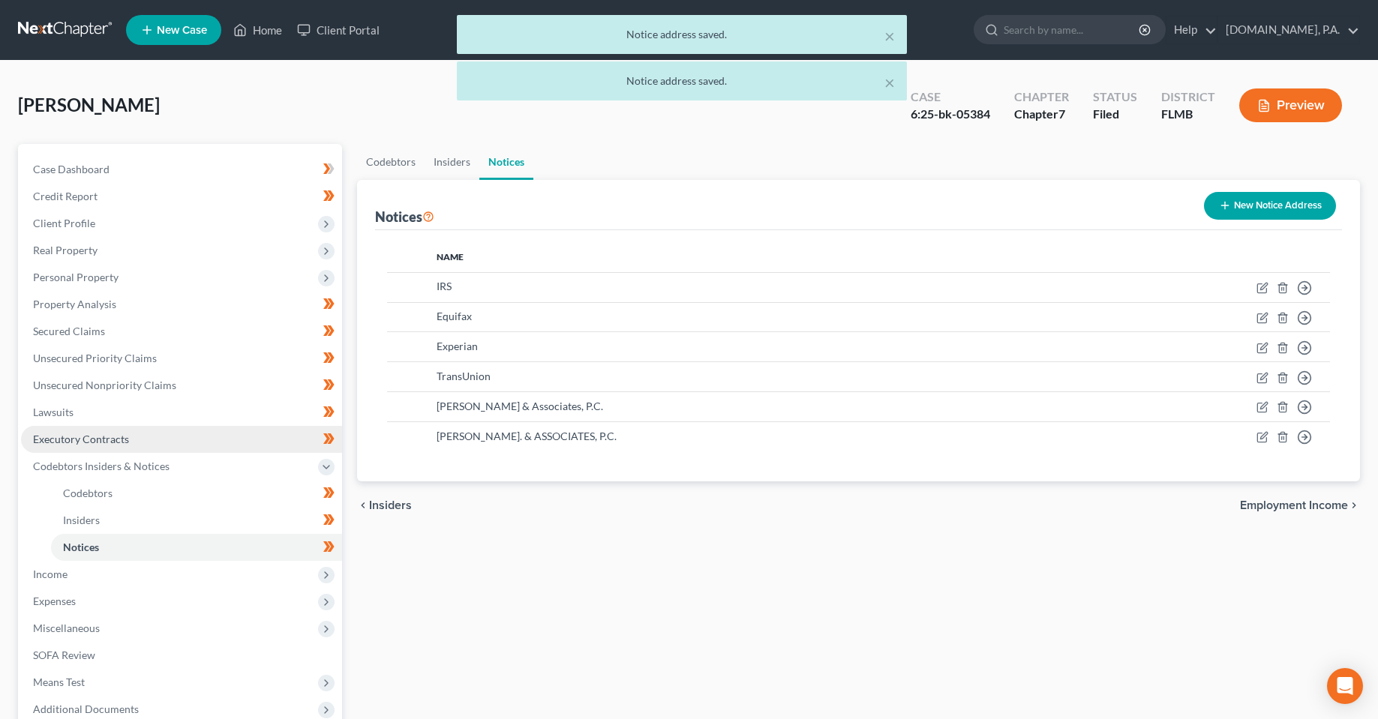
click at [82, 448] on link "Executory Contracts" at bounding box center [181, 439] width 321 height 27
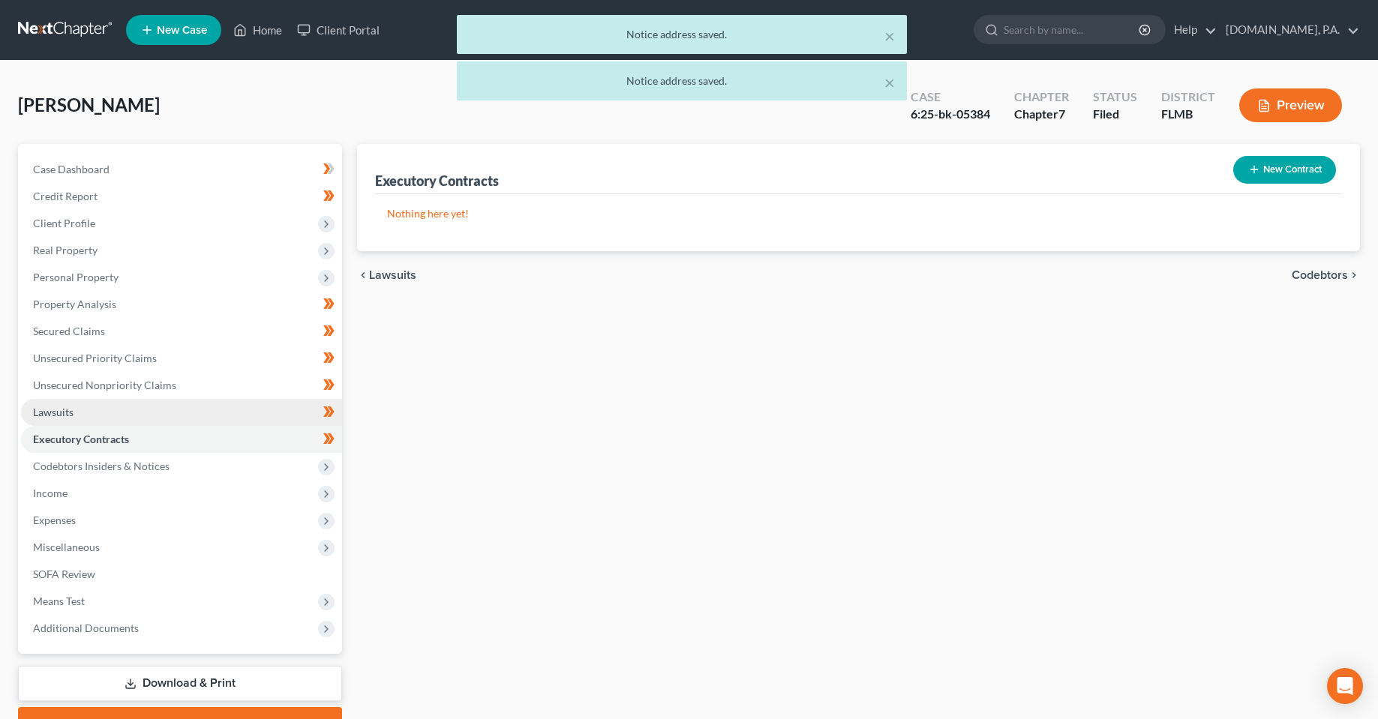
click at [80, 409] on link "Lawsuits" at bounding box center [181, 412] width 321 height 27
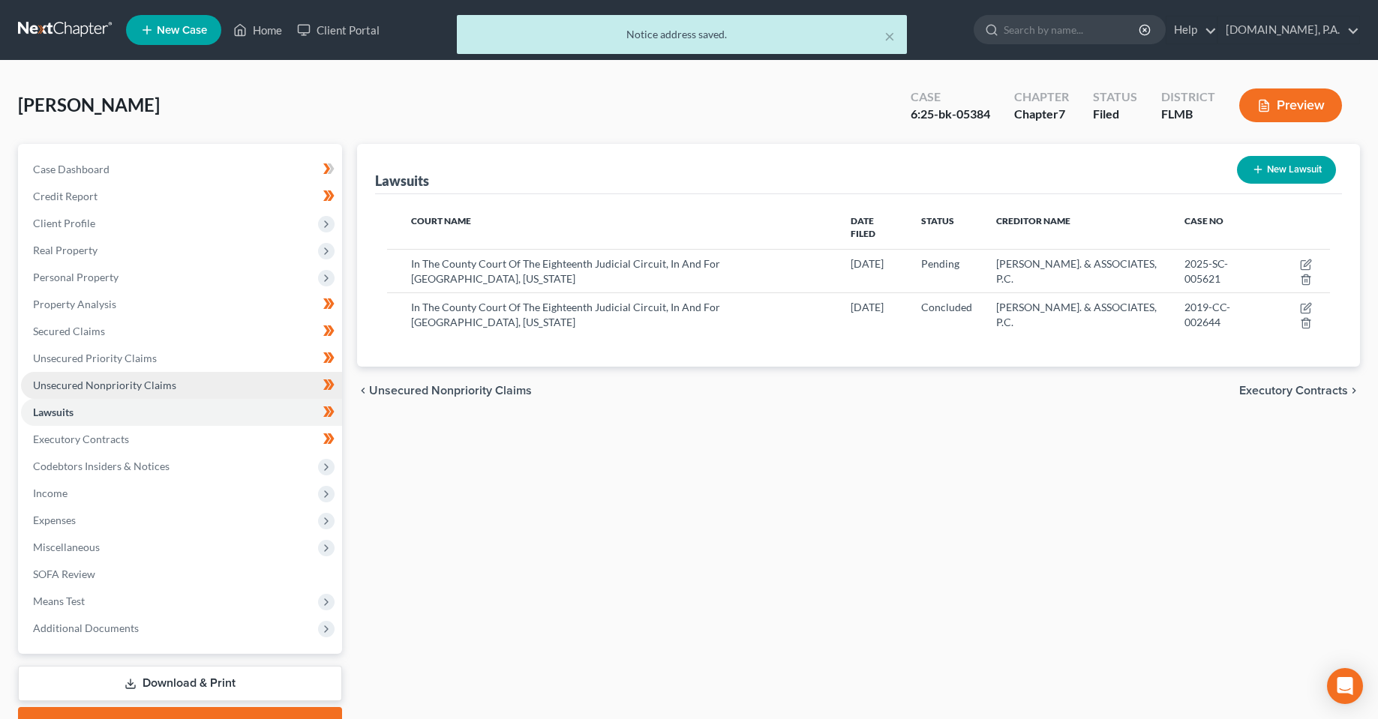
click at [86, 397] on link "Unsecured Nonpriority Claims" at bounding box center [181, 385] width 321 height 27
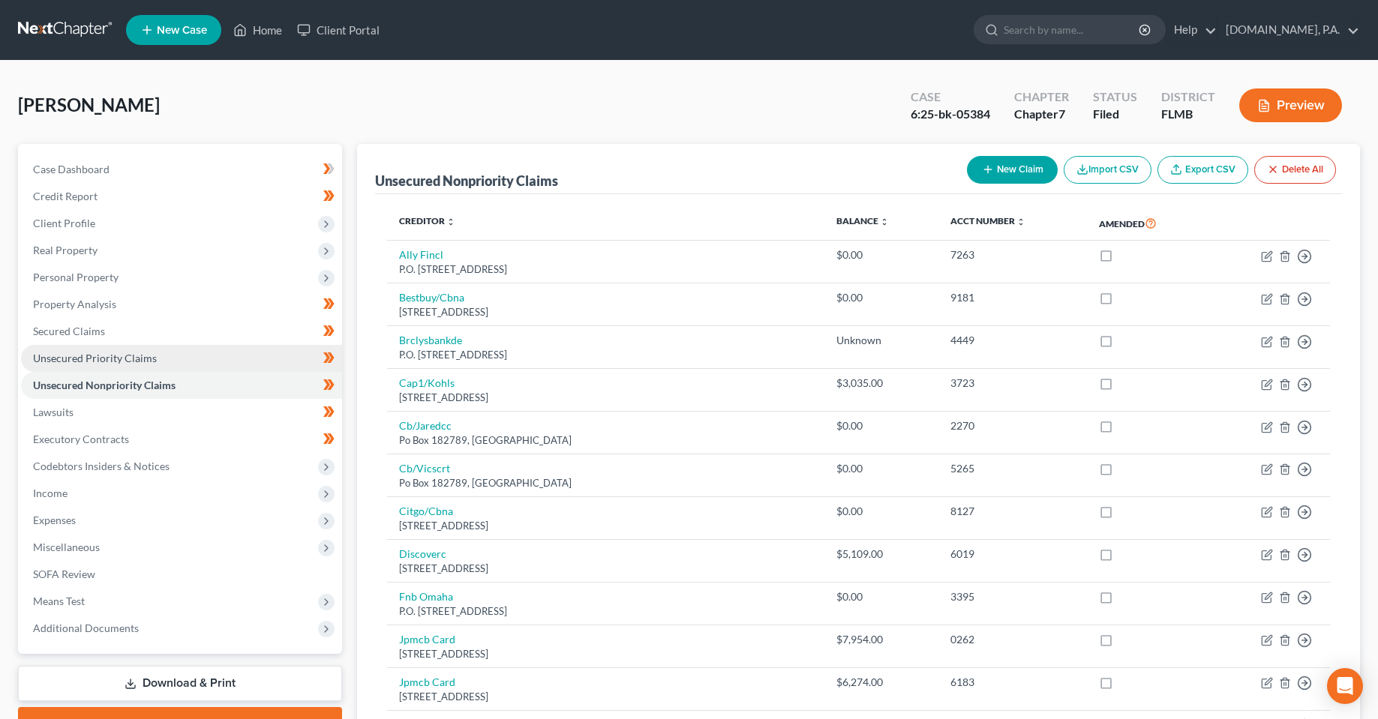
click at [94, 367] on link "Unsecured Priority Claims" at bounding box center [181, 358] width 321 height 27
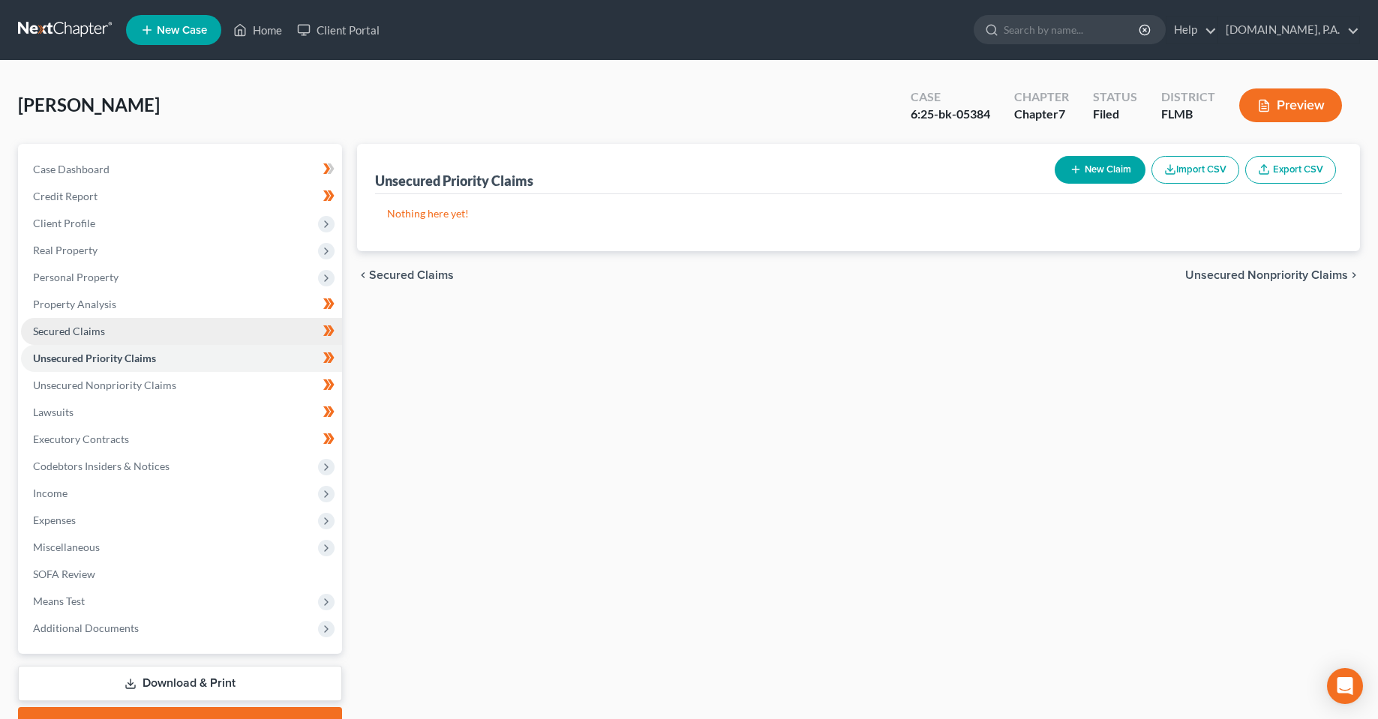
click at [94, 340] on link "Secured Claims" at bounding box center [181, 331] width 321 height 27
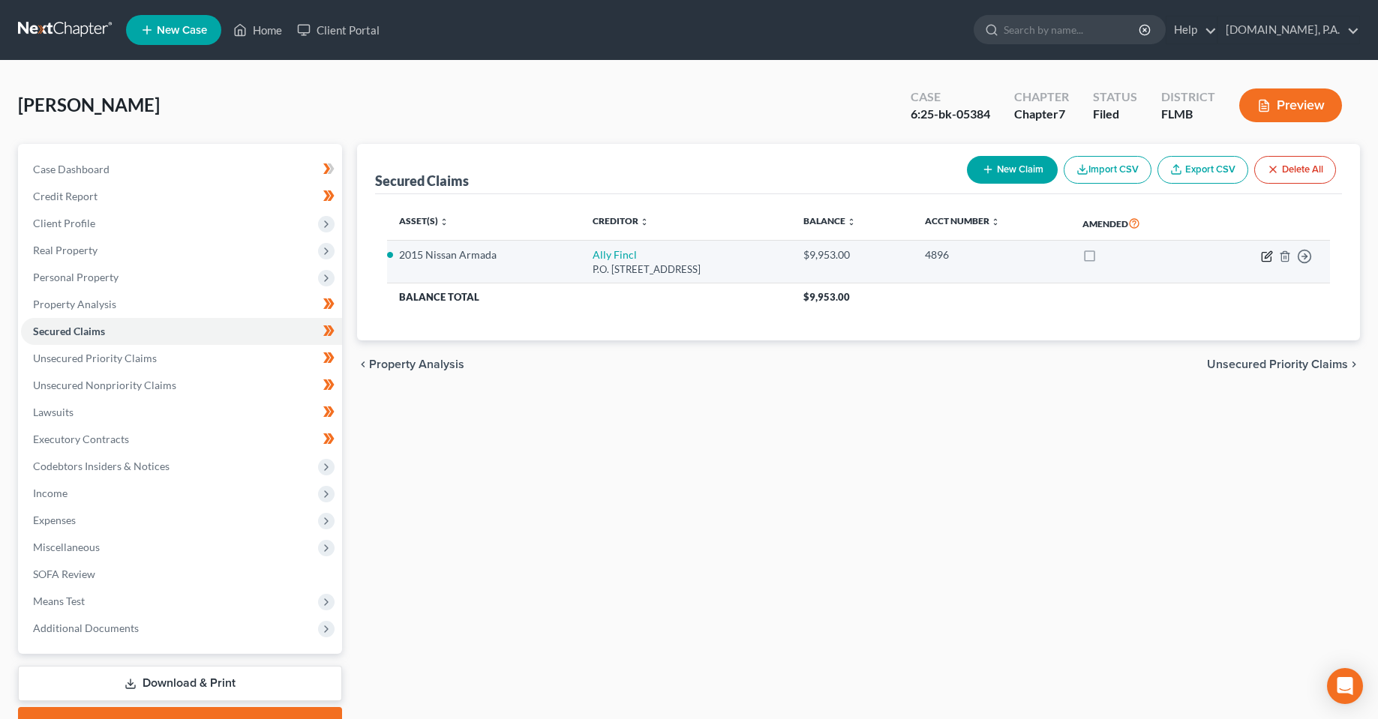
click at [1268, 260] on icon "button" at bounding box center [1267, 256] width 12 height 12
select select "24"
select select "7"
select select "4"
select select "0"
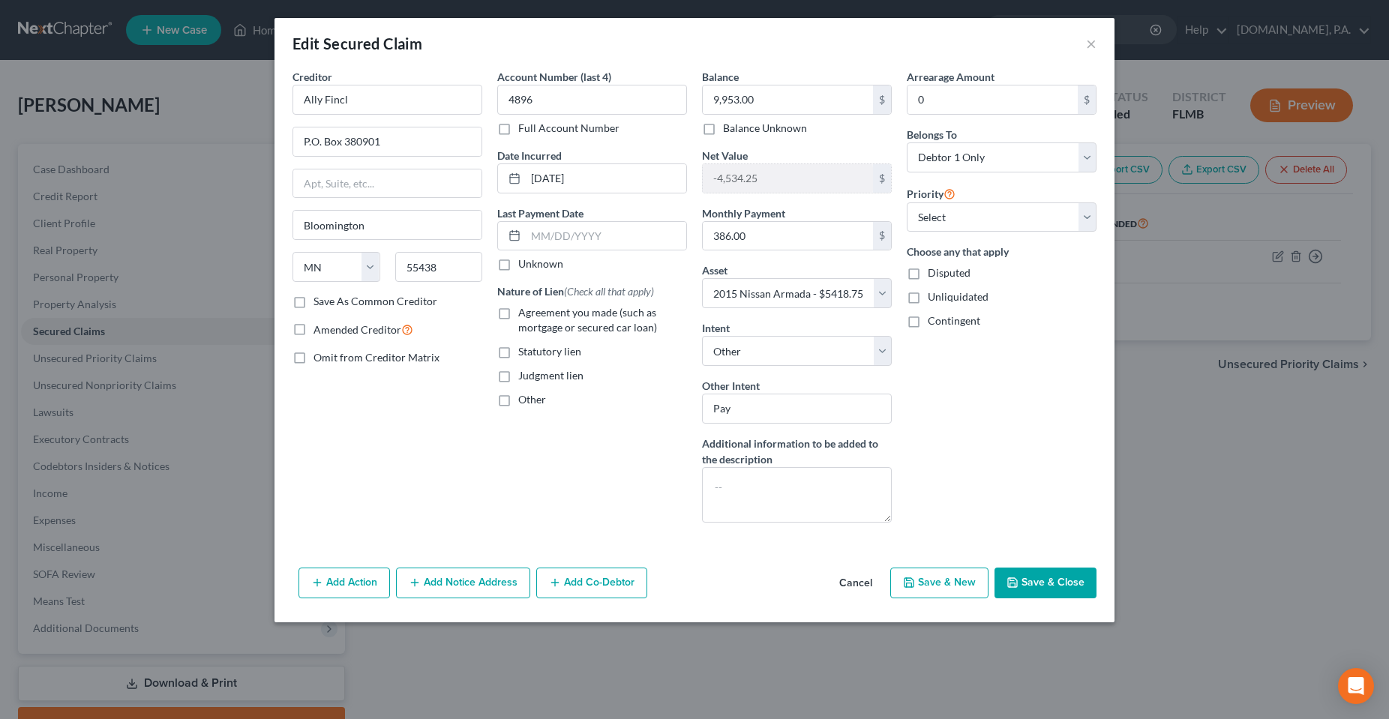
click at [537, 321] on span "Agreement you made (such as mortgage or secured car loan)" at bounding box center [587, 320] width 139 height 28
click at [534, 315] on input "Agreement you made (such as mortgage or secured car loan)" at bounding box center [529, 310] width 10 height 10
checkbox input "true"
click at [448, 486] on div "Creditor * Ally Fincl P.O. [GEOGRAPHIC_DATA] [US_STATE] AK AR AZ CA CO CT DE DC…" at bounding box center [387, 302] width 205 height 466
click at [1005, 585] on button "Save & Close" at bounding box center [1045, 583] width 102 height 31
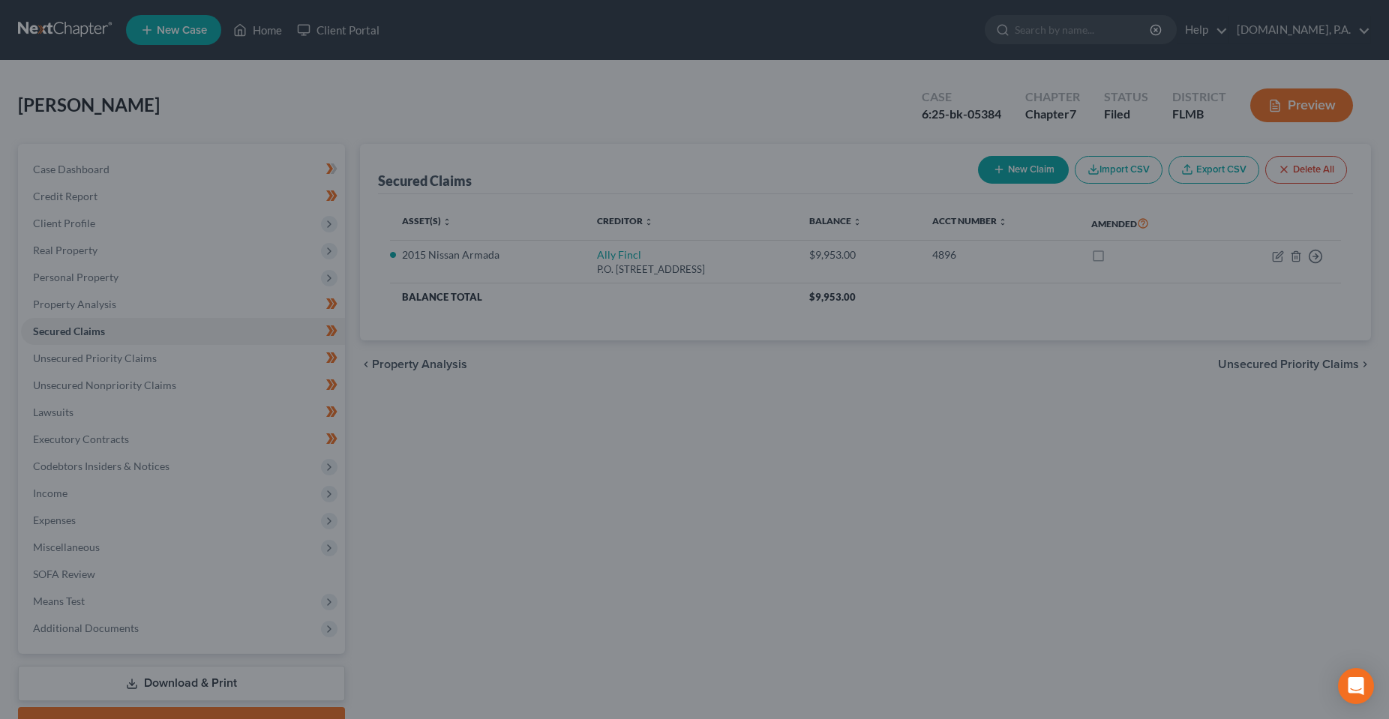
select select "7"
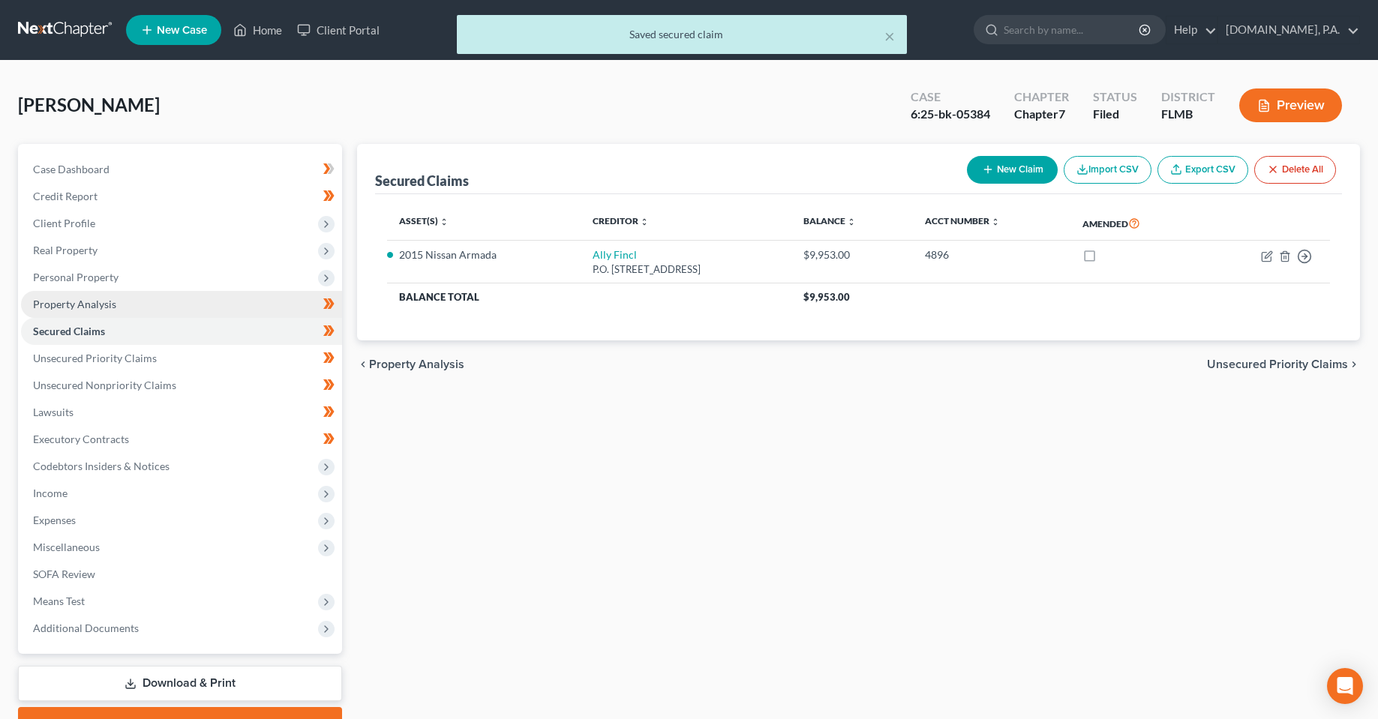
click at [94, 299] on span "Property Analysis" at bounding box center [74, 304] width 83 height 13
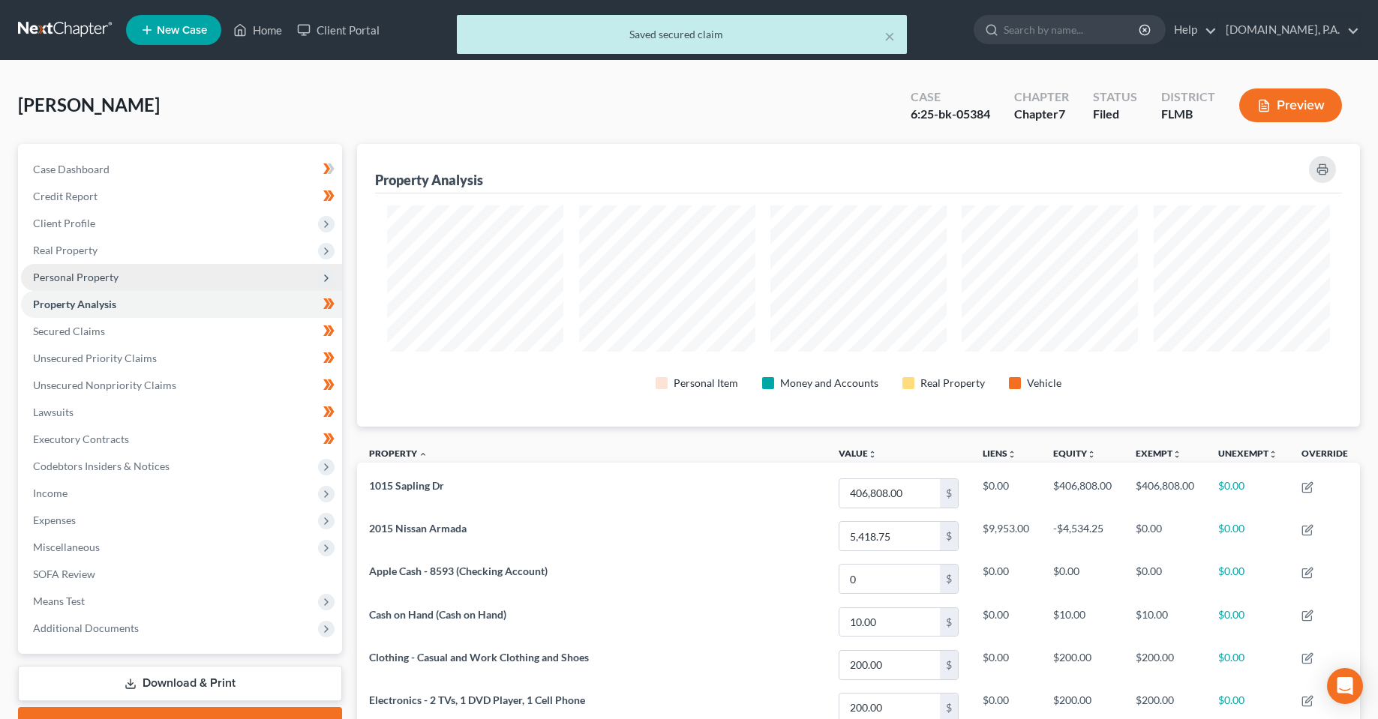
click at [100, 280] on span "Personal Property" at bounding box center [75, 277] width 85 height 13
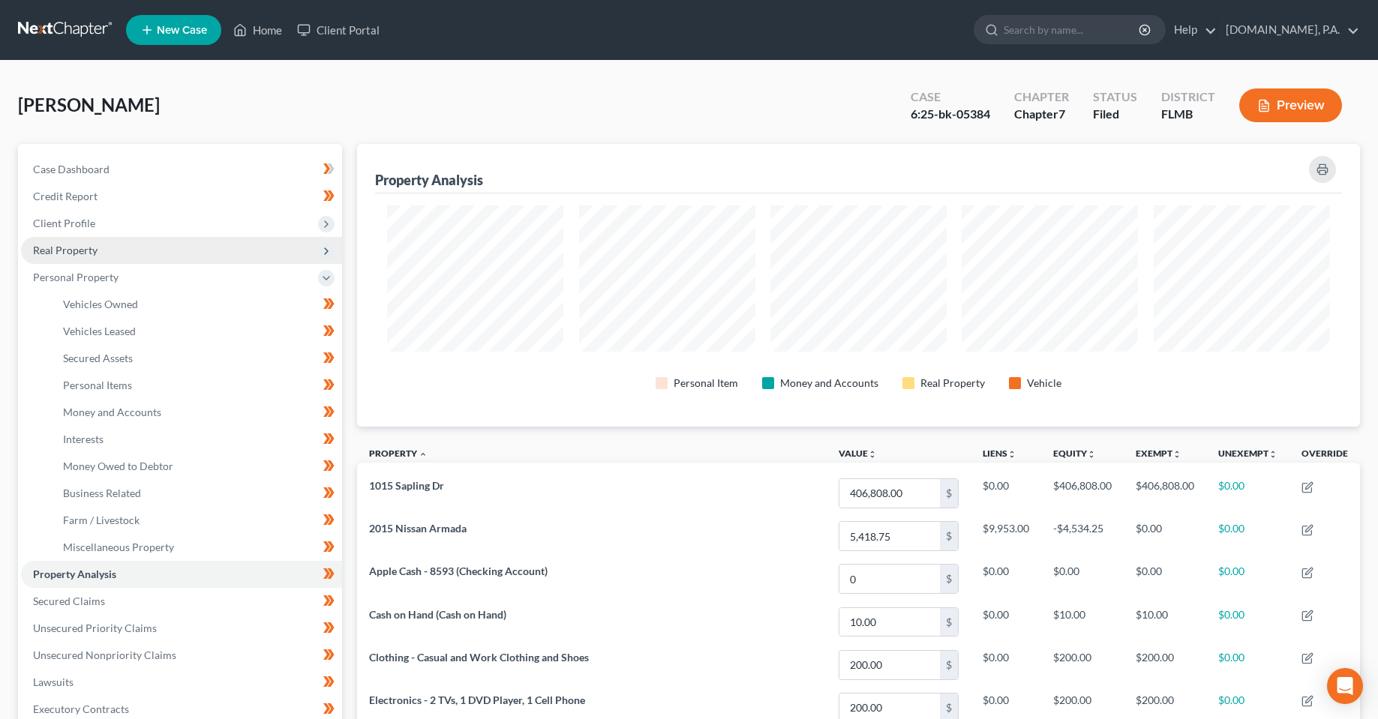
click at [80, 251] on span "Real Property" at bounding box center [65, 250] width 64 height 13
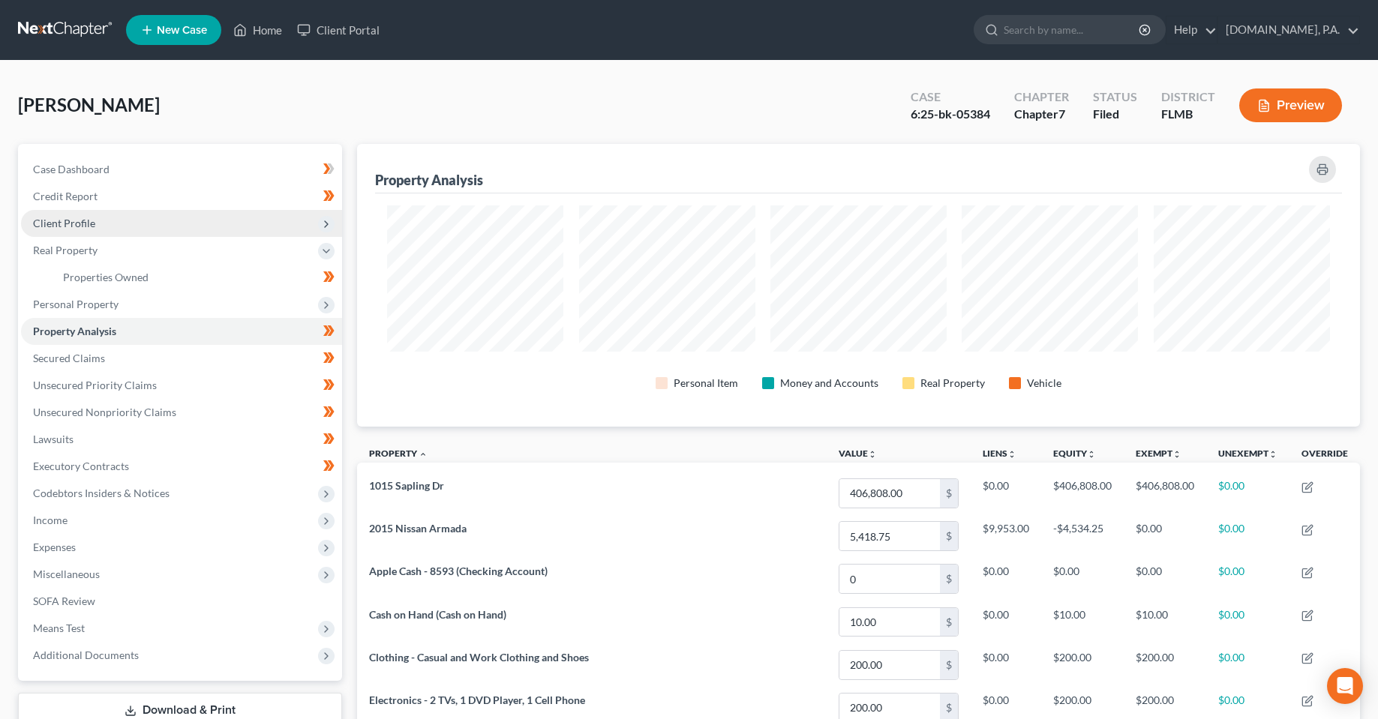
click at [79, 232] on span "Client Profile" at bounding box center [181, 223] width 321 height 27
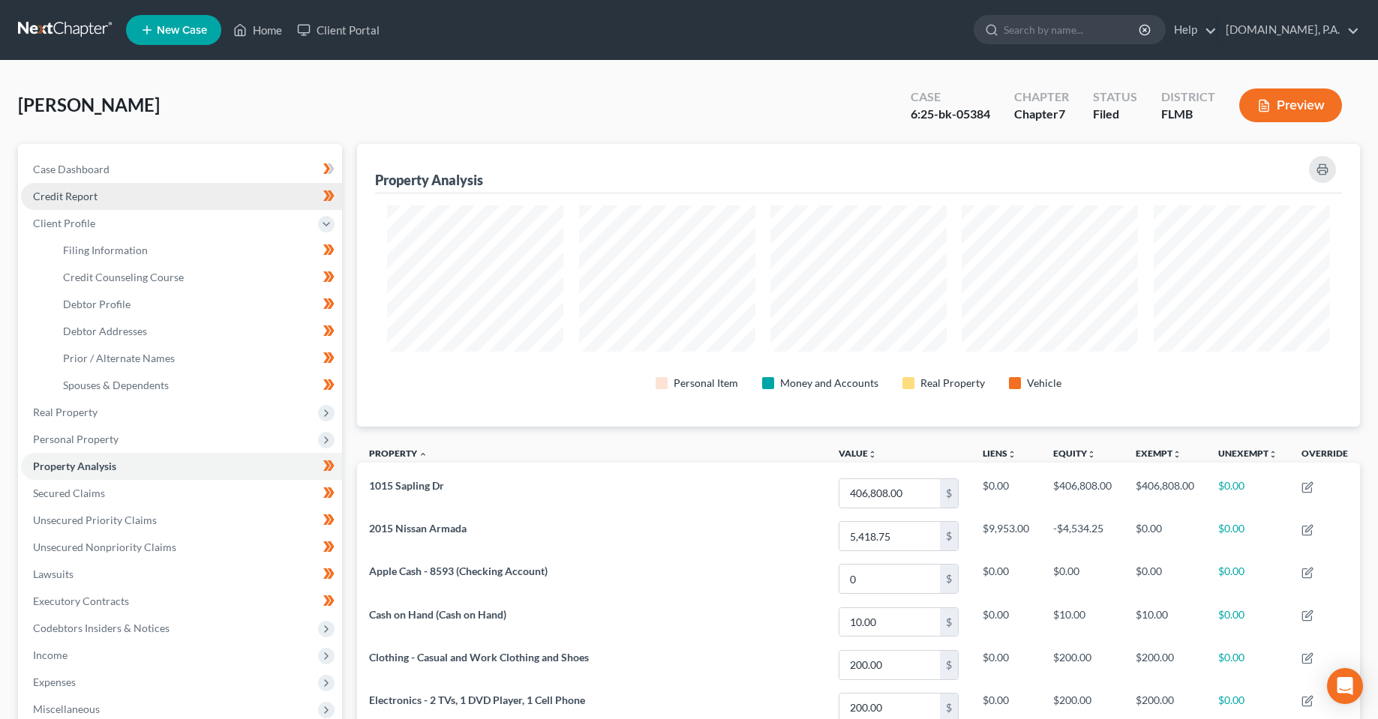
click at [75, 197] on span "Credit Report" at bounding box center [65, 196] width 64 height 13
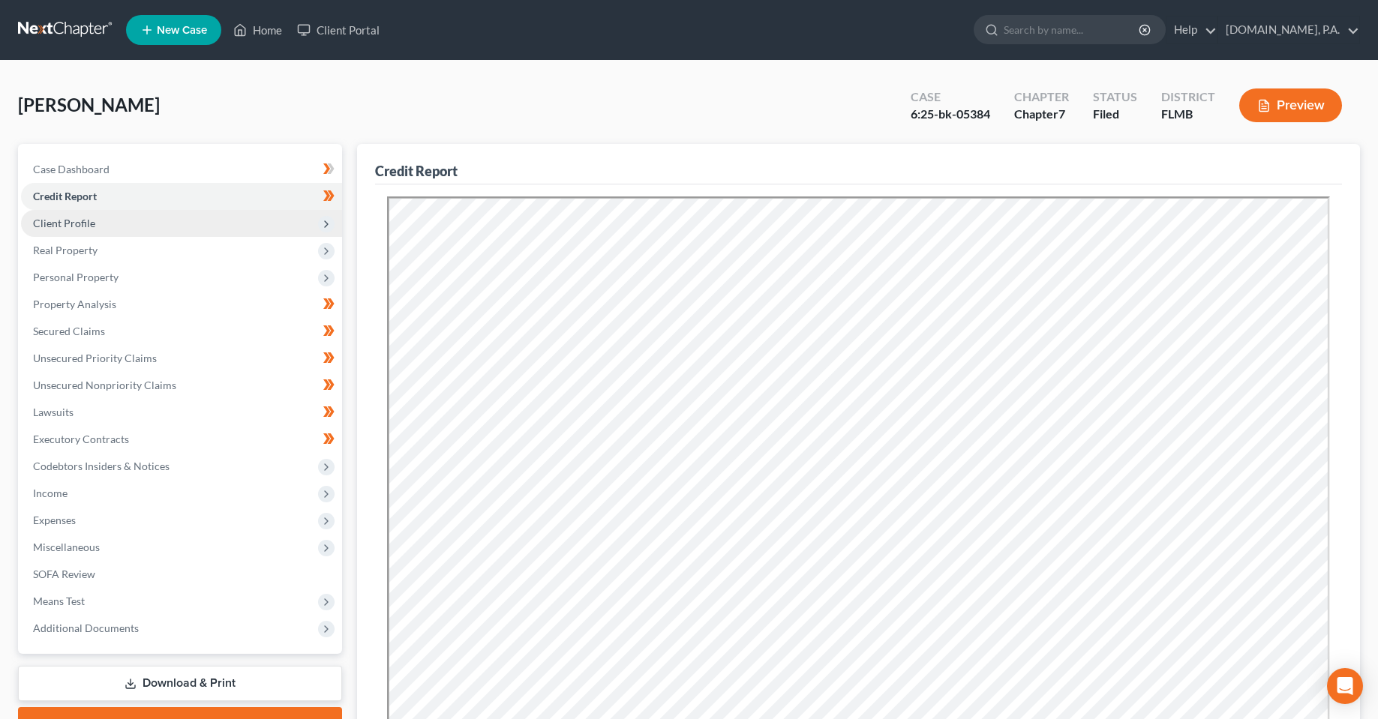
click at [67, 223] on span "Client Profile" at bounding box center [64, 223] width 62 height 13
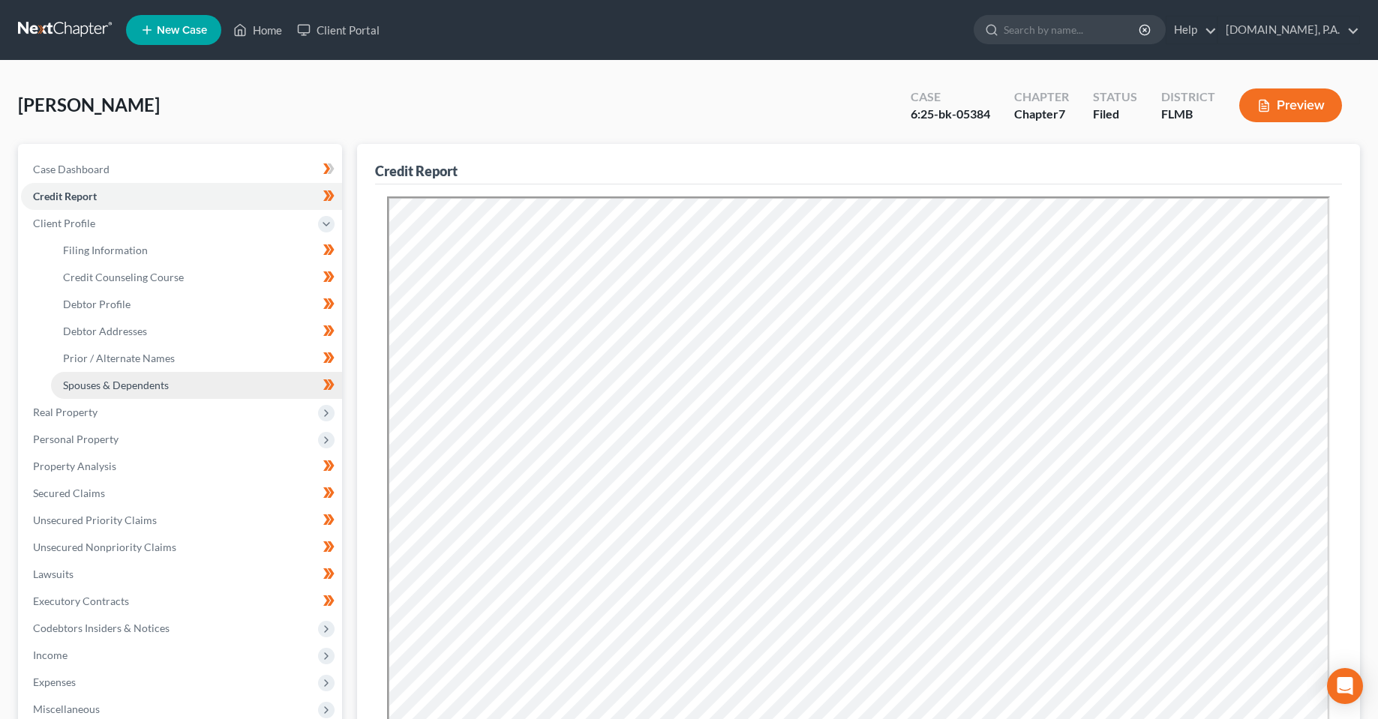
click at [98, 388] on span "Spouses & Dependents" at bounding box center [116, 385] width 106 height 13
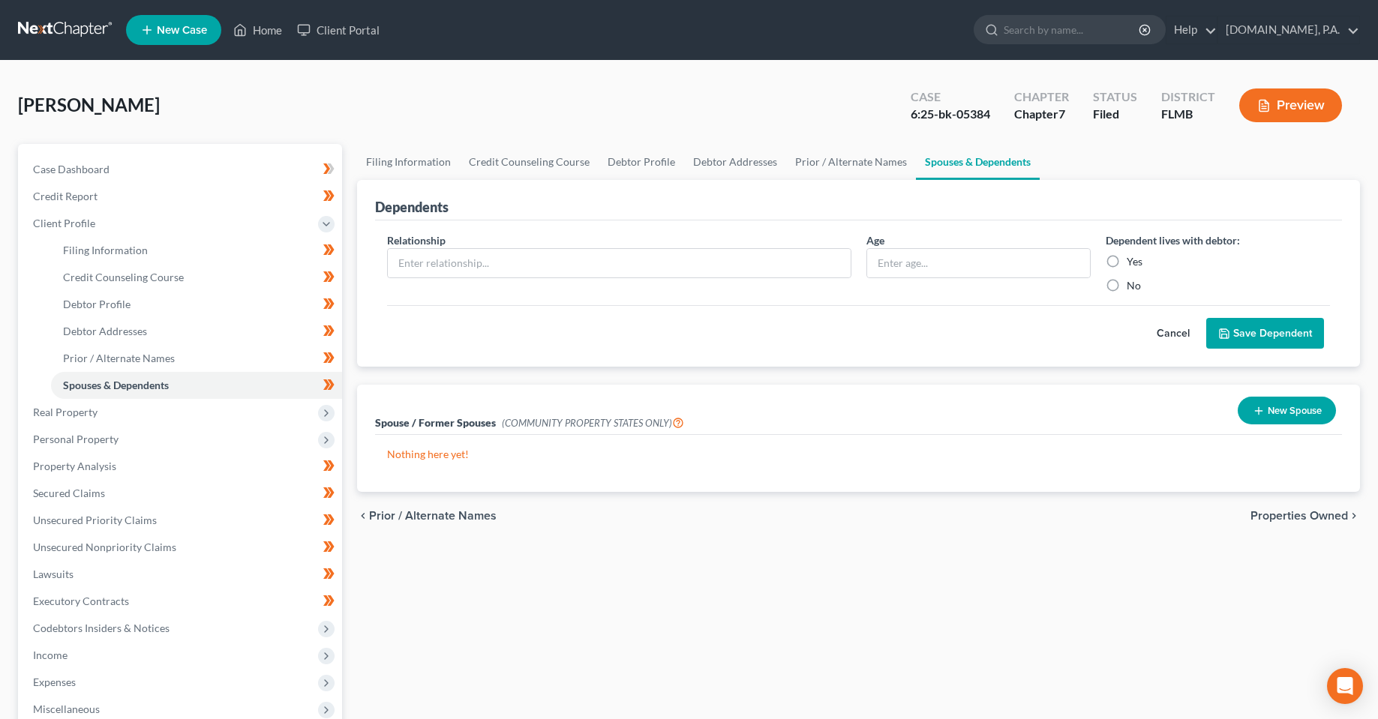
click at [637, 659] on div "Filing Information Credit Counseling Course Debtor Profile Debtor Addresses Pri…" at bounding box center [858, 523] width 1018 height 758
click at [634, 604] on div "Filing Information Credit Counseling Course Debtor Profile Debtor Addresses Pri…" at bounding box center [858, 523] width 1018 height 758
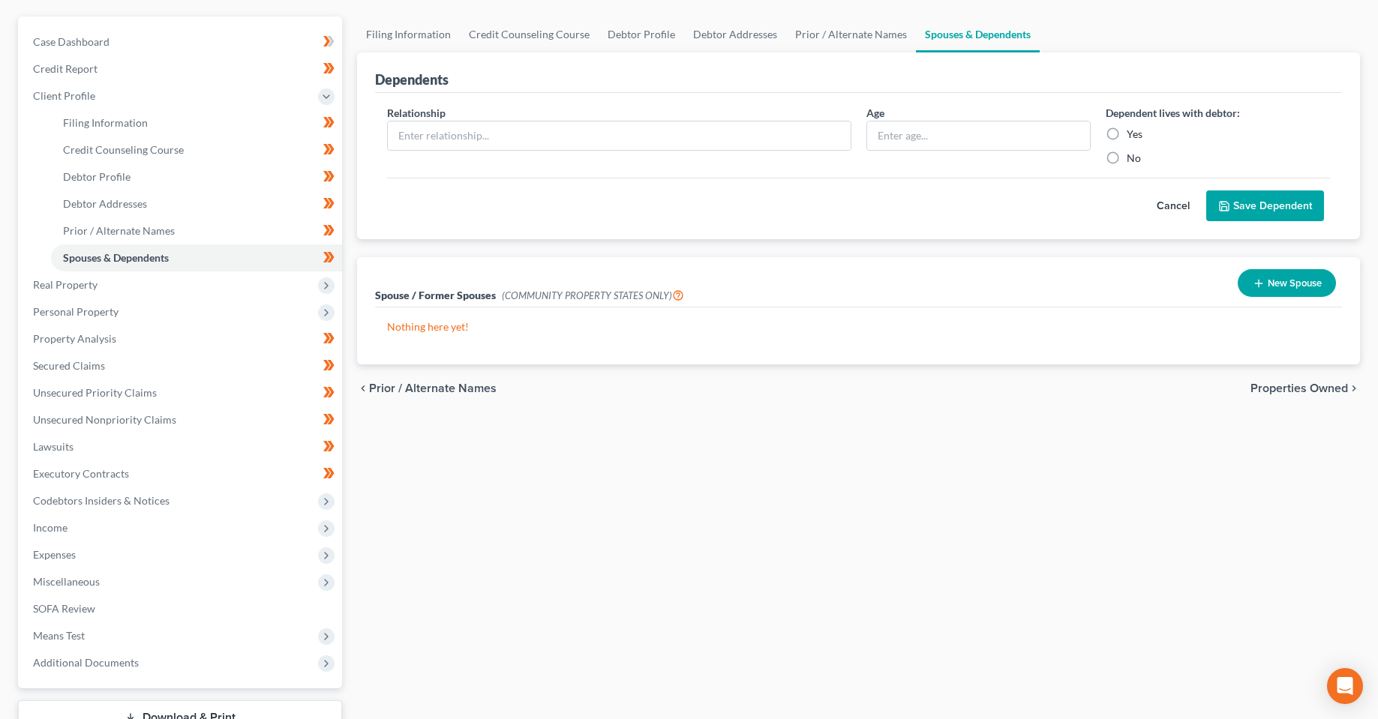
scroll to position [240, 0]
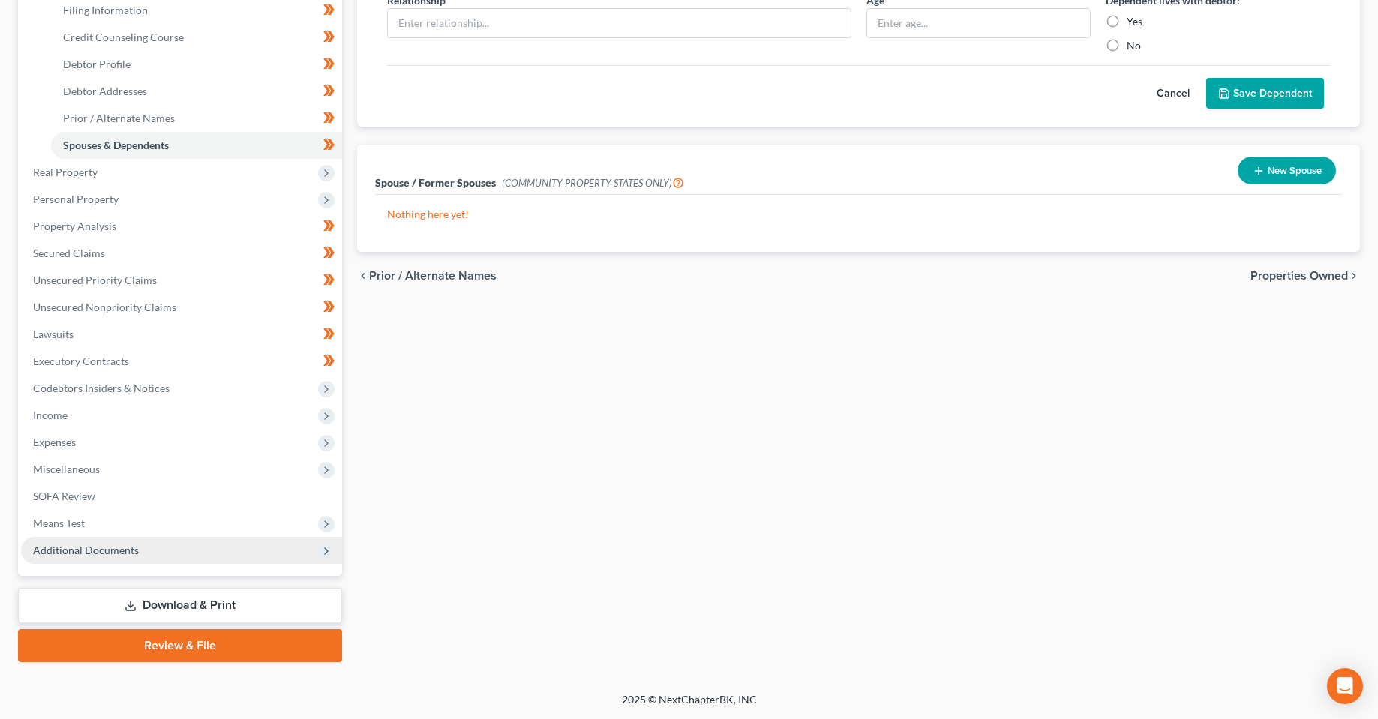
click at [259, 551] on span "Additional Documents" at bounding box center [181, 550] width 321 height 27
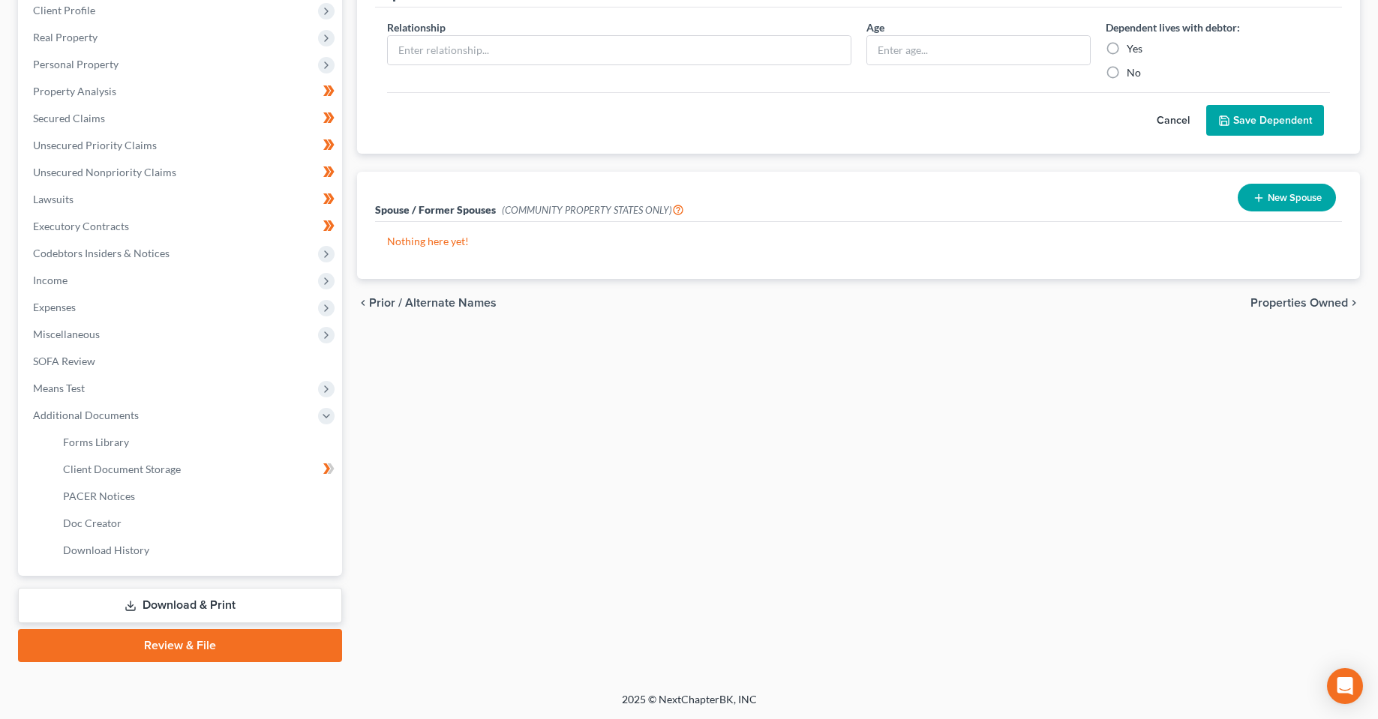
scroll to position [213, 0]
click at [190, 595] on link "Download & Print" at bounding box center [180, 605] width 324 height 35
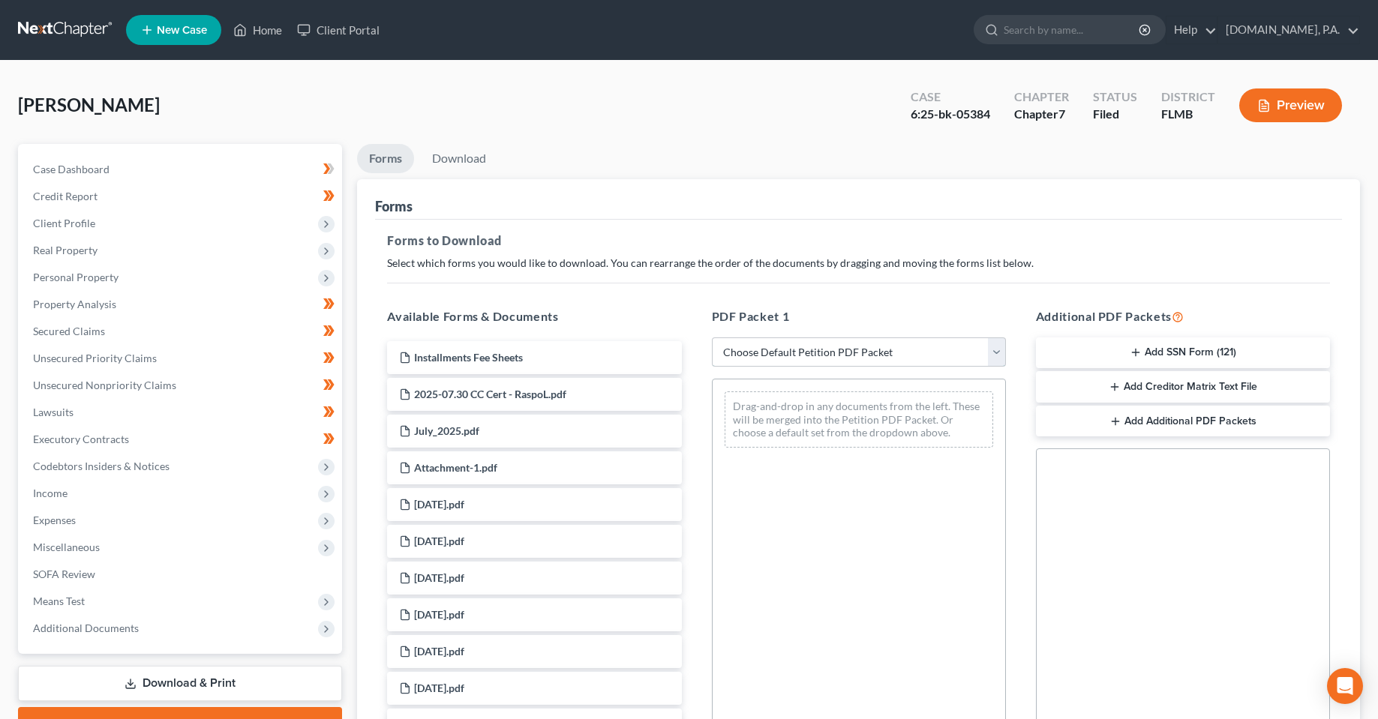
click at [896, 349] on select "Choose Default Petition PDF Packet Complete Bankruptcy Petition (all forms and …" at bounding box center [859, 352] width 294 height 30
select select "4"
click at [712, 337] on select "Choose Default Petition PDF Packet Complete Bankruptcy Petition (all forms and …" at bounding box center [859, 352] width 294 height 30
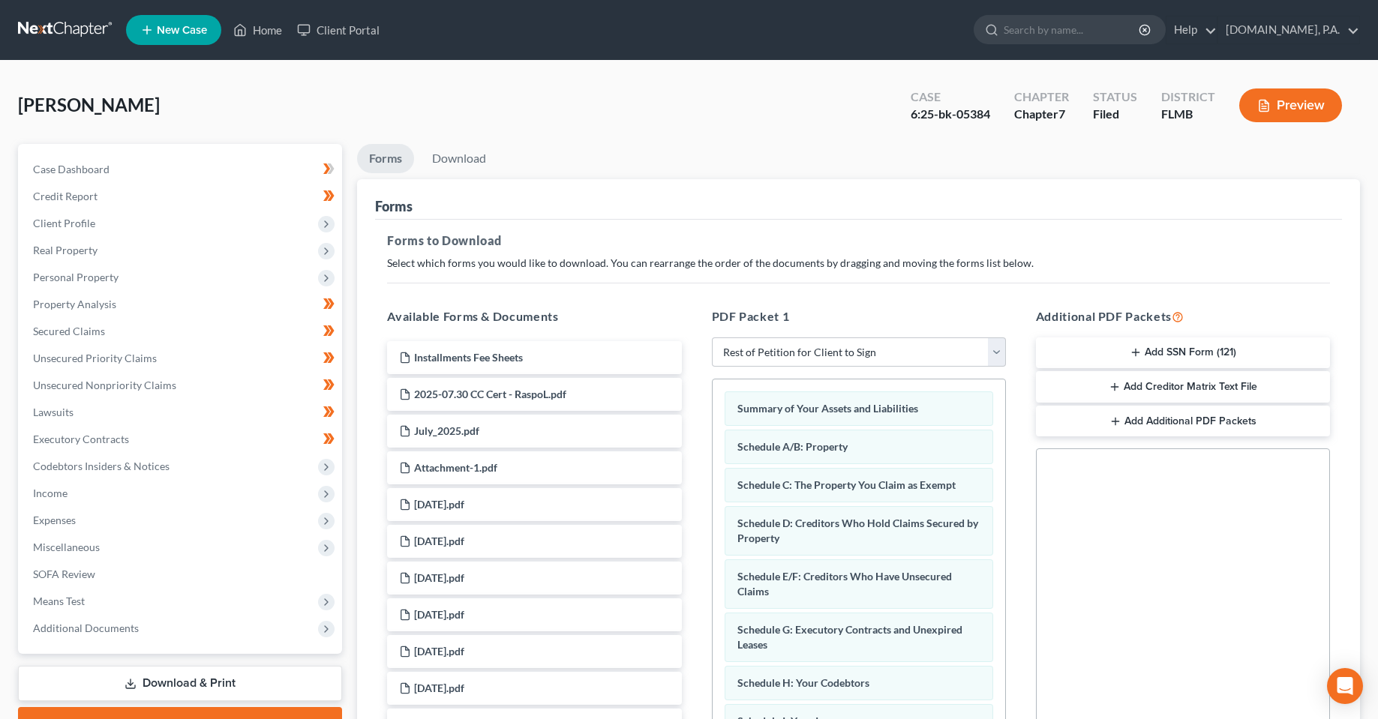
click at [1015, 229] on div "Forms to Download Select which forms you would like to download. You can rearra…" at bounding box center [858, 521] width 967 height 602
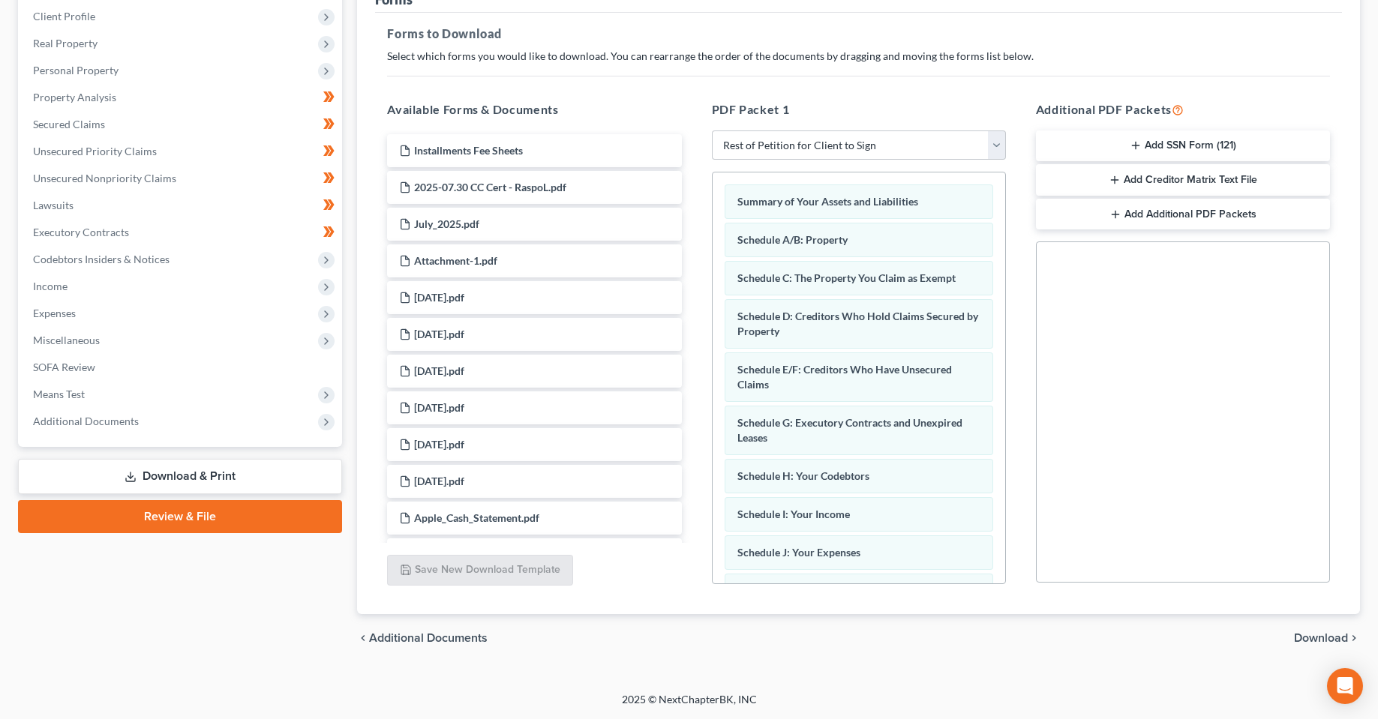
click at [1321, 644] on span "Download" at bounding box center [1321, 638] width 54 height 12
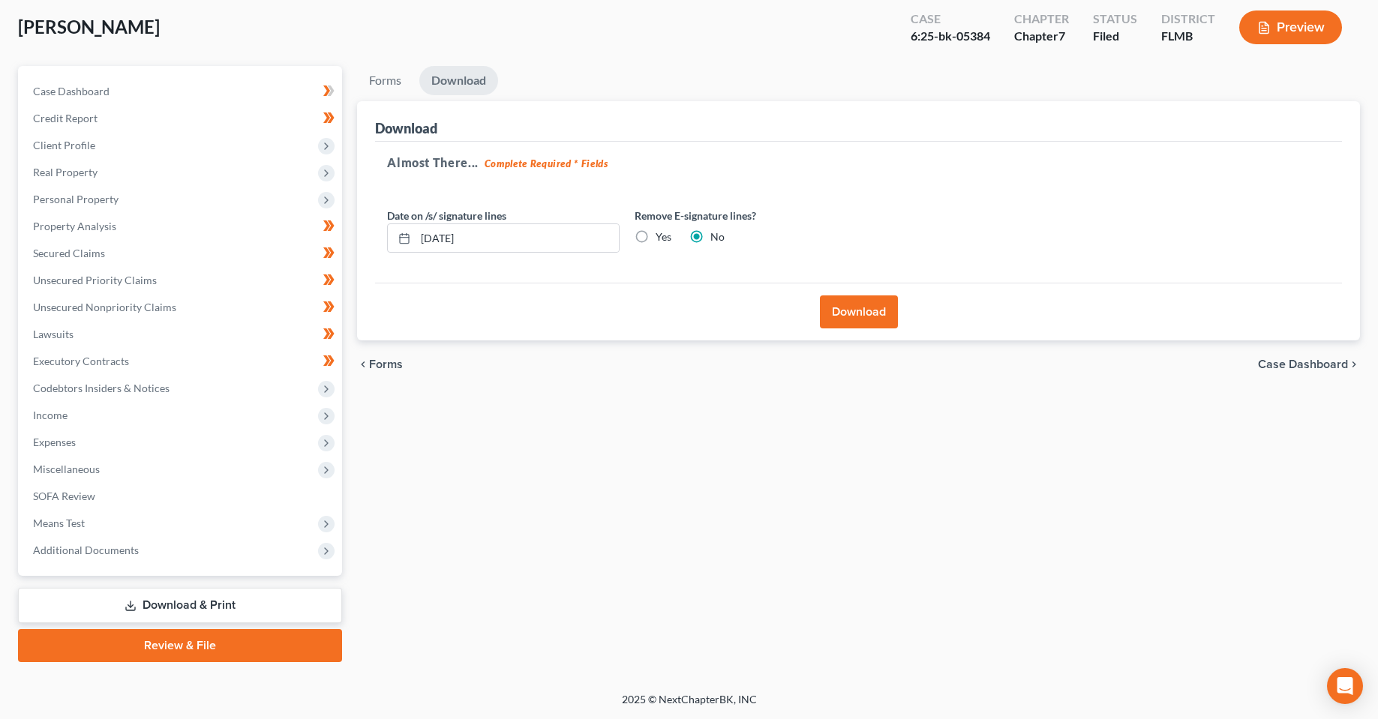
scroll to position [78, 0]
click at [448, 238] on input "[DATE]" at bounding box center [516, 238] width 203 height 28
type input "[DATE]"
click at [828, 310] on button "Download" at bounding box center [859, 311] width 78 height 33
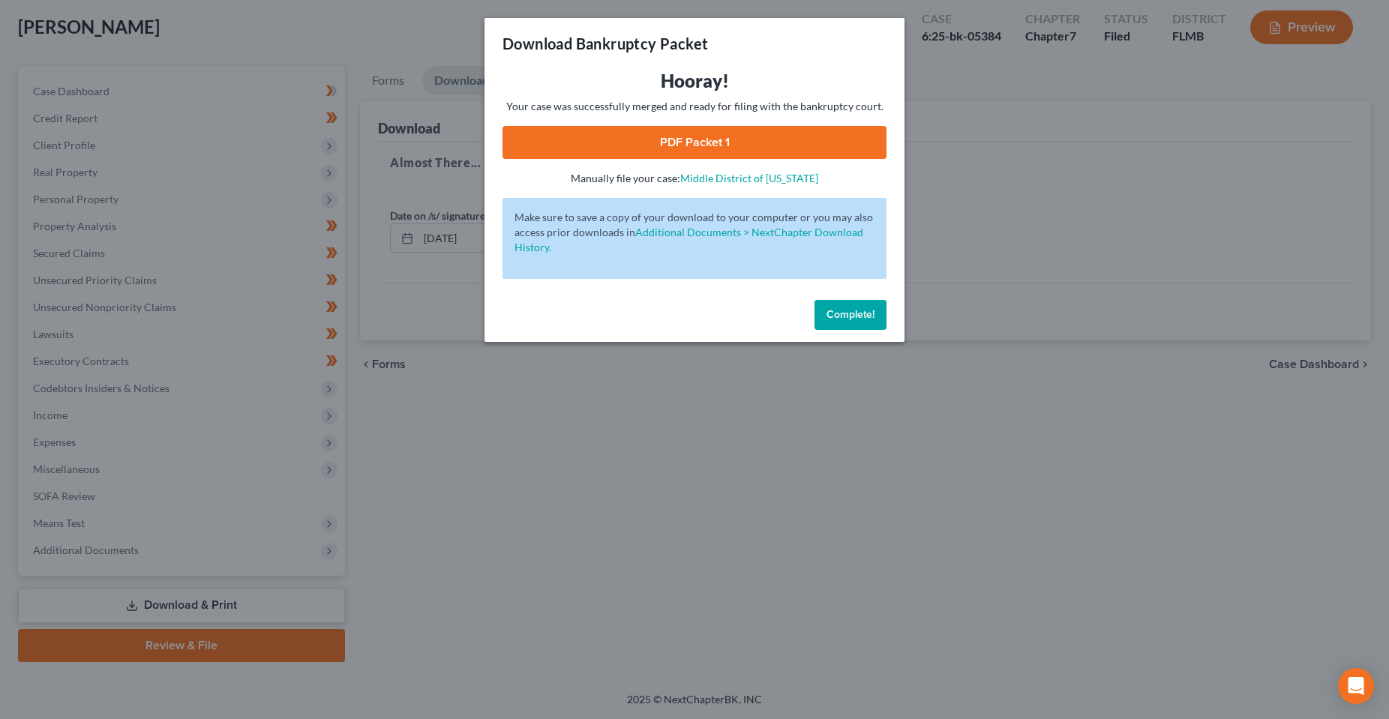
click at [700, 143] on link "PDF Packet 1" at bounding box center [694, 142] width 384 height 33
drag, startPoint x: 833, startPoint y: 303, endPoint x: 656, endPoint y: 319, distance: 177.7
click at [833, 303] on button "Complete!" at bounding box center [850, 315] width 72 height 30
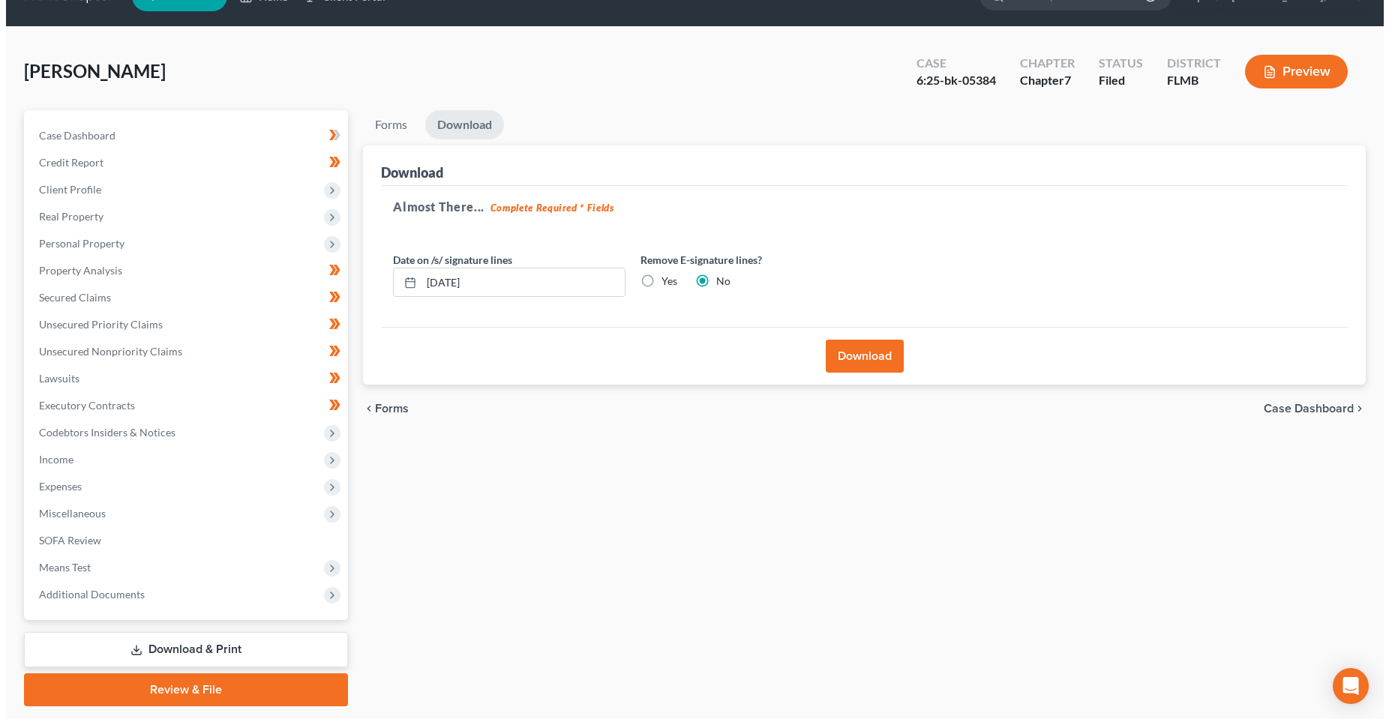
scroll to position [0, 0]
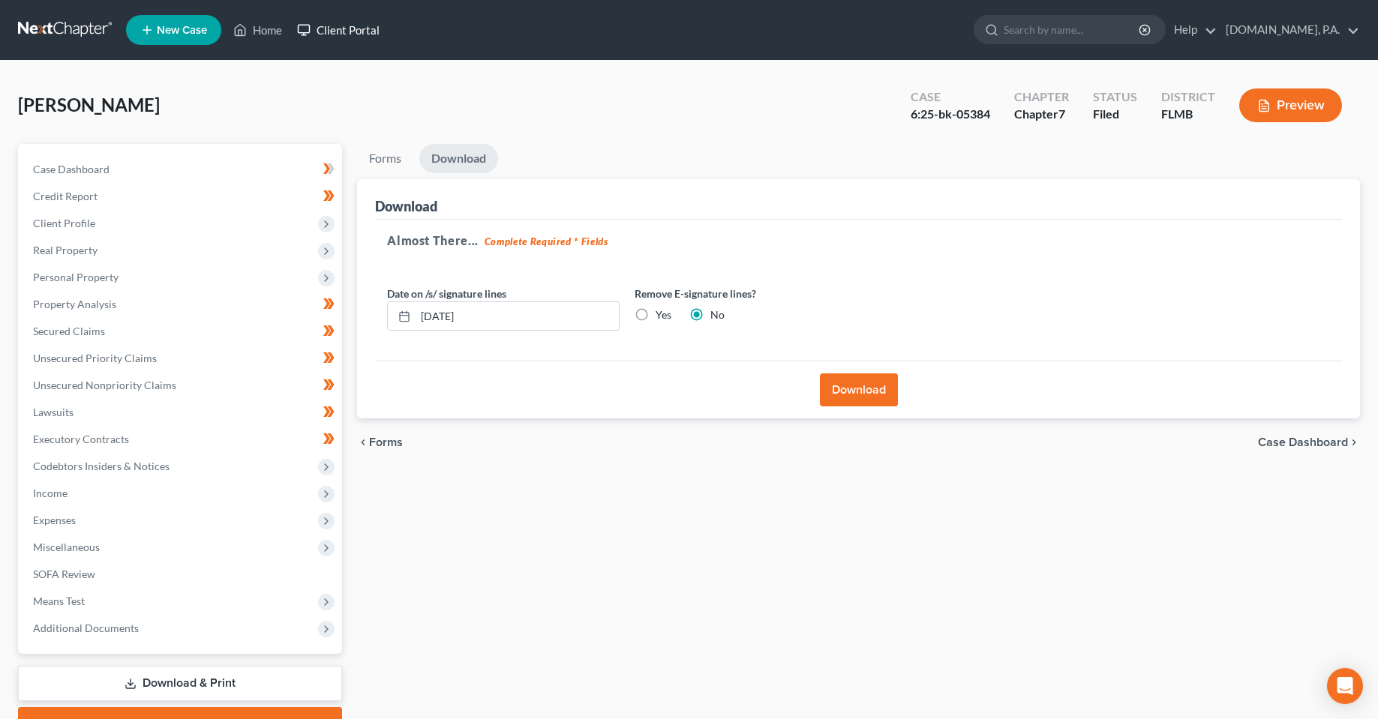
click at [343, 18] on link "Client Portal" at bounding box center [337, 29] width 97 height 27
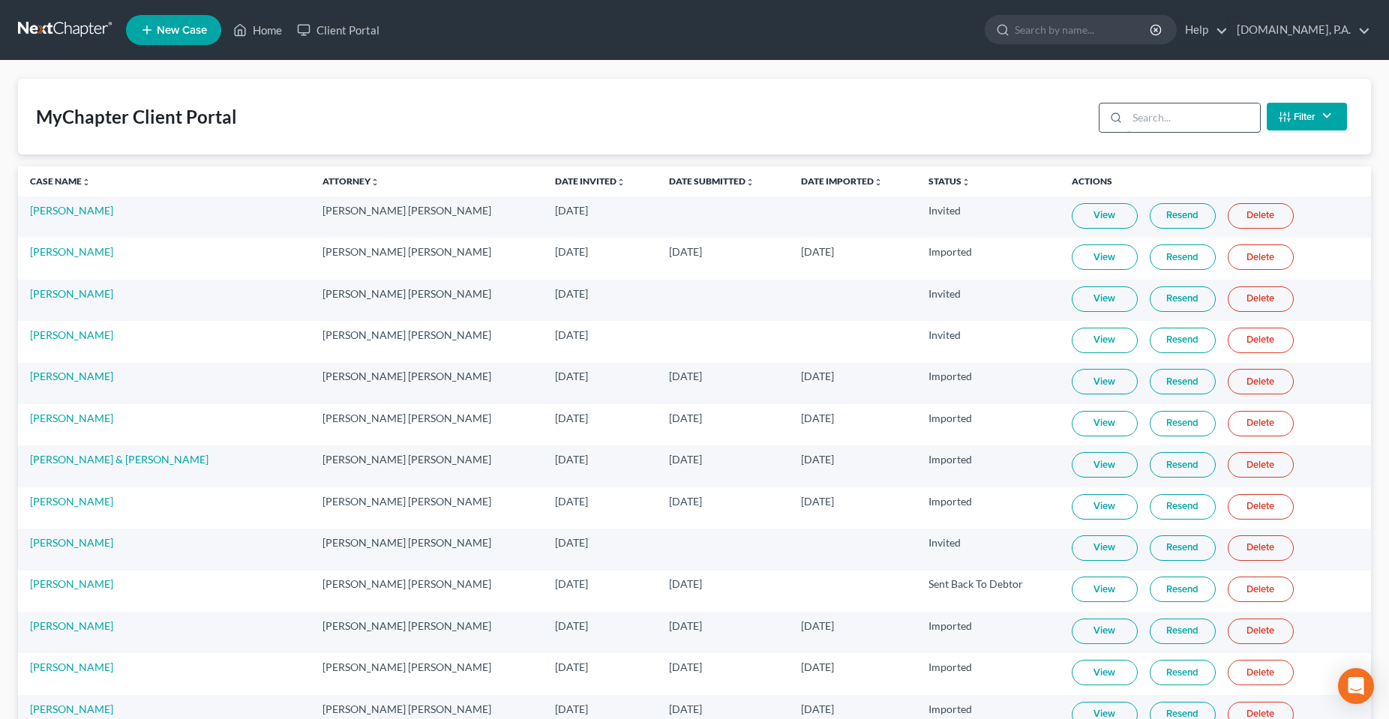
click at [1182, 117] on input "search" at bounding box center [1193, 117] width 133 height 28
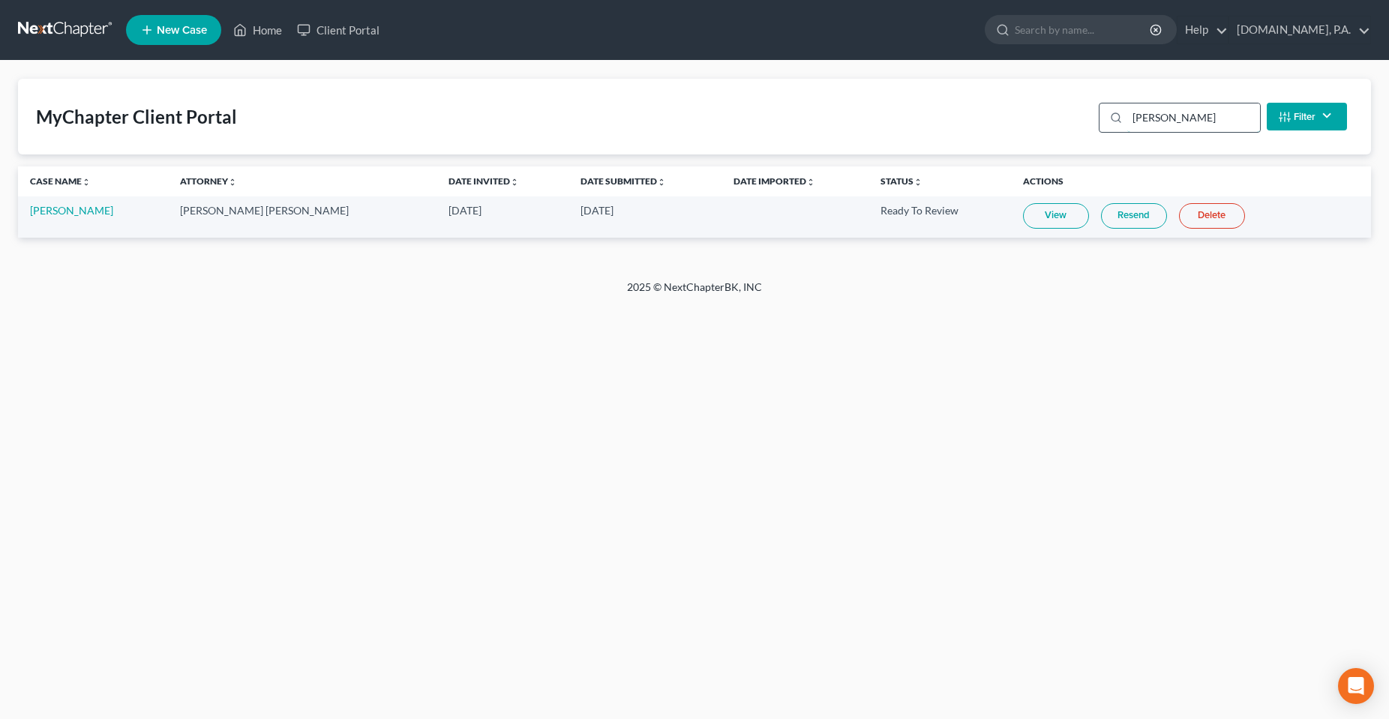
type input "[PERSON_NAME]"
click at [1030, 208] on link "View" at bounding box center [1056, 215] width 66 height 25
